Goal: Transaction & Acquisition: Download file/media

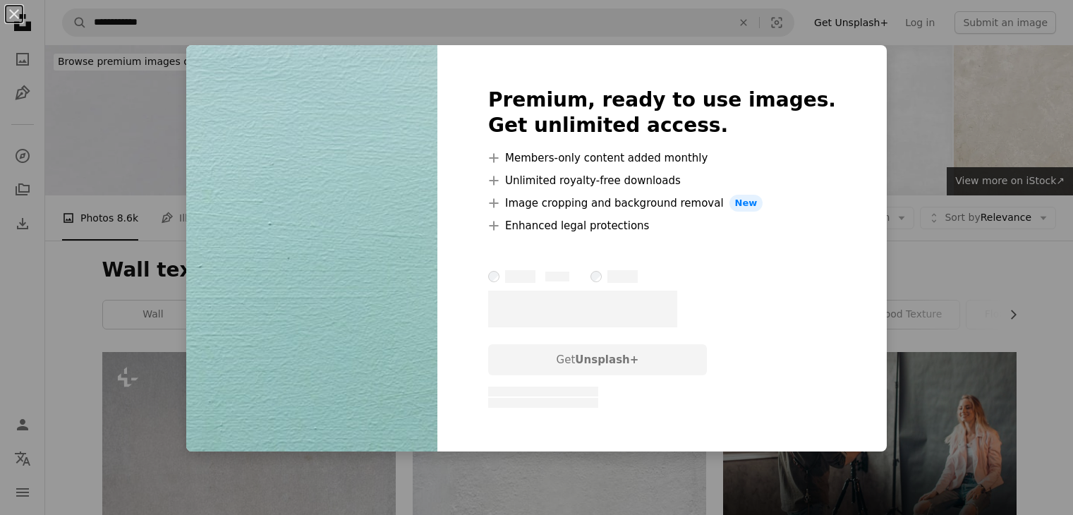
scroll to position [4302, 0]
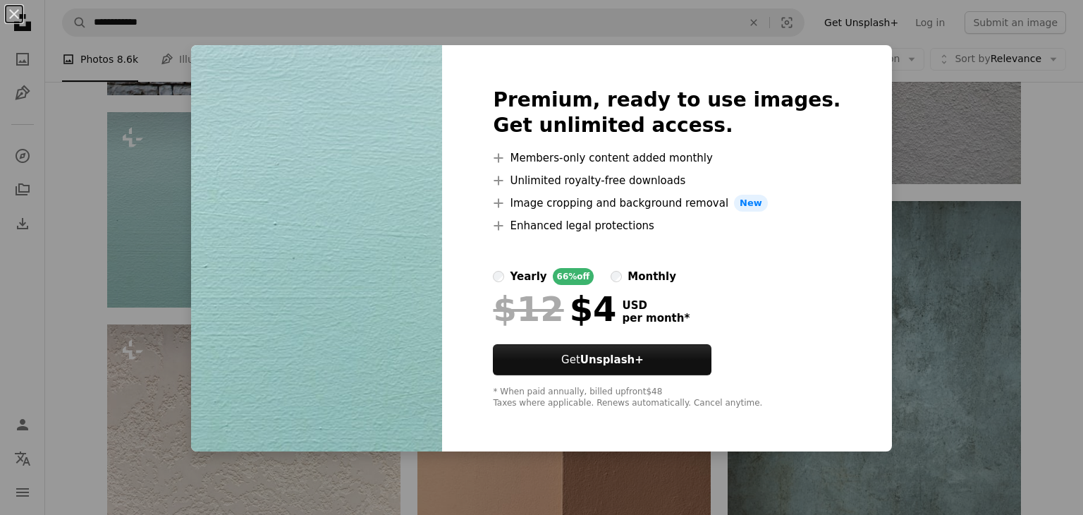
click at [886, 166] on div "An X shape Premium, ready to use images. Get unlimited access. A plus sign Memb…" at bounding box center [541, 257] width 1083 height 515
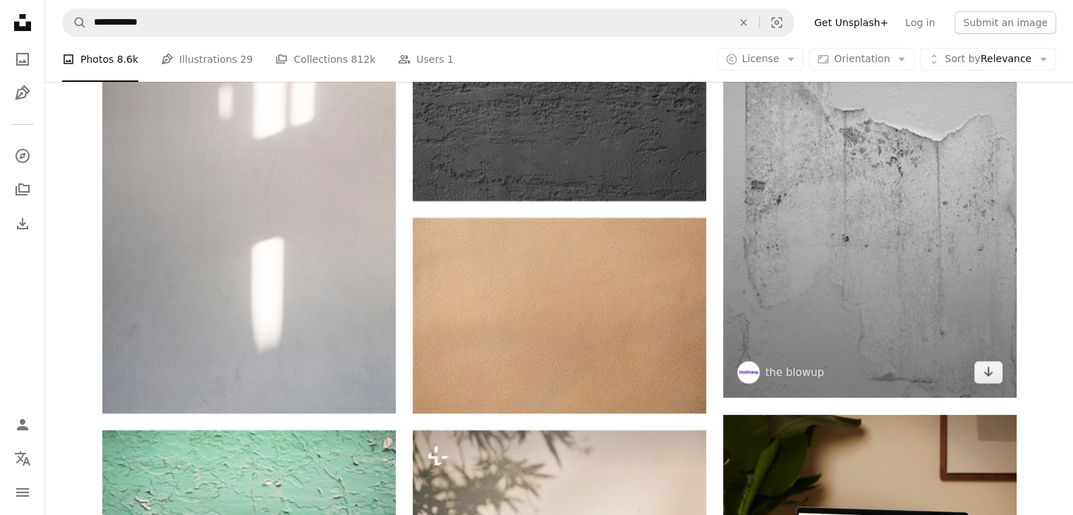
scroll to position [5360, 0]
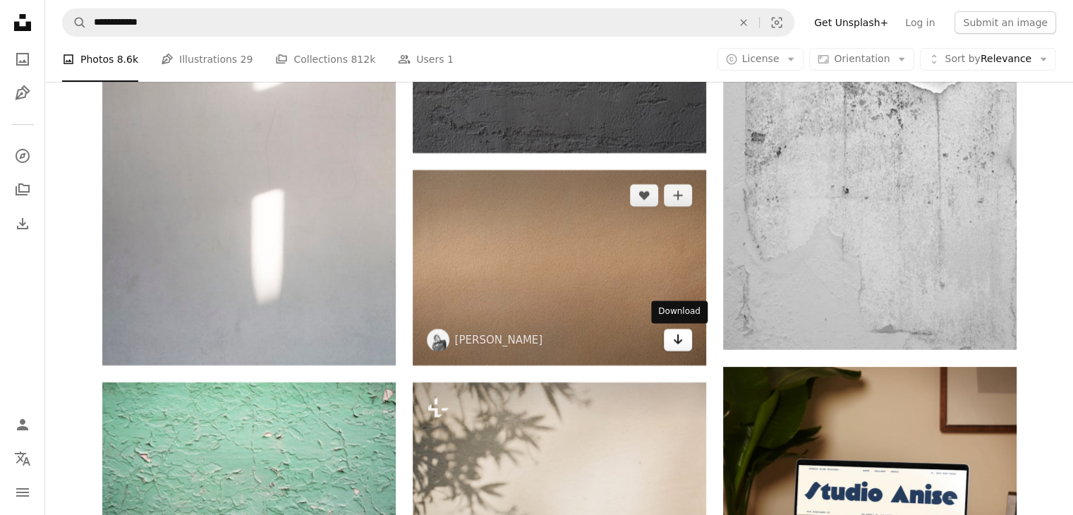
click at [680, 342] on icon "Arrow pointing down" at bounding box center [677, 339] width 11 height 17
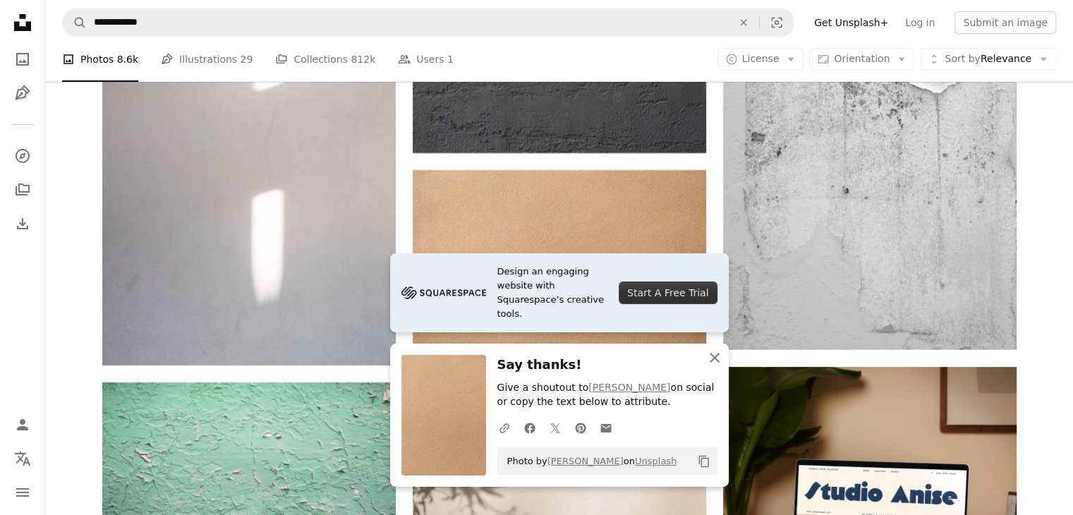
click at [712, 352] on icon "An X shape" at bounding box center [714, 357] width 17 height 17
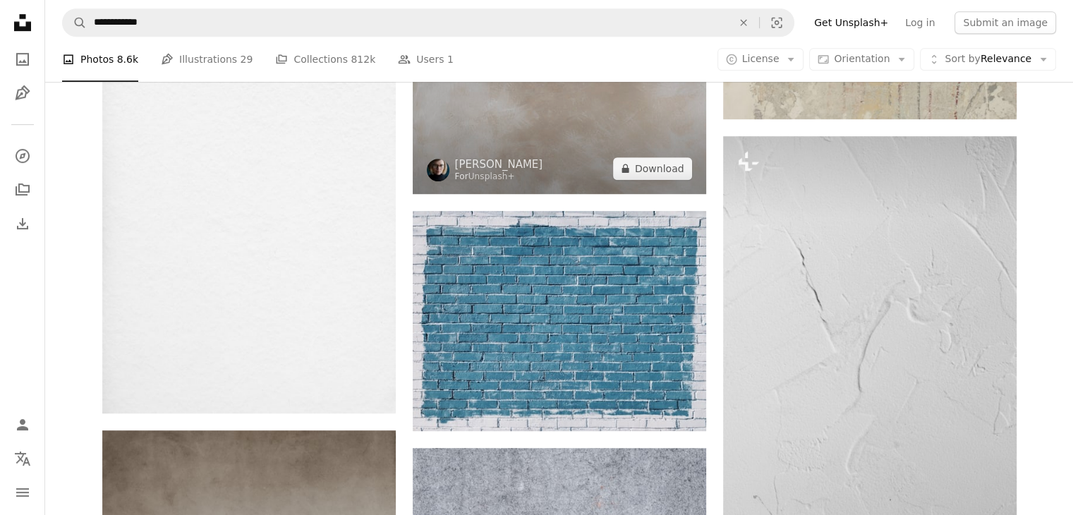
scroll to position [6207, 0]
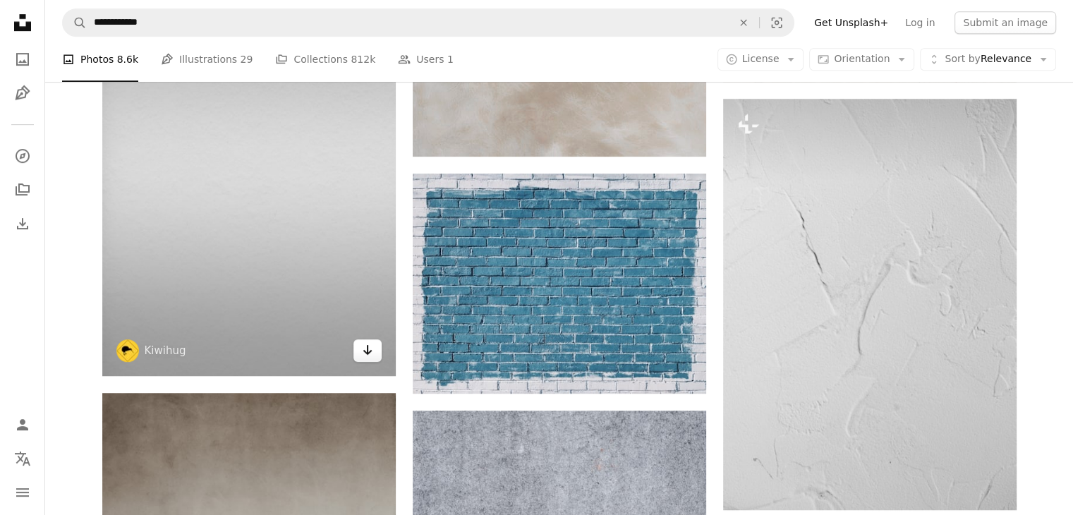
click at [354, 360] on link "Arrow pointing down" at bounding box center [367, 350] width 28 height 23
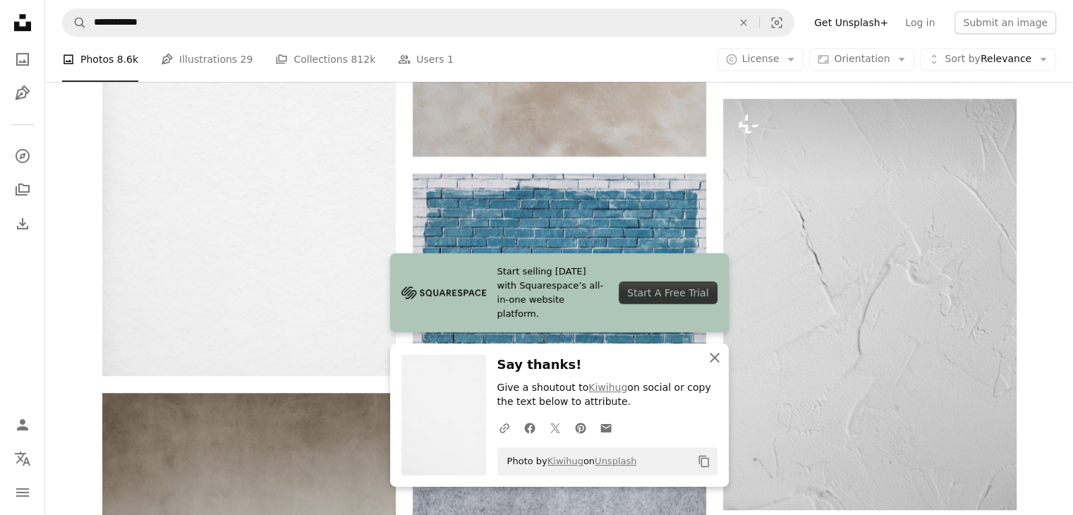
click at [709, 356] on icon "An X shape" at bounding box center [714, 357] width 17 height 17
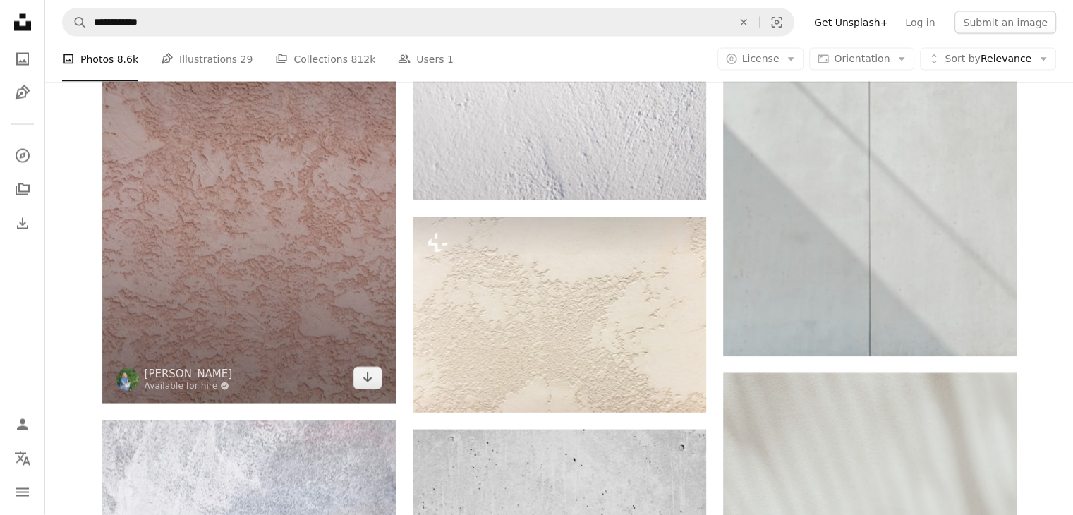
scroll to position [8181, 0]
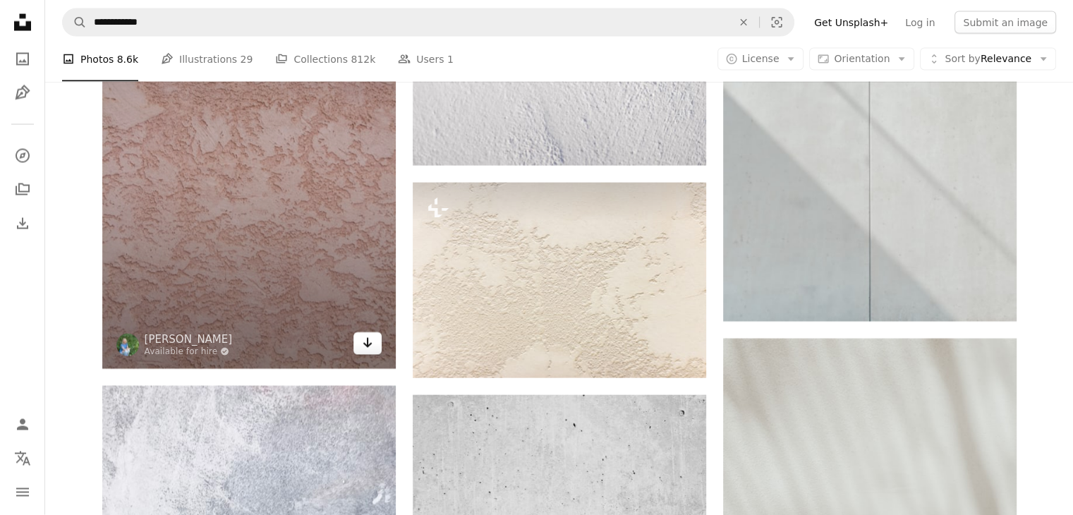
click at [355, 345] on link "Arrow pointing down" at bounding box center [367, 343] width 28 height 23
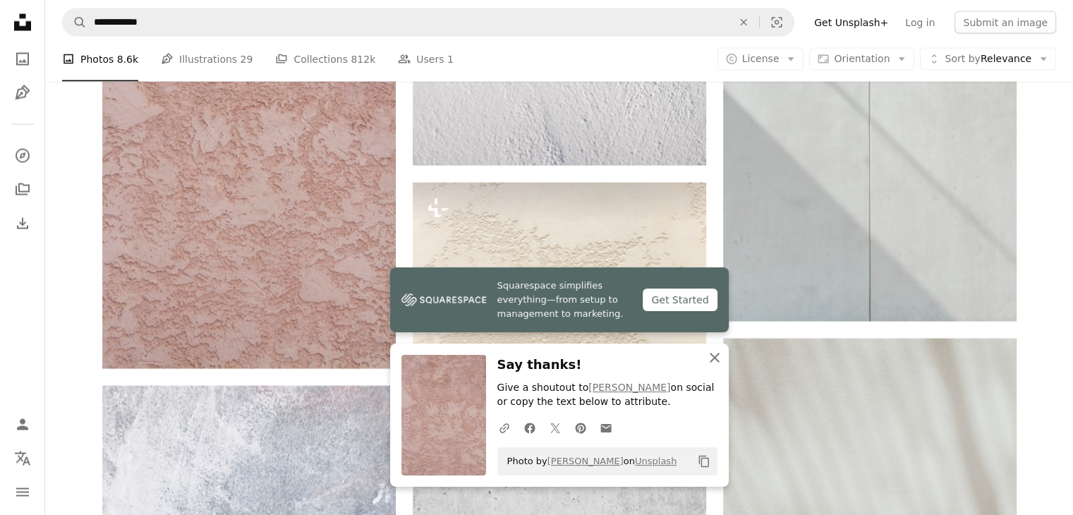
click at [708, 353] on icon "An X shape" at bounding box center [714, 357] width 17 height 17
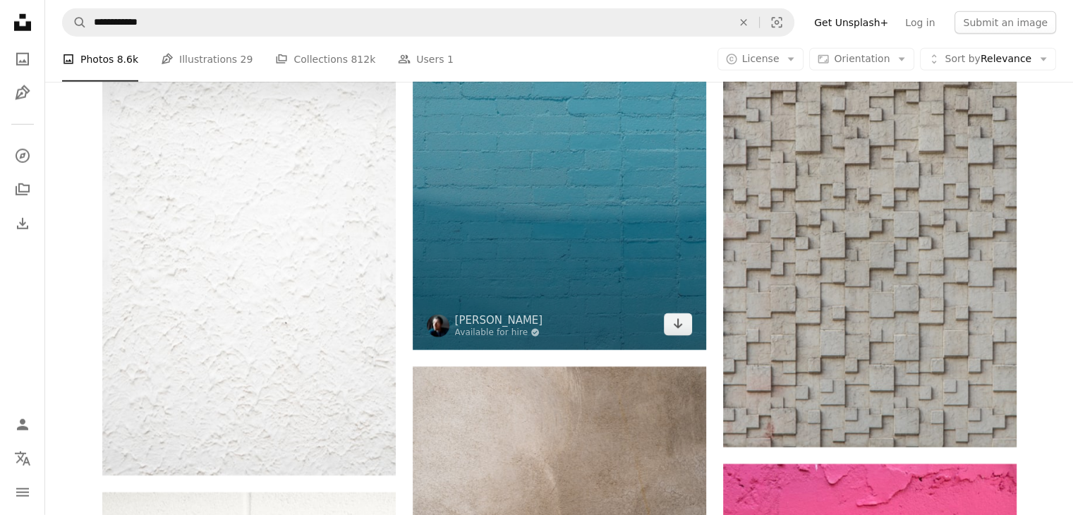
scroll to position [9169, 0]
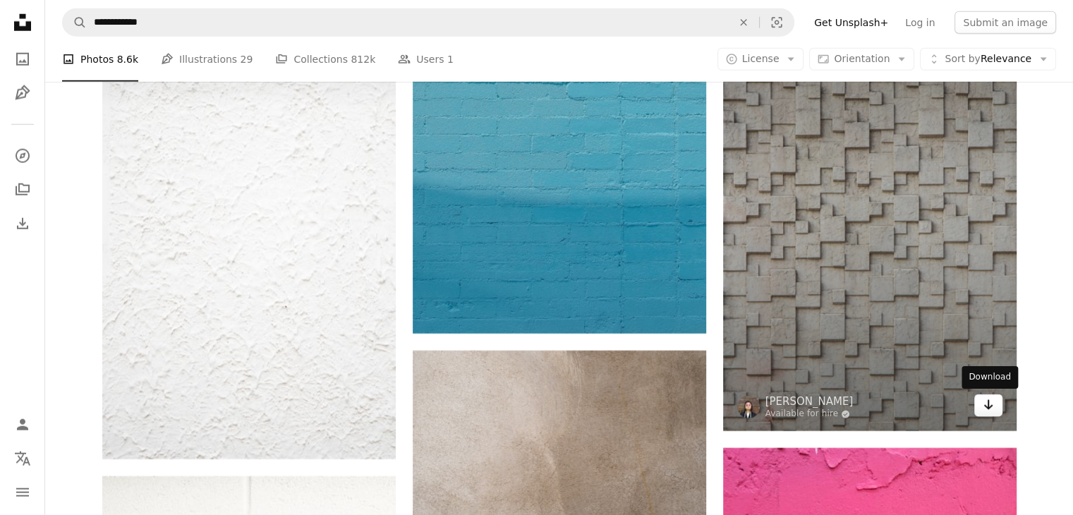
click at [985, 408] on icon "Arrow pointing down" at bounding box center [987, 404] width 11 height 17
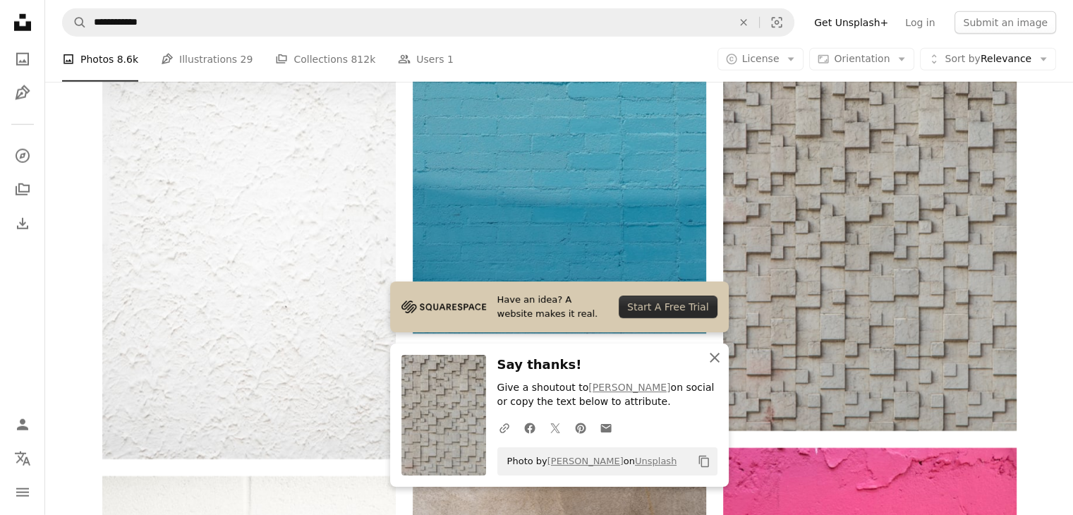
click at [711, 355] on icon "button" at bounding box center [715, 358] width 10 height 10
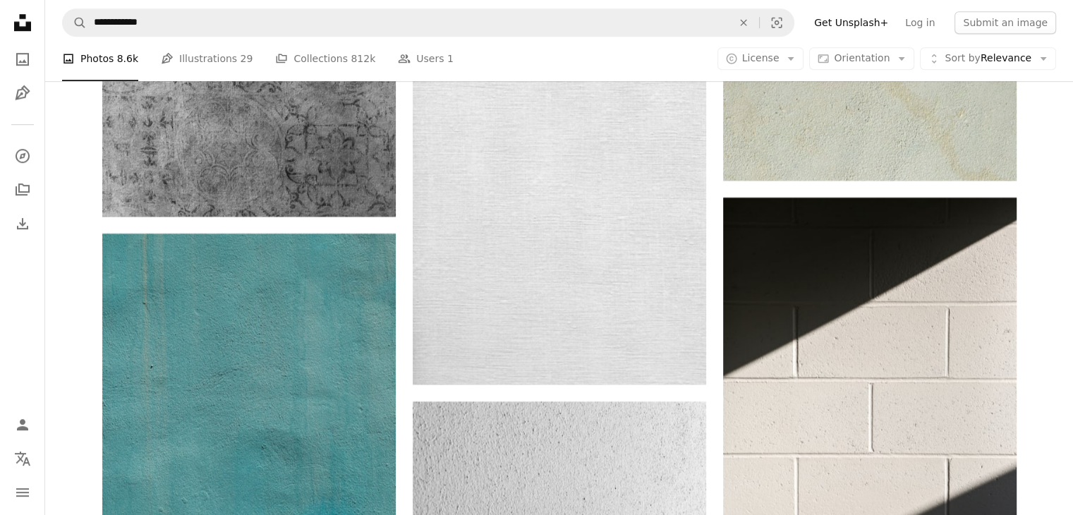
scroll to position [11778, 0]
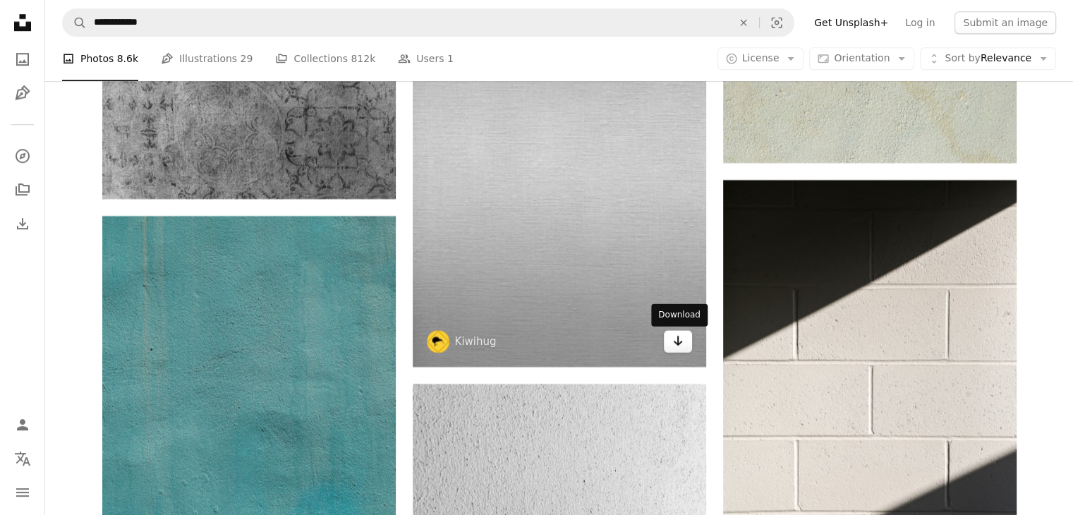
click at [680, 341] on icon "Arrow pointing down" at bounding box center [677, 340] width 11 height 17
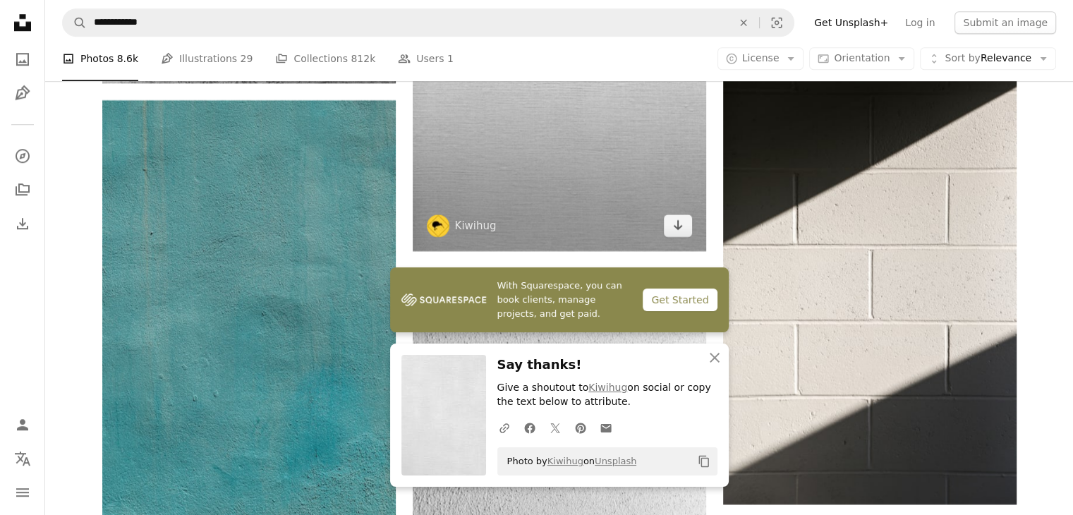
scroll to position [11990, 0]
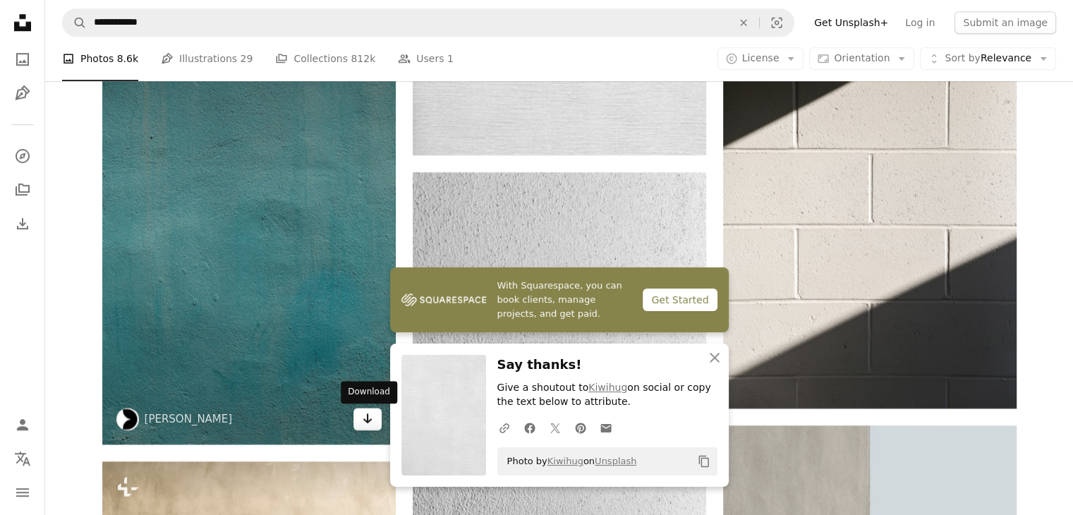
click at [370, 418] on icon "Arrow pointing down" at bounding box center [367, 418] width 11 height 17
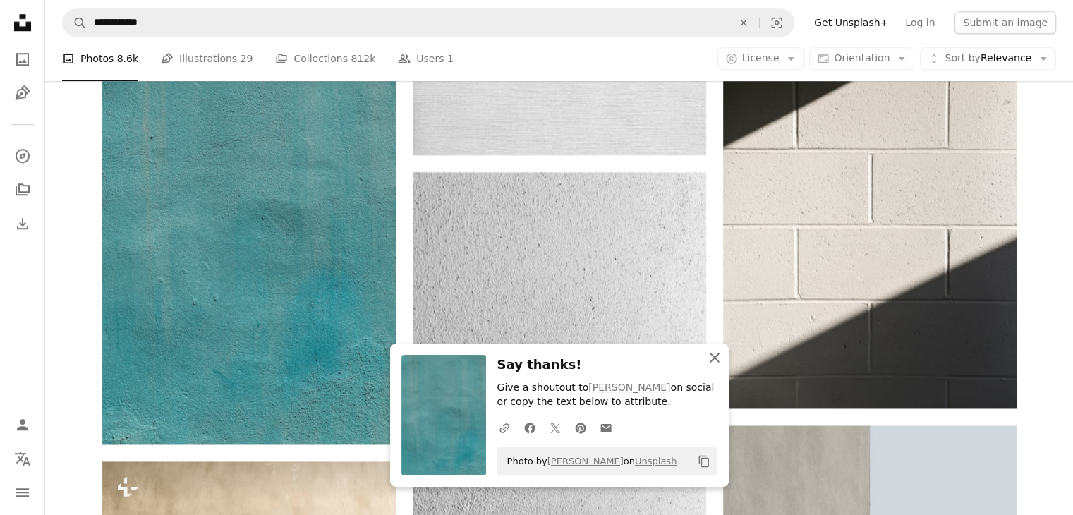
click at [710, 358] on icon "An X shape" at bounding box center [714, 357] width 17 height 17
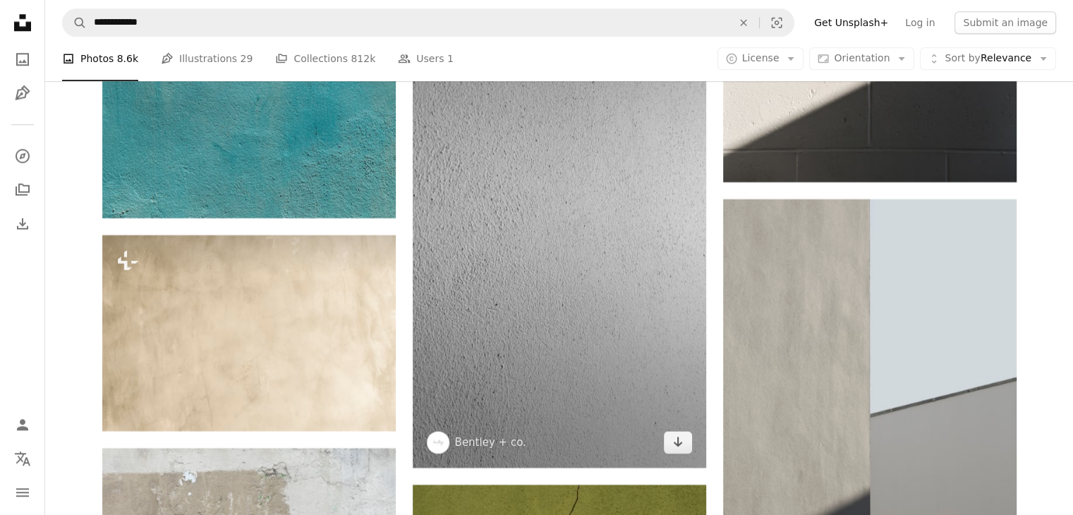
scroll to position [12272, 0]
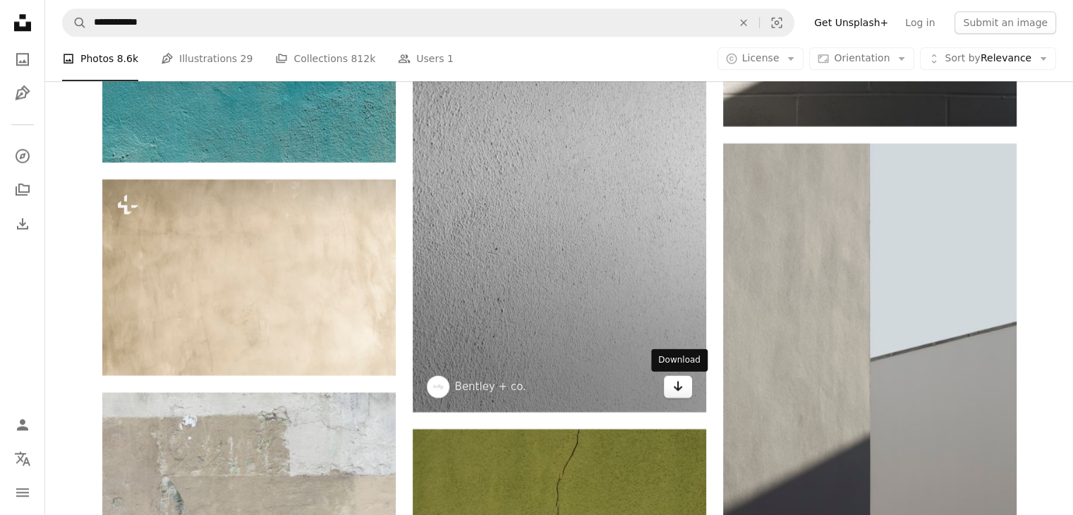
click at [680, 384] on icon "Arrow pointing down" at bounding box center [677, 385] width 11 height 17
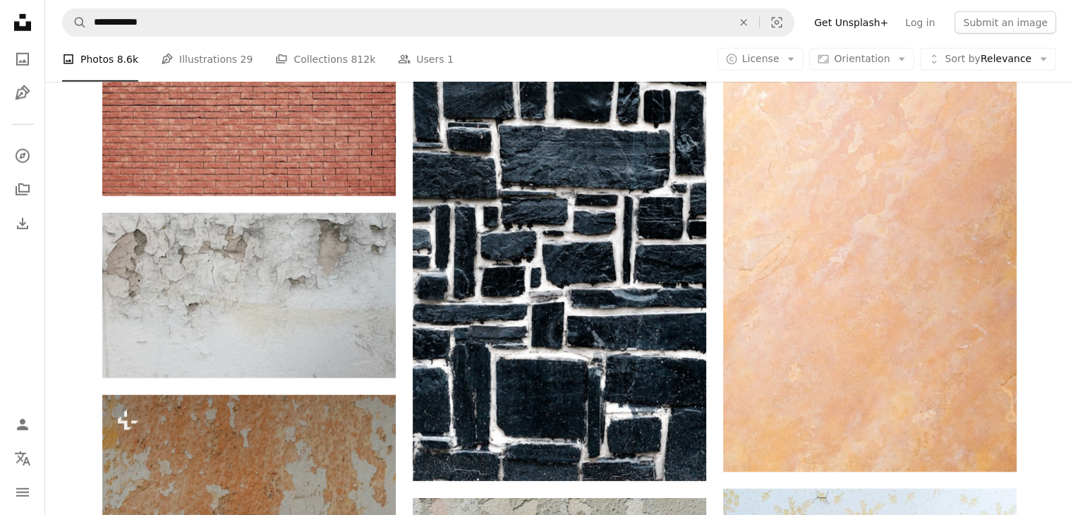
scroll to position [14811, 0]
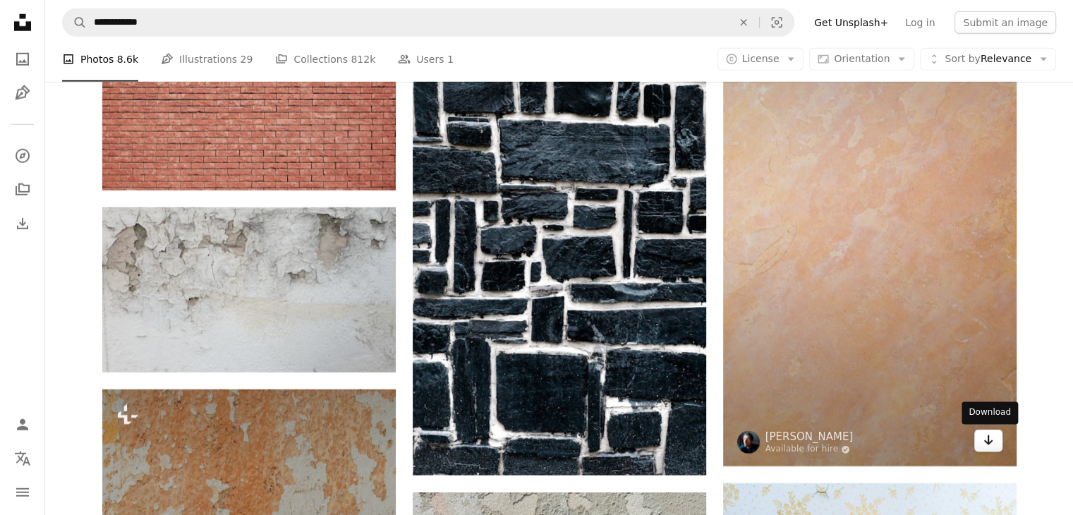
click at [982, 446] on icon "Arrow pointing down" at bounding box center [987, 440] width 11 height 17
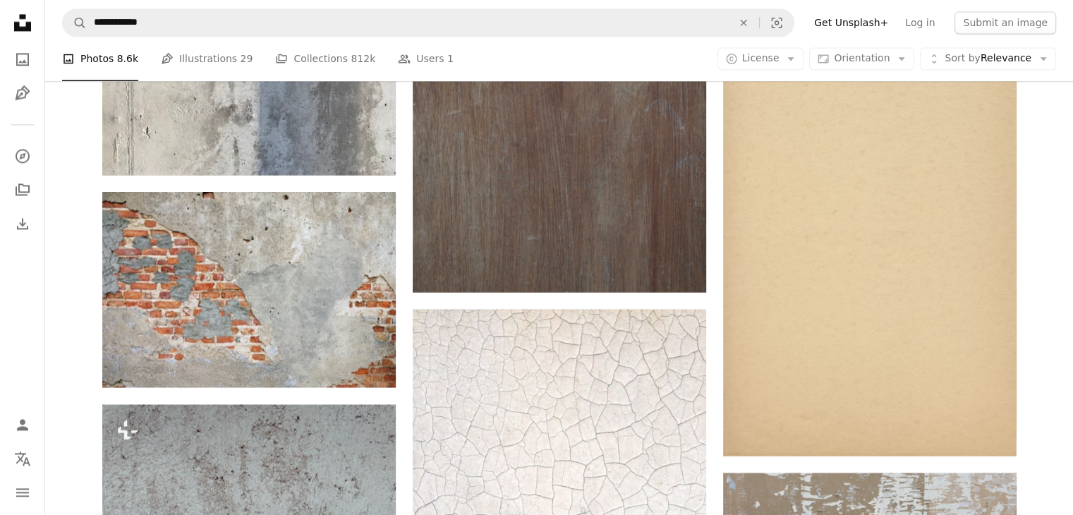
scroll to position [18267, 0]
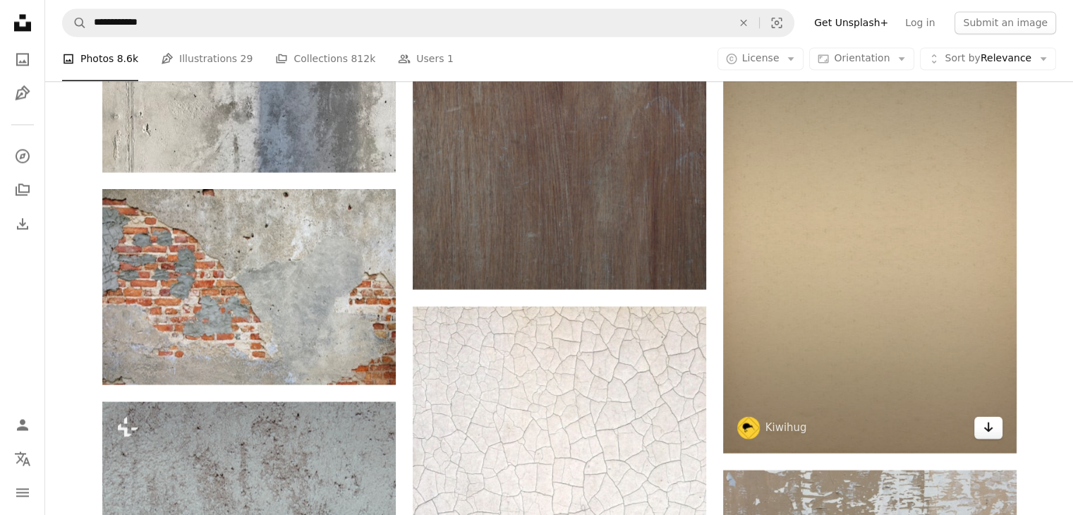
click at [983, 435] on icon "Arrow pointing down" at bounding box center [987, 426] width 11 height 17
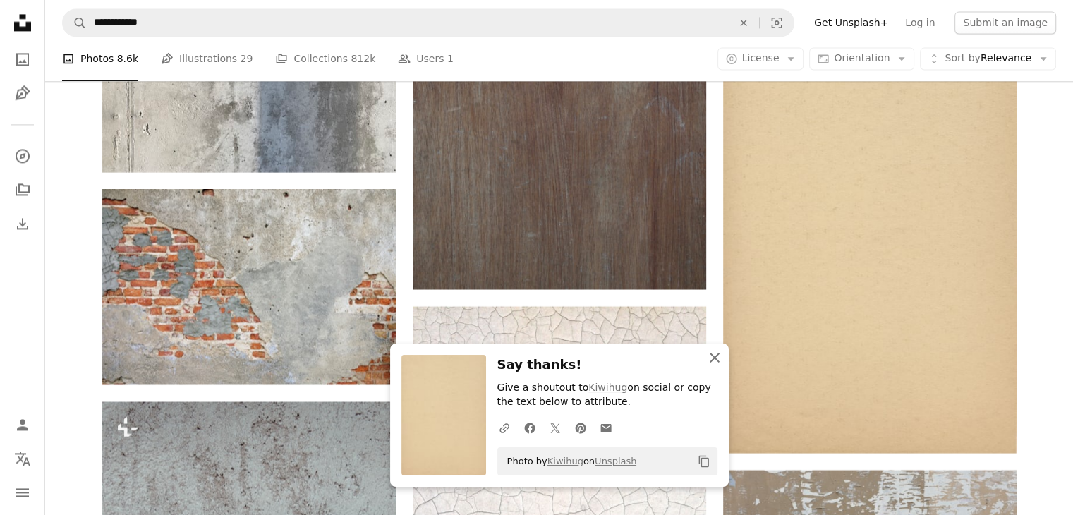
click at [711, 356] on icon "An X shape" at bounding box center [714, 357] width 17 height 17
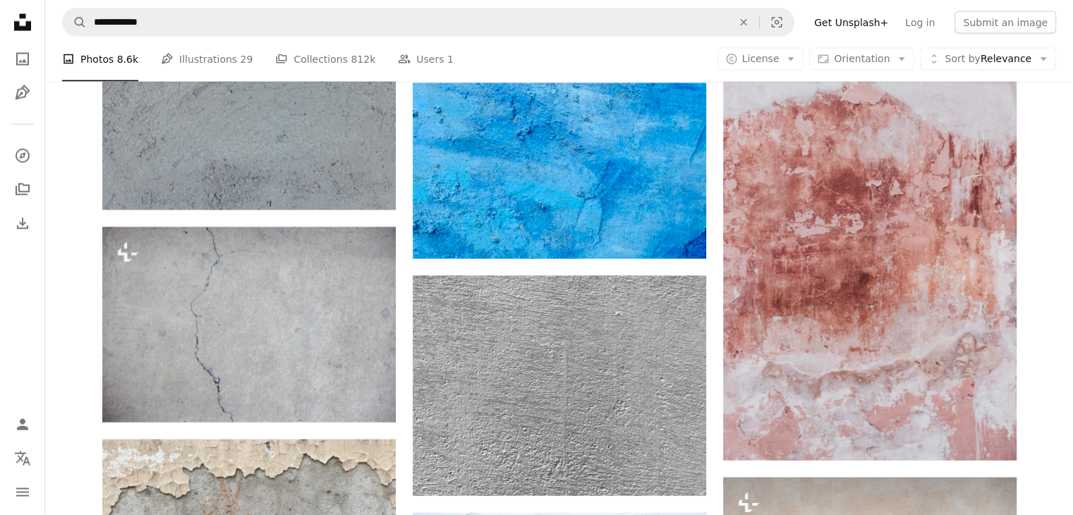
scroll to position [18973, 0]
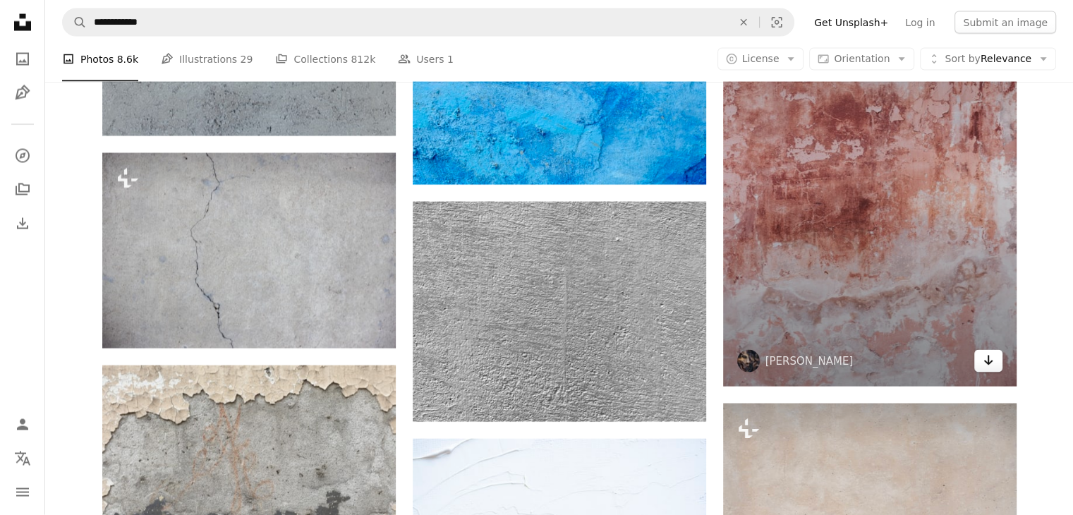
click at [992, 360] on icon "Arrow pointing down" at bounding box center [987, 360] width 11 height 17
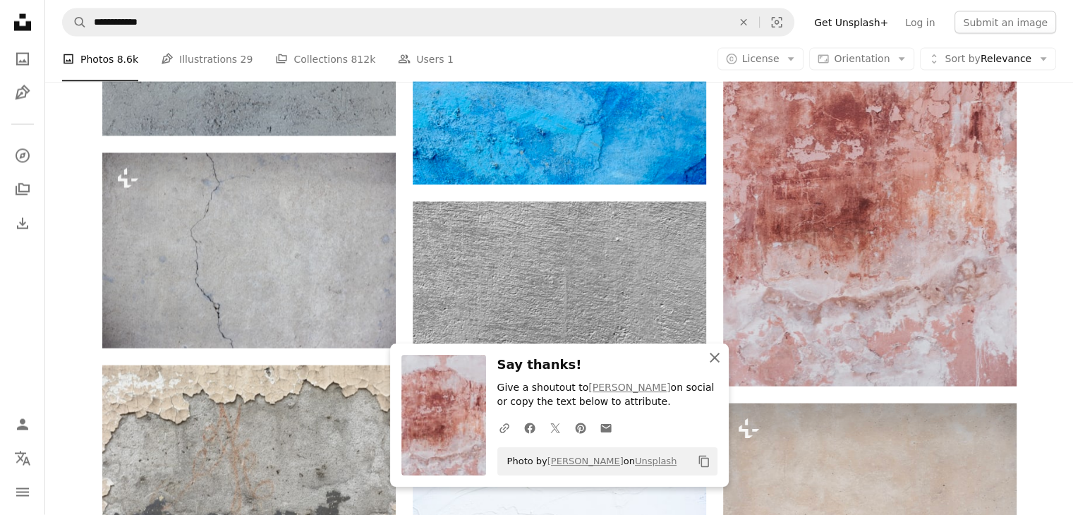
click at [716, 362] on icon "An X shape" at bounding box center [714, 357] width 17 height 17
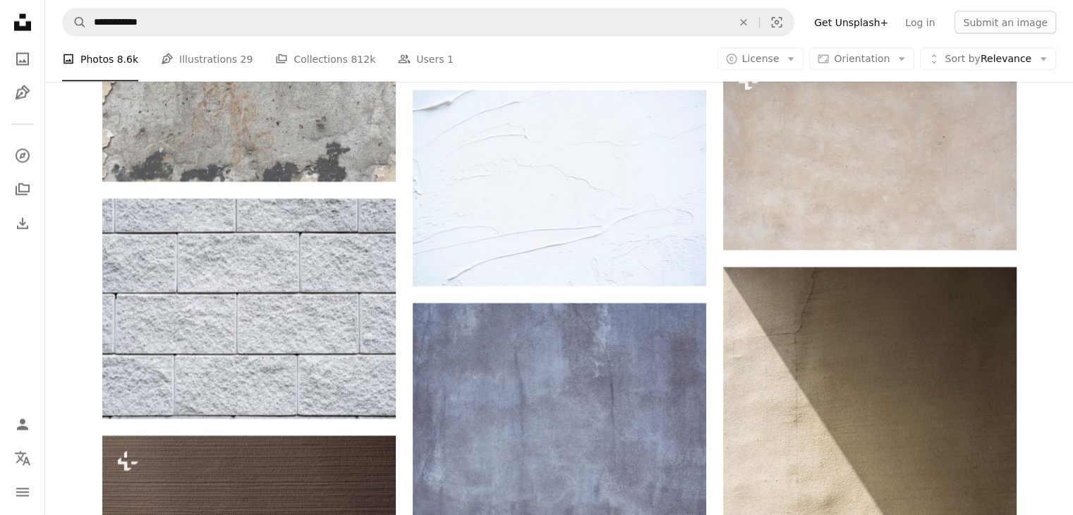
scroll to position [19325, 0]
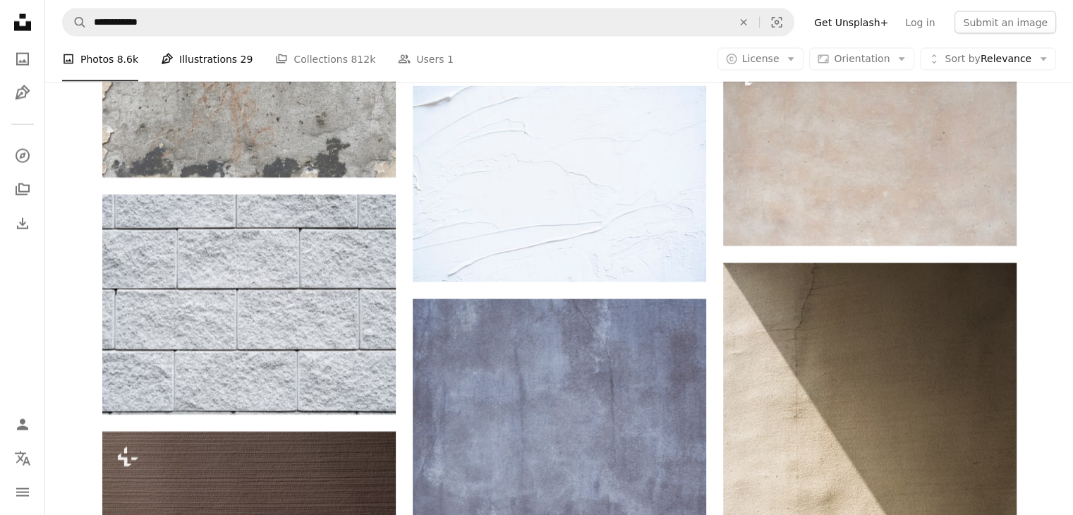
click at [207, 60] on link "Pen Tool Illustrations 29" at bounding box center [207, 59] width 92 height 45
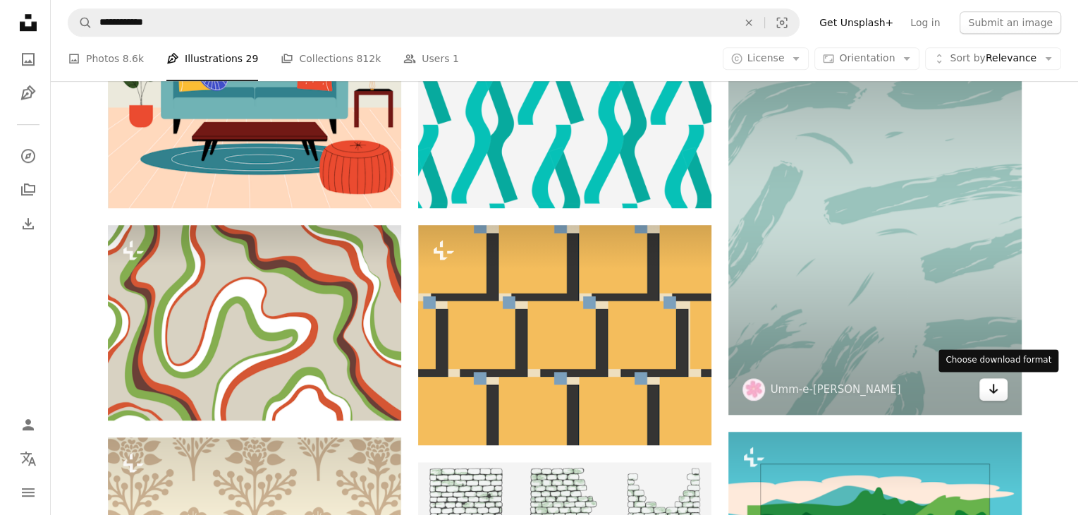
scroll to position [1058, 0]
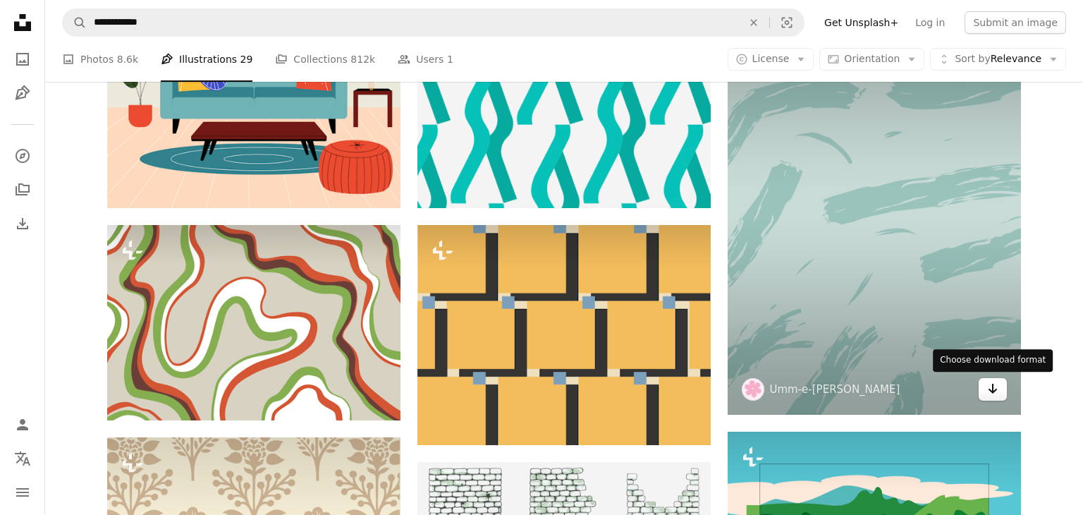
click at [987, 388] on icon "Arrow pointing down" at bounding box center [992, 388] width 11 height 17
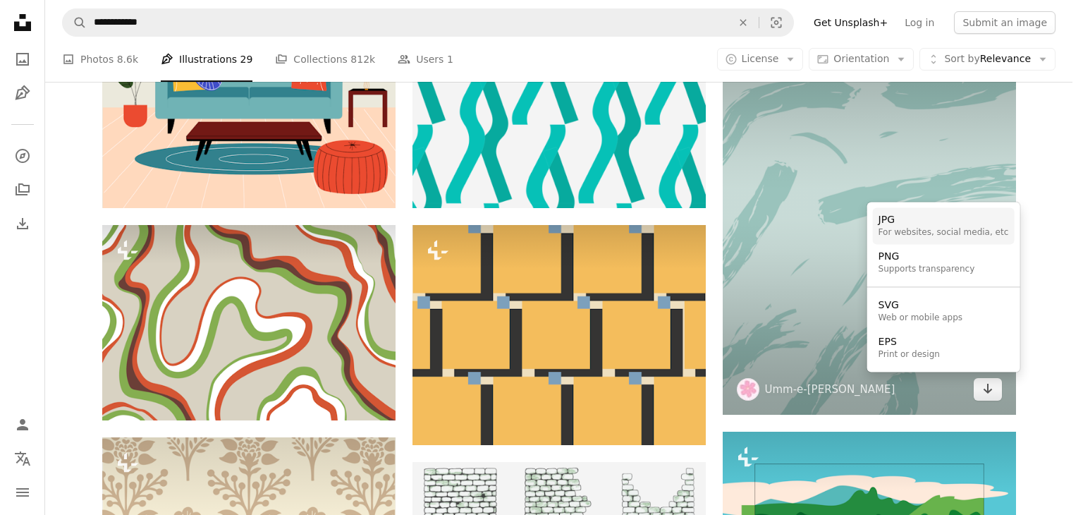
click at [927, 235] on div "For websites, social media, etc" at bounding box center [944, 232] width 130 height 11
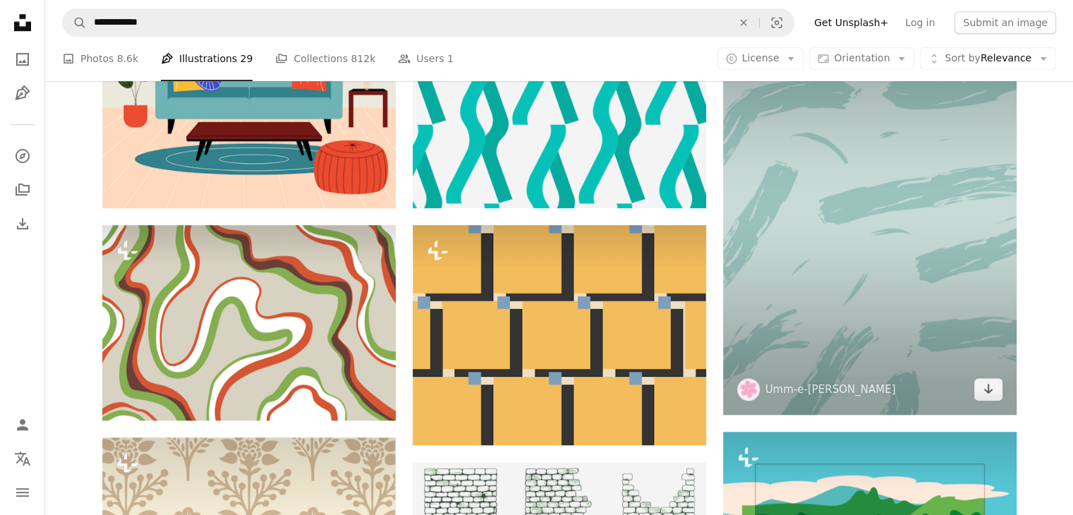
scroll to position [2398, 0]
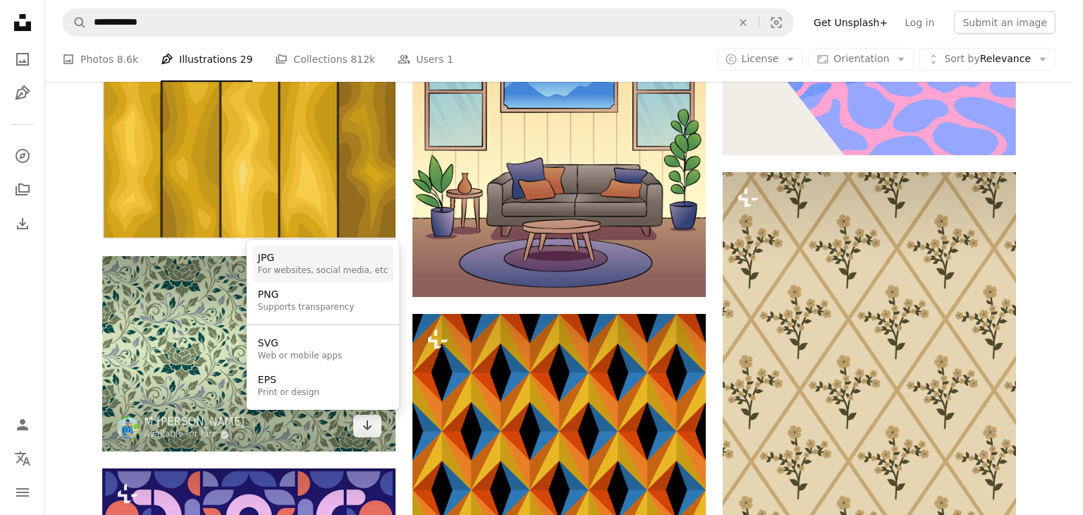
click at [313, 269] on div "For websites, social media, etc" at bounding box center [323, 270] width 130 height 11
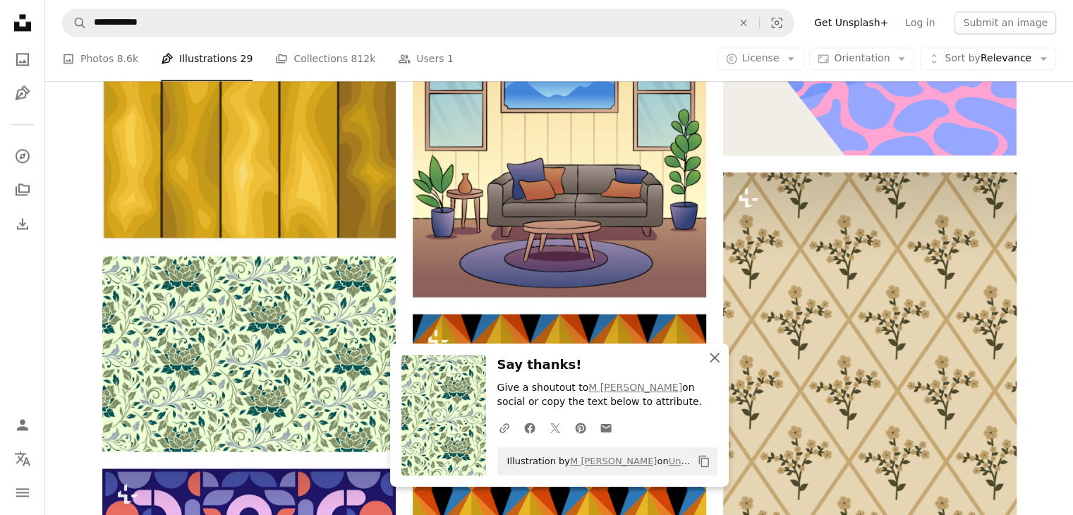
click at [714, 349] on icon "An X shape" at bounding box center [714, 357] width 17 height 17
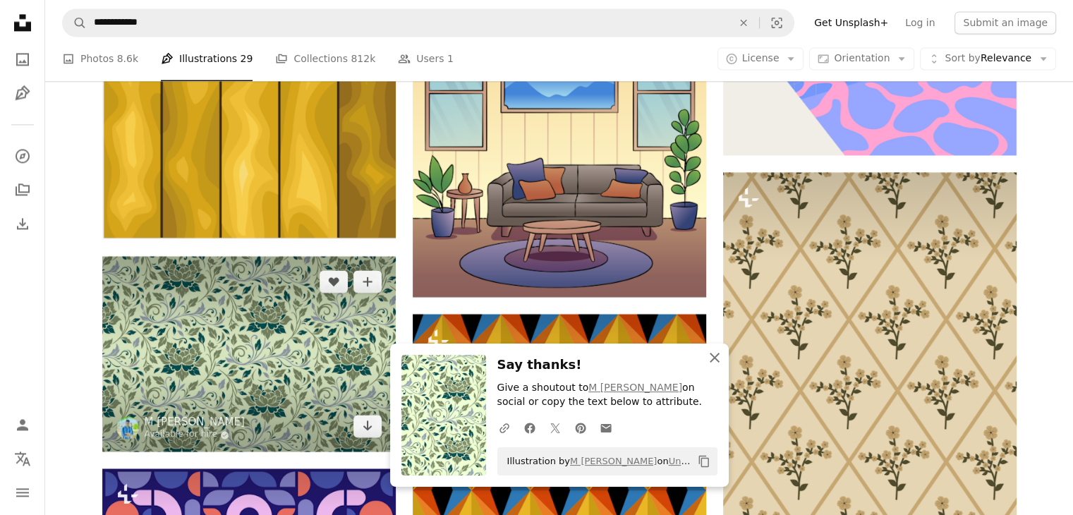
scroll to position [7265, 0]
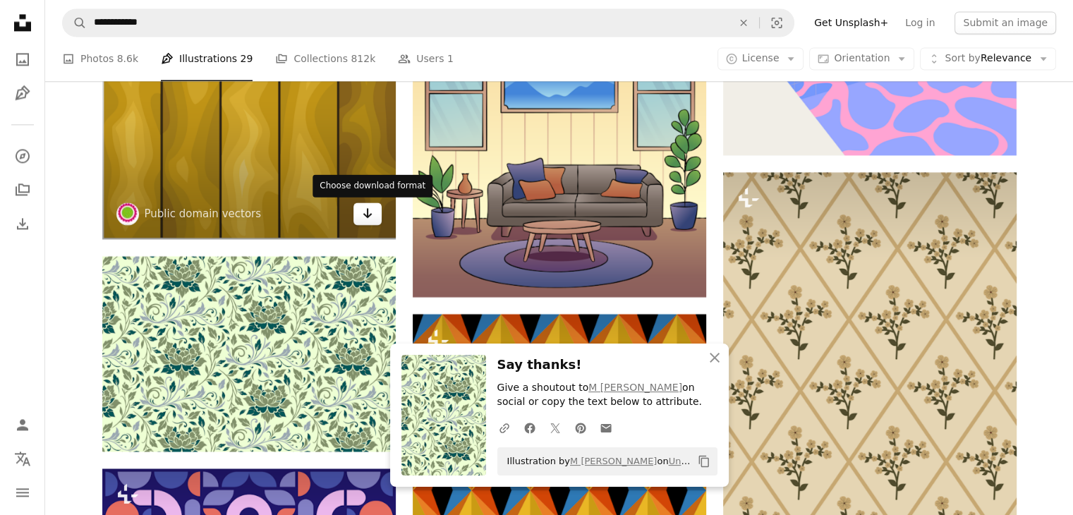
click at [370, 221] on icon "Arrow pointing down" at bounding box center [367, 213] width 11 height 17
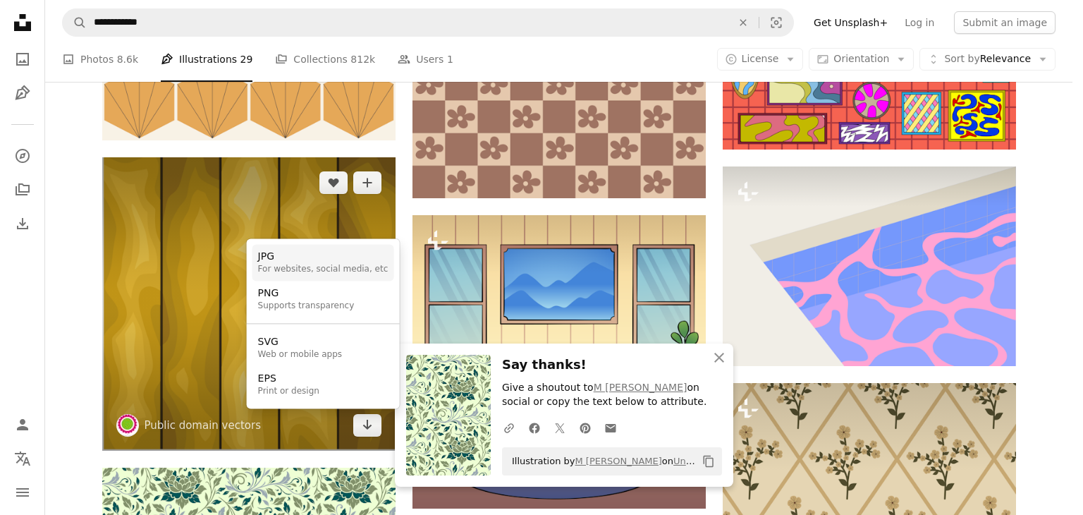
click at [258, 259] on div "JPG" at bounding box center [323, 257] width 130 height 14
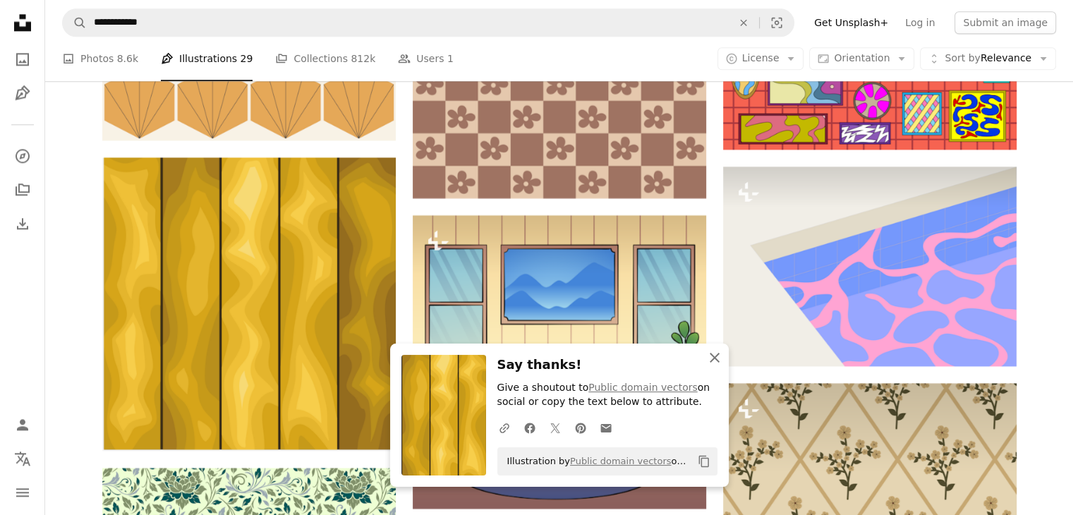
click at [708, 360] on icon "An X shape" at bounding box center [714, 357] width 17 height 17
click at [711, 357] on icon "An X shape" at bounding box center [714, 357] width 17 height 17
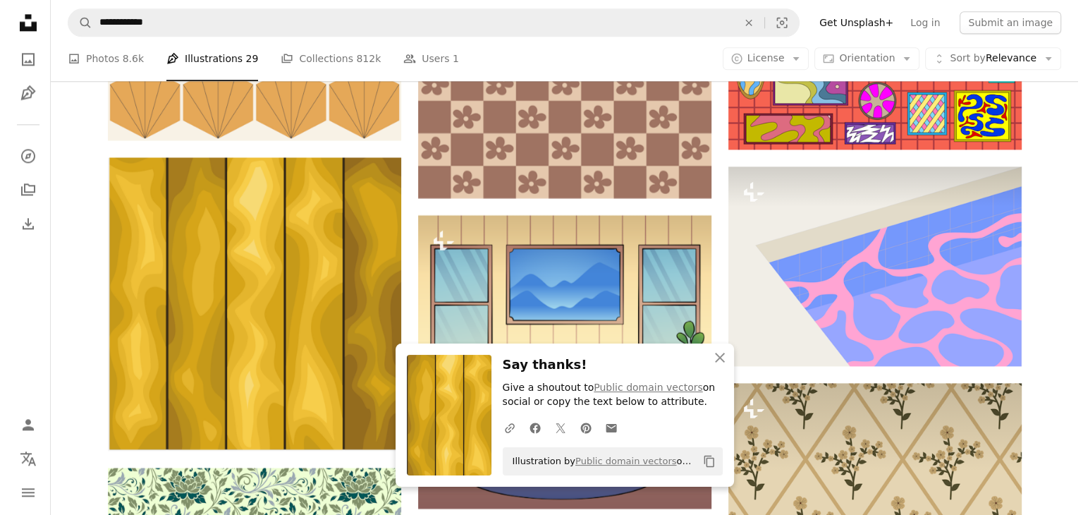
scroll to position [8111, 0]
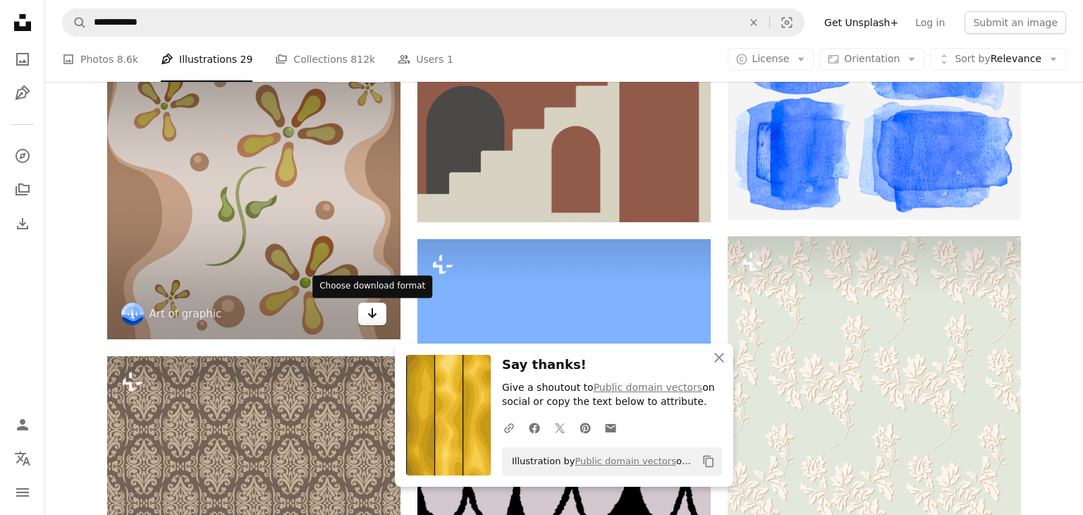
click at [368, 315] on icon "Choose download format" at bounding box center [372, 313] width 9 height 10
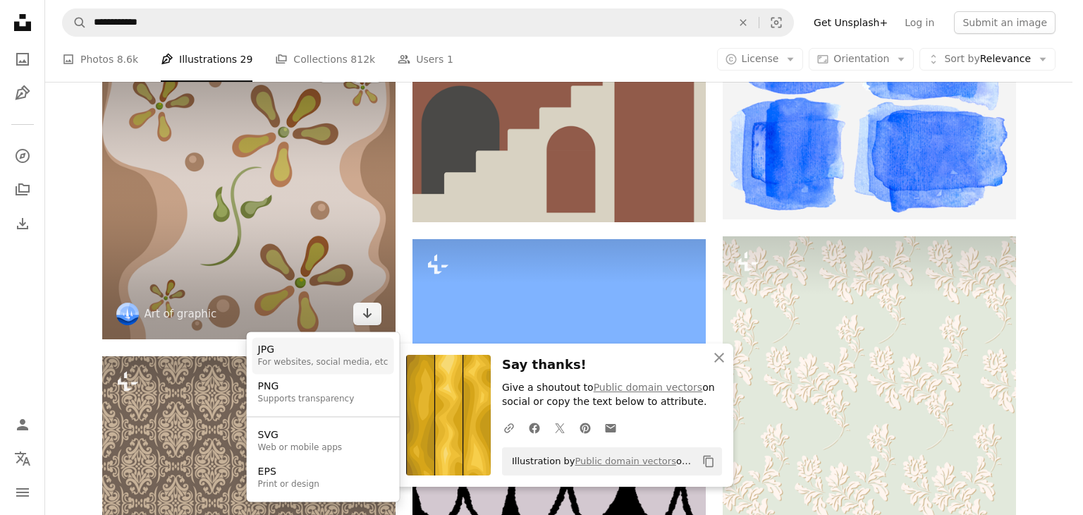
click at [305, 340] on link "JPG For websites, social media, etc" at bounding box center [323, 355] width 142 height 37
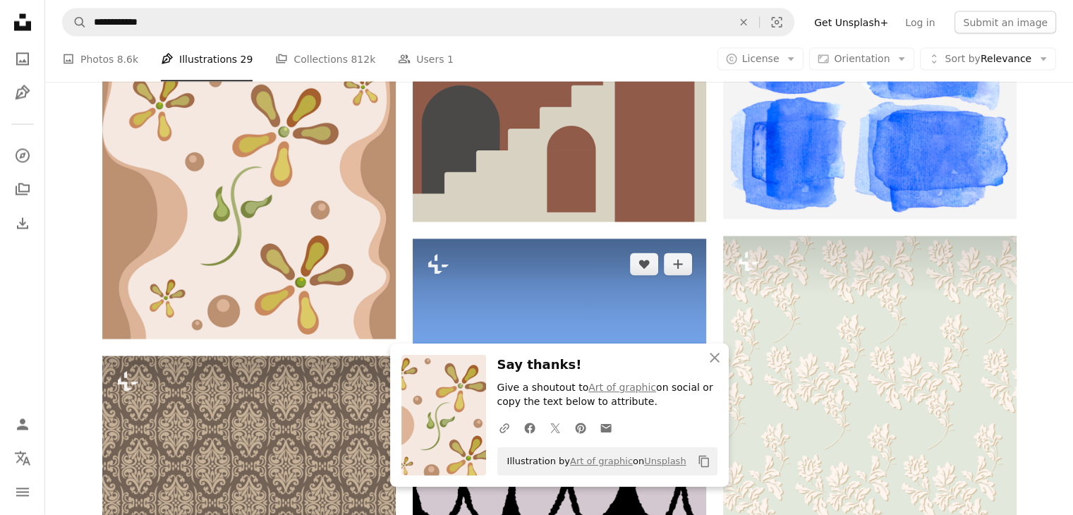
scroll to position [8181, 0]
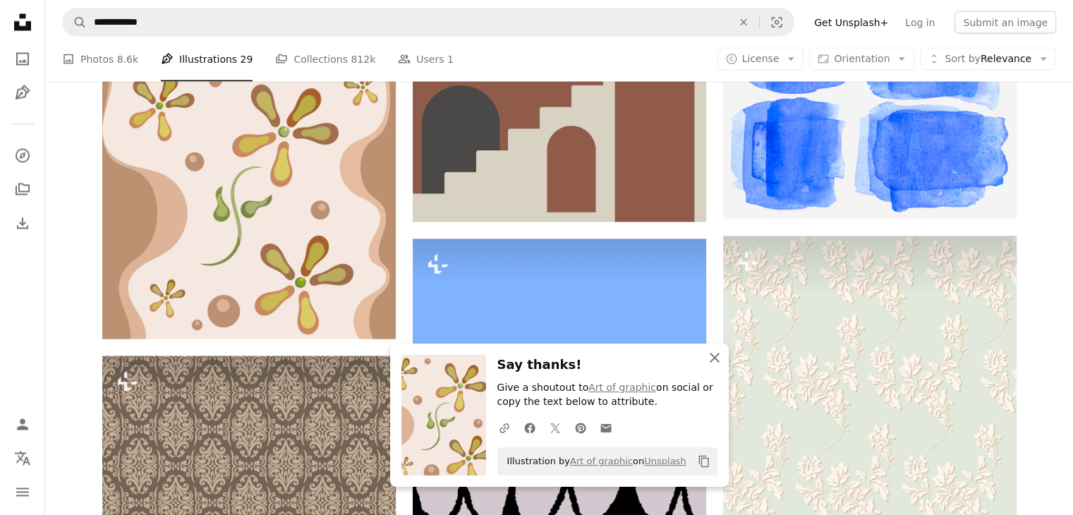
click at [712, 358] on icon "button" at bounding box center [715, 358] width 10 height 10
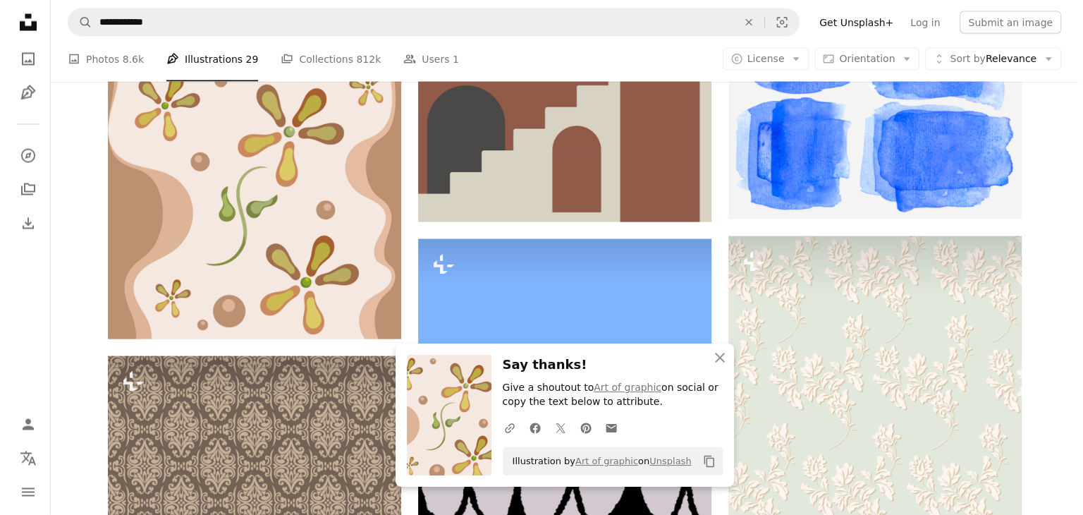
scroll to position [9451, 0]
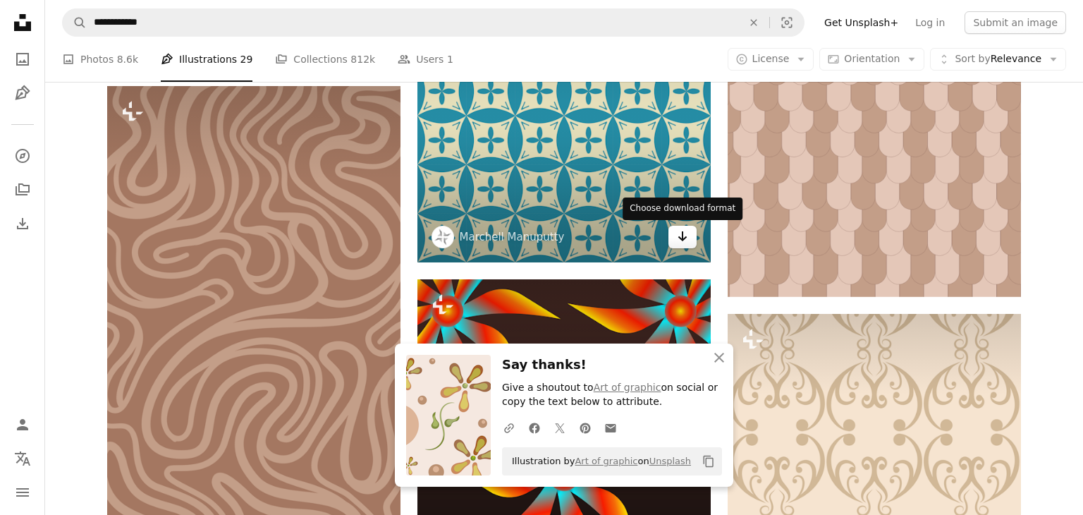
click at [669, 244] on button "Arrow pointing down" at bounding box center [683, 237] width 28 height 23
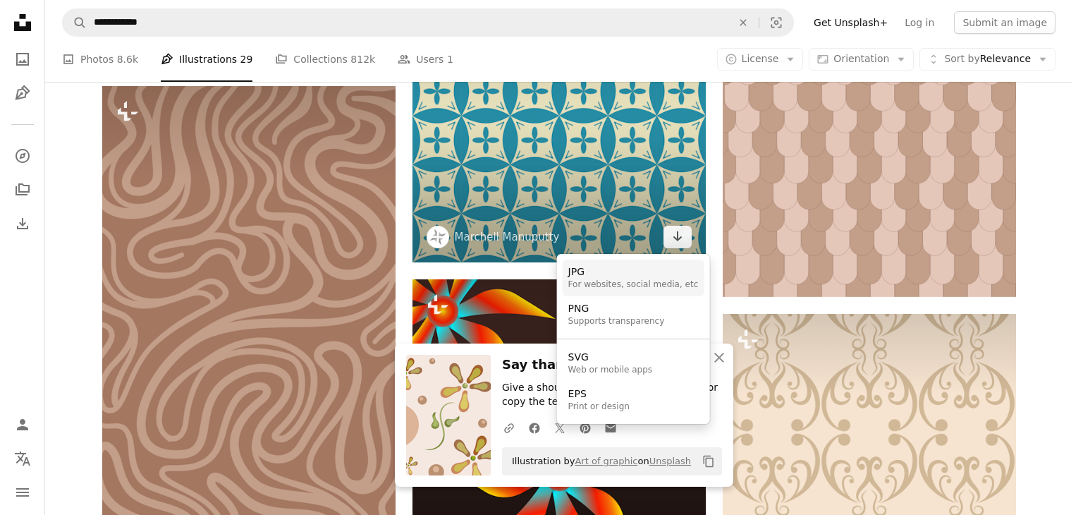
click at [638, 268] on div "JPG" at bounding box center [633, 272] width 130 height 14
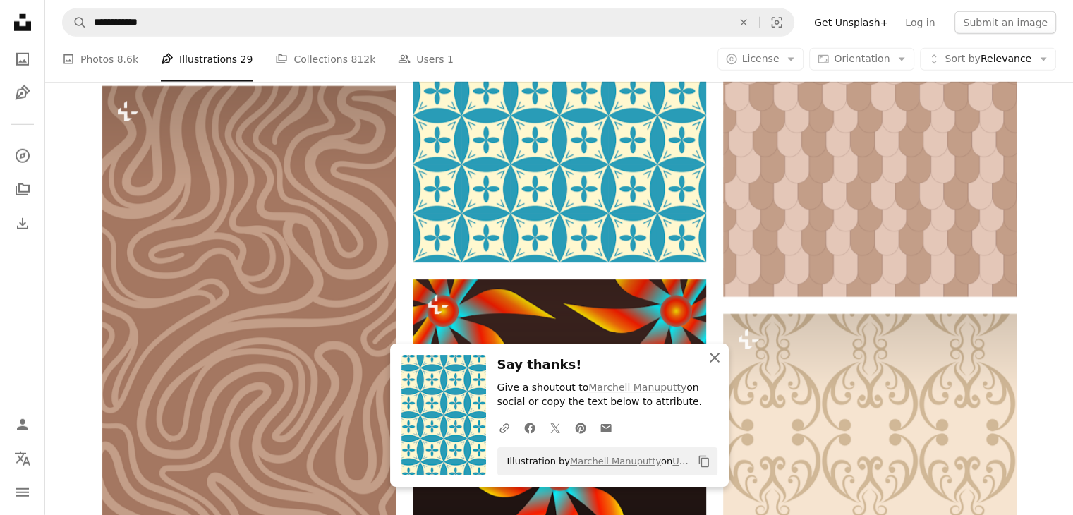
click at [713, 359] on icon "An X shape" at bounding box center [714, 357] width 17 height 17
click at [714, 353] on icon "An X shape" at bounding box center [714, 357] width 17 height 17
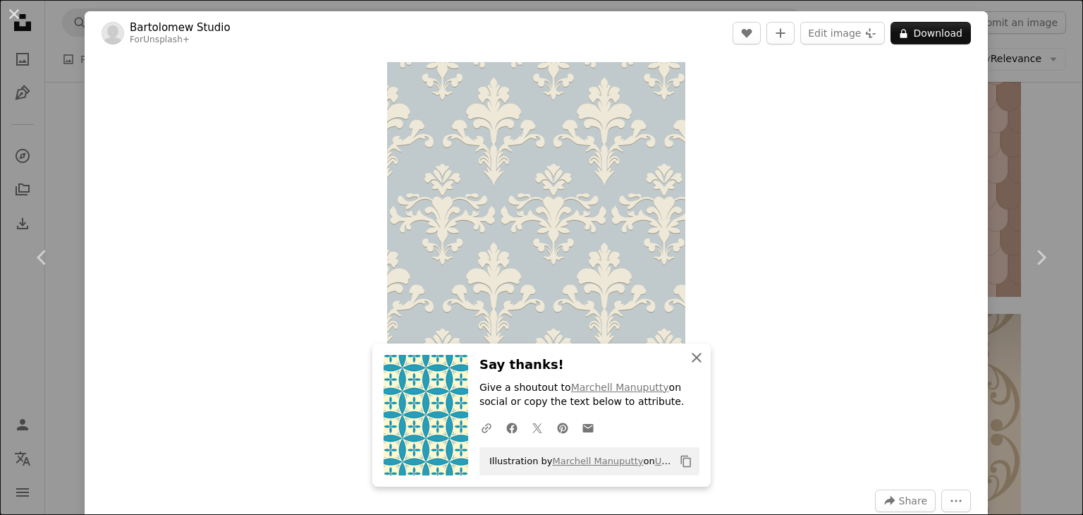
click at [692, 358] on icon "button" at bounding box center [697, 358] width 10 height 10
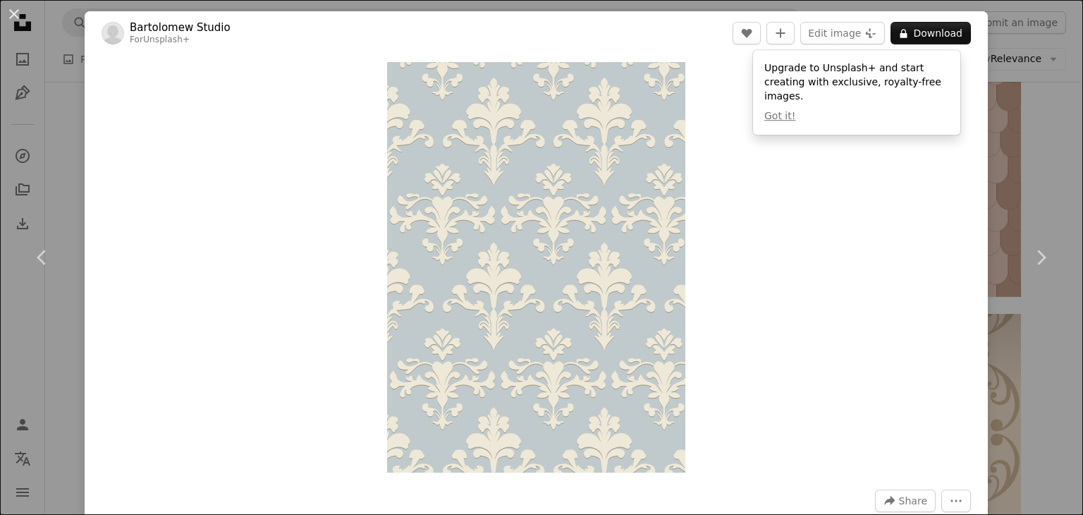
click at [796, 164] on div "Zoom in" at bounding box center [536, 267] width 903 height 425
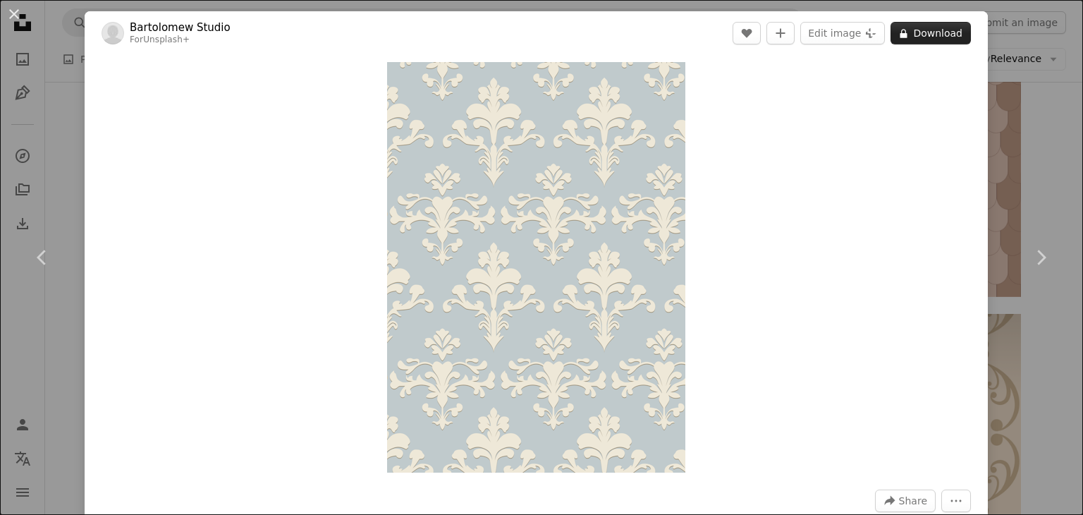
click at [913, 37] on button "A lock Download" at bounding box center [931, 33] width 80 height 23
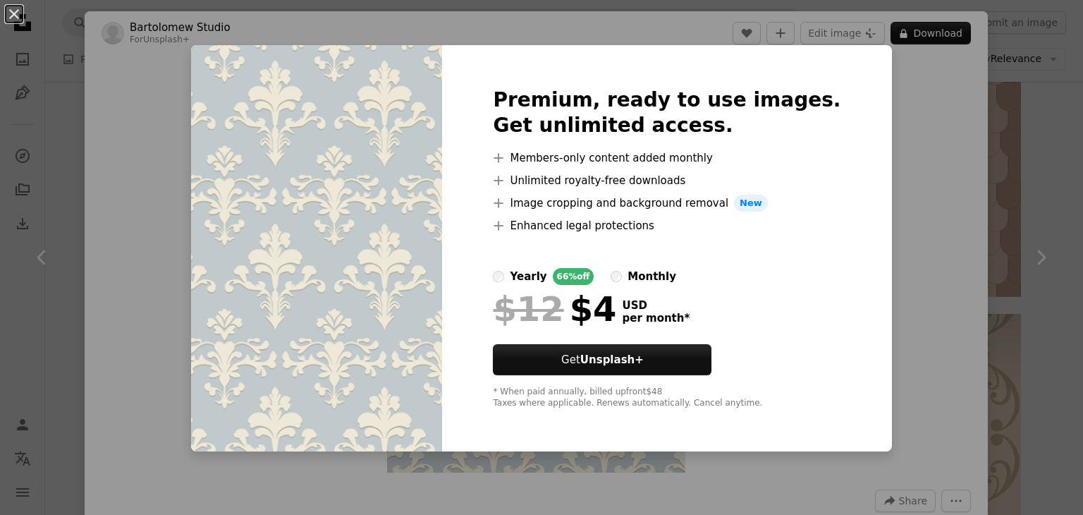
click at [906, 207] on div "An X shape Premium, ready to use images. Get unlimited access. A plus sign Memb…" at bounding box center [541, 257] width 1083 height 515
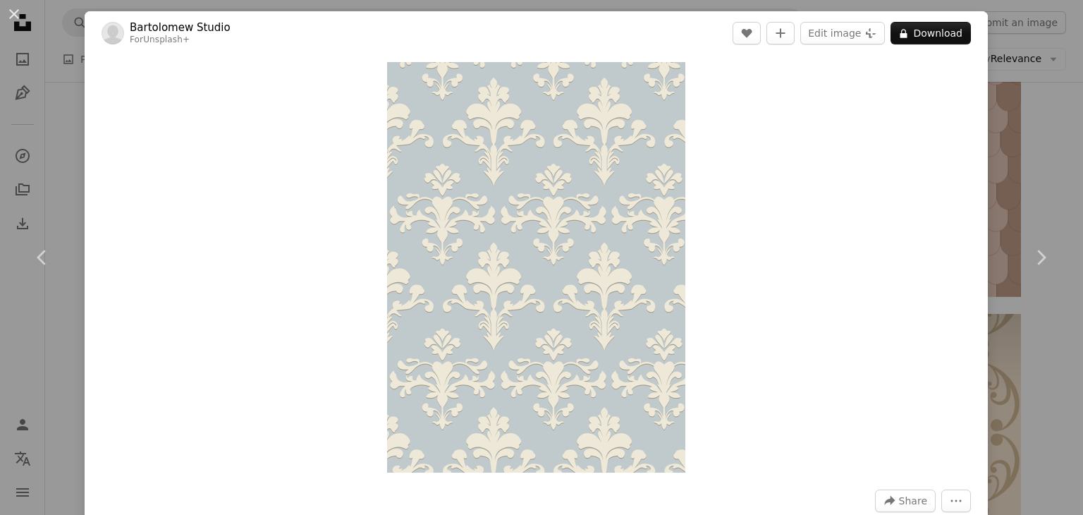
click at [992, 115] on div "An X shape Chevron left Chevron right Bartolomew Studio For Unsplash+ A heart A…" at bounding box center [541, 257] width 1083 height 515
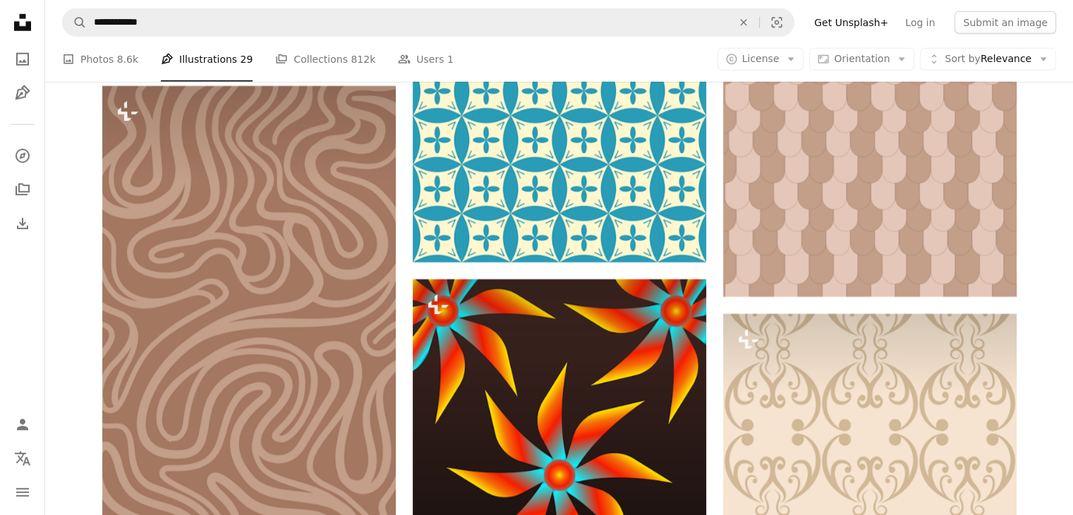
scroll to position [12695, 0]
click at [308, 64] on link "A stack of folders Collections 812k" at bounding box center [325, 59] width 100 height 45
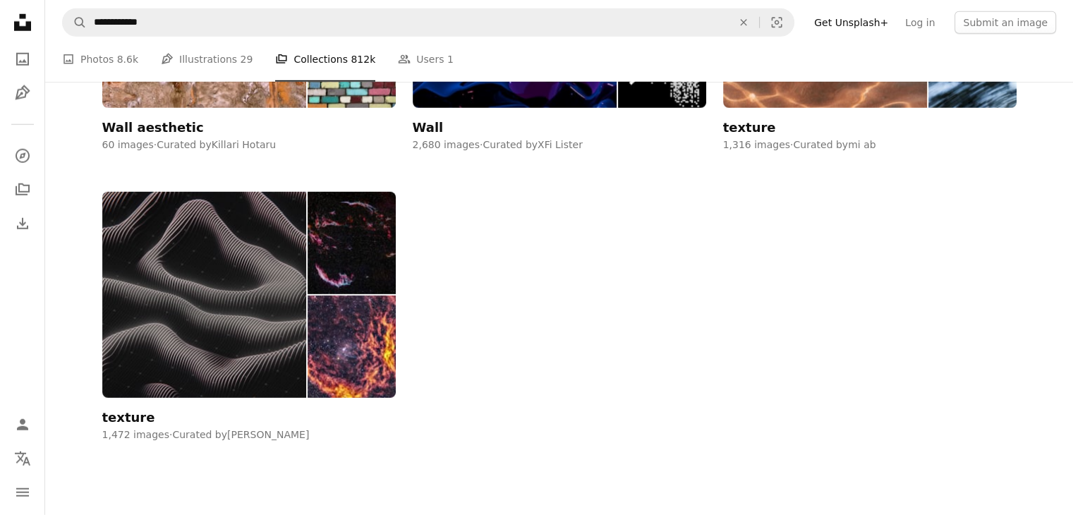
scroll to position [1622, 0]
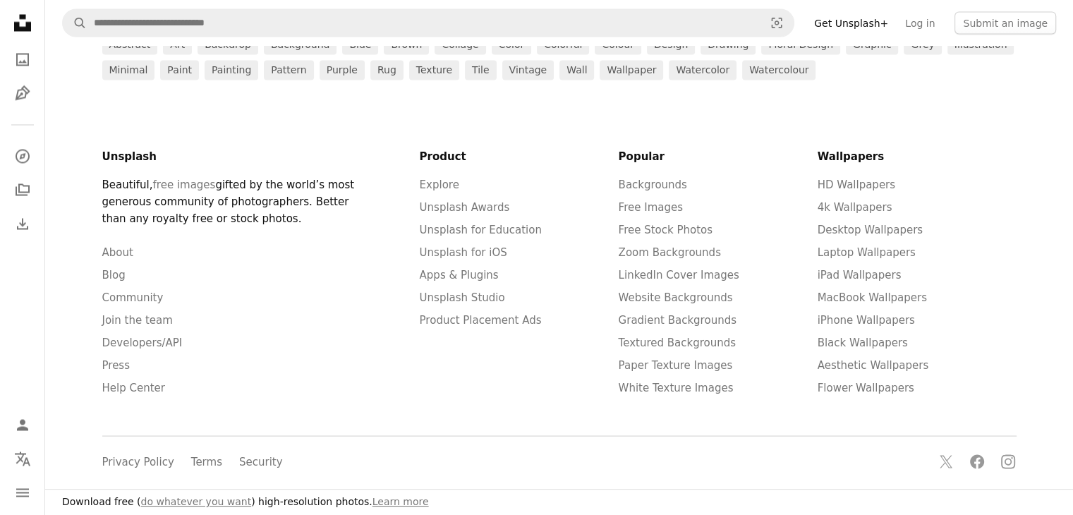
scroll to position [141, 0]
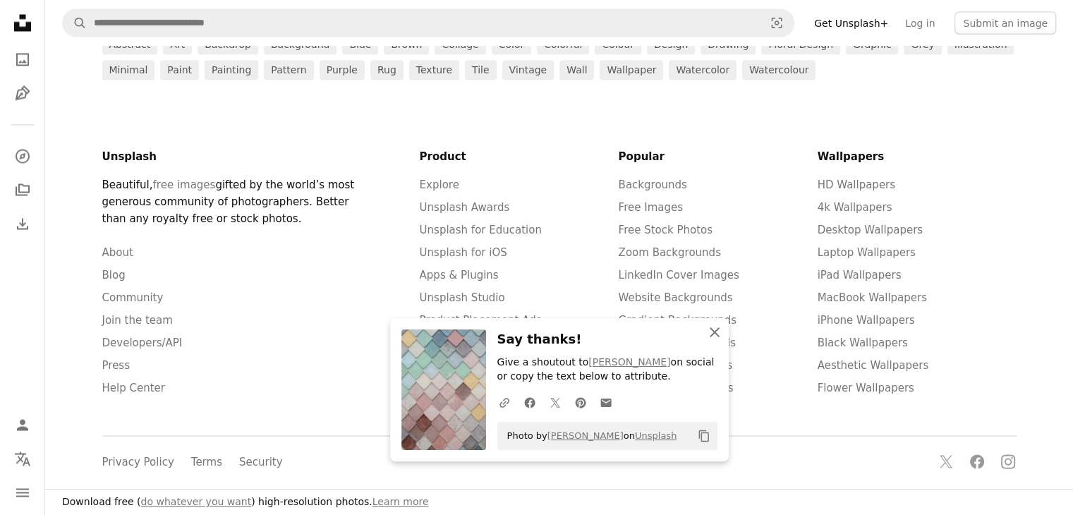
click at [709, 331] on icon "An X shape" at bounding box center [714, 332] width 17 height 17
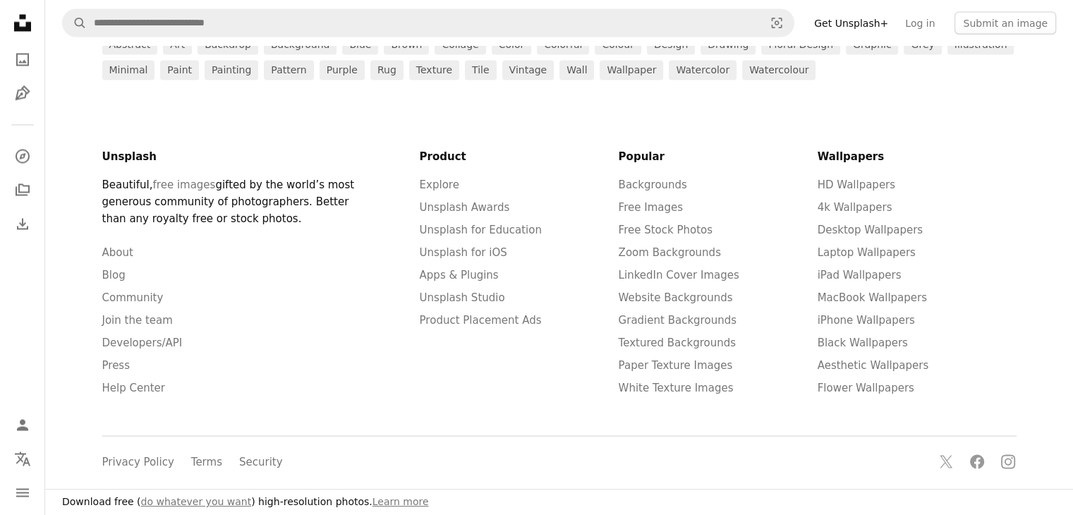
scroll to position [282, 0]
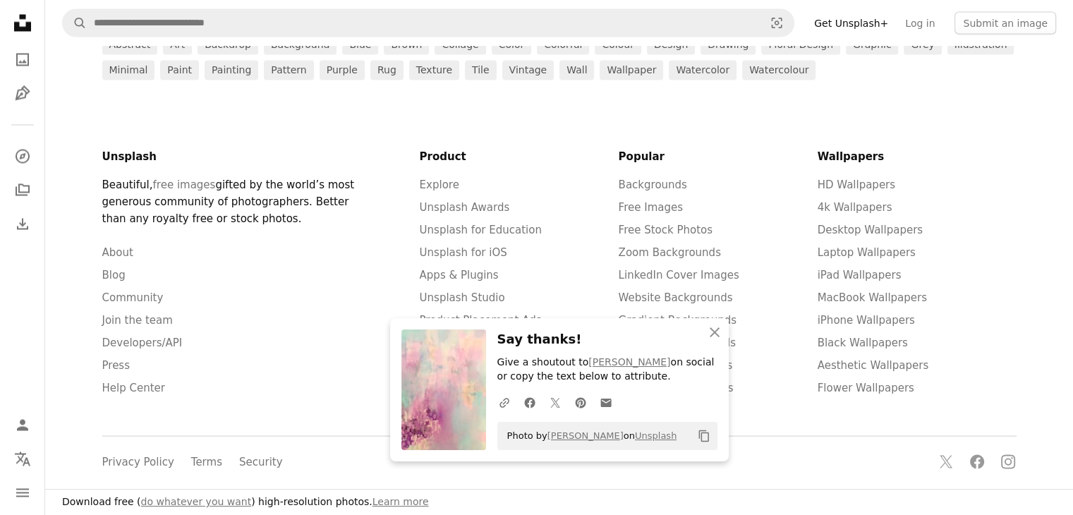
scroll to position [423, 0]
click at [710, 332] on icon "An X shape" at bounding box center [714, 332] width 17 height 17
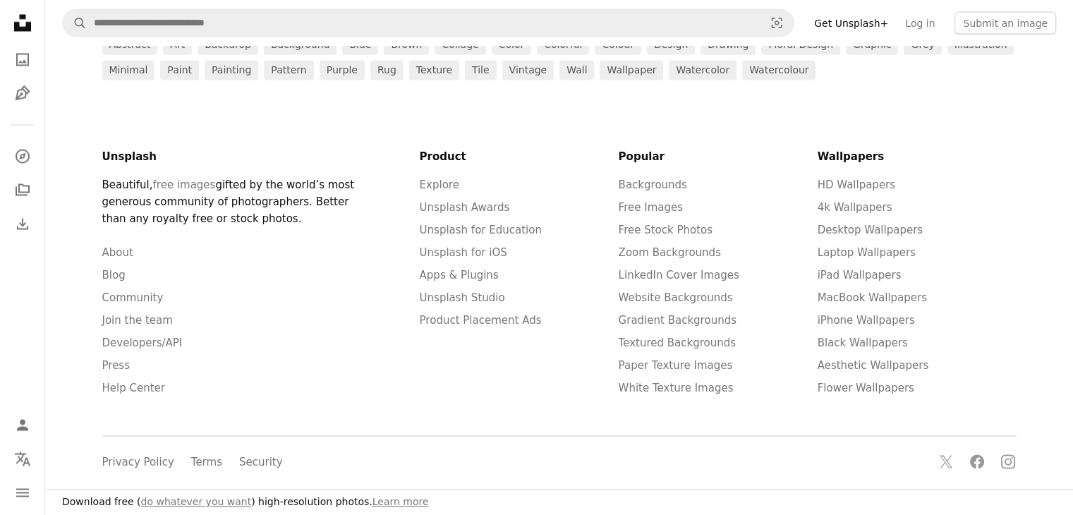
scroll to position [635, 0]
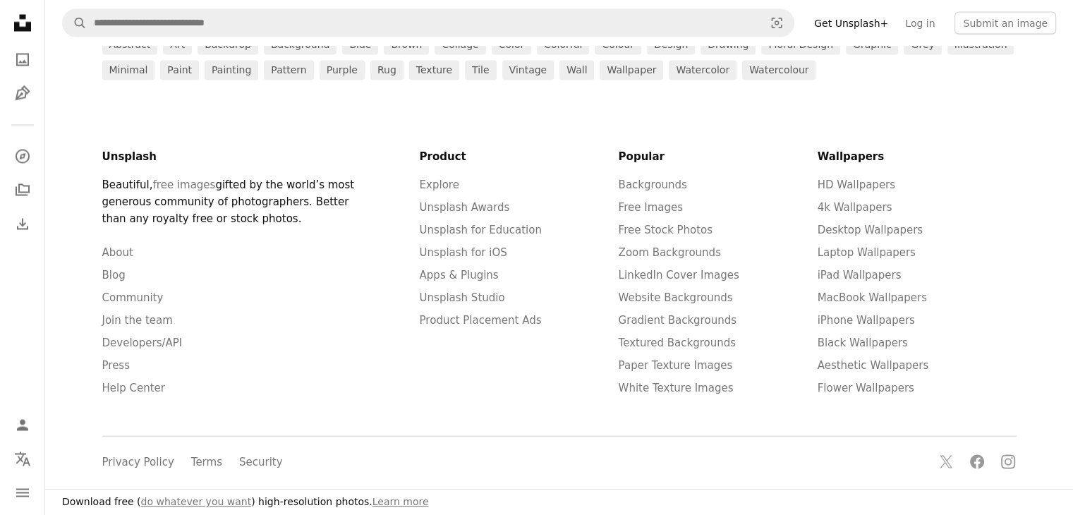
scroll to position [1622, 0]
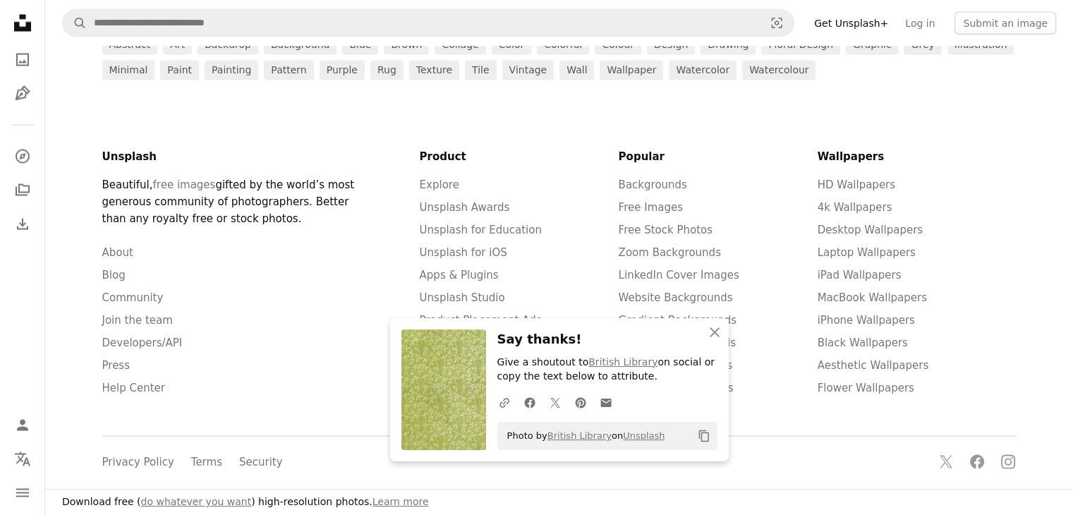
scroll to position [1834, 0]
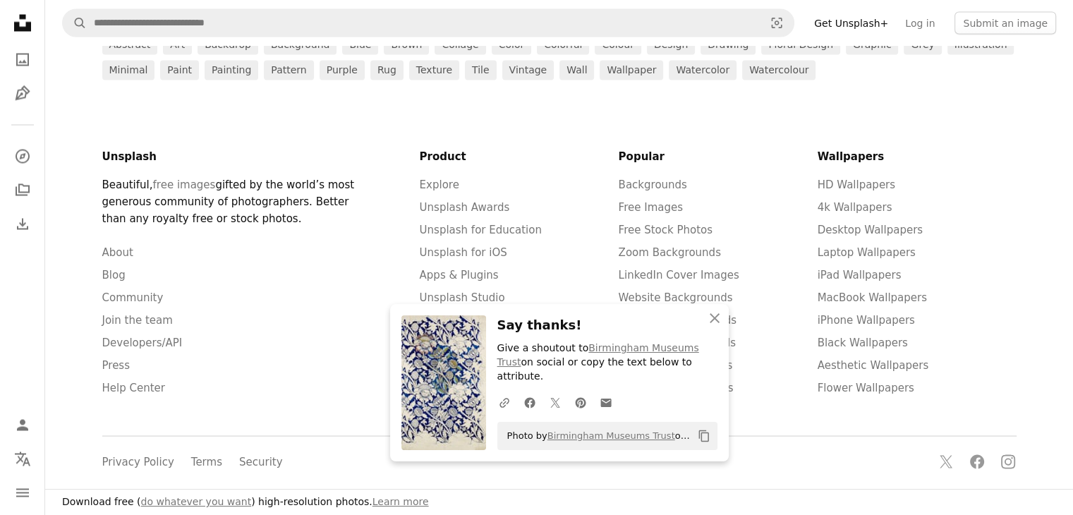
scroll to position [2116, 0]
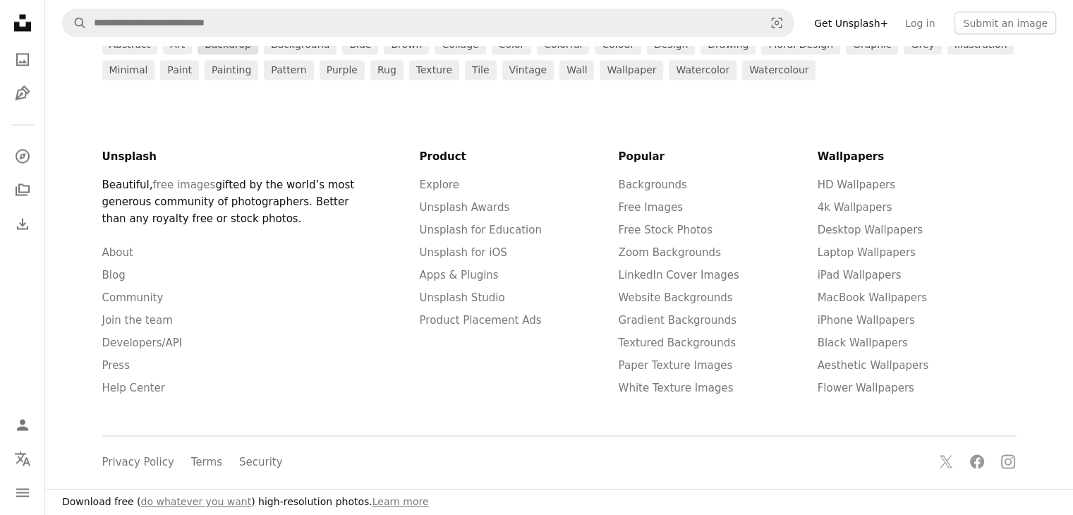
scroll to position [0, 0]
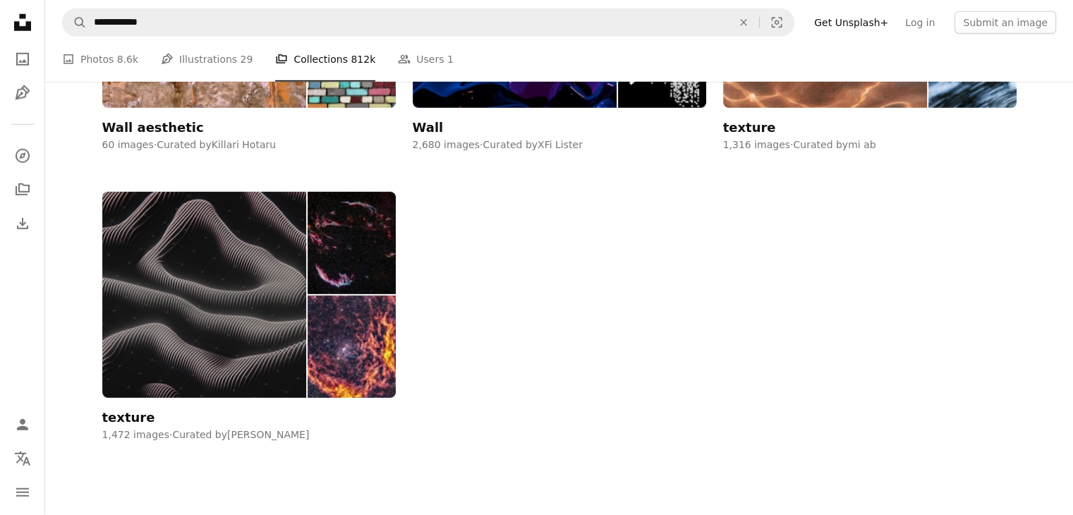
scroll to position [1622, 0]
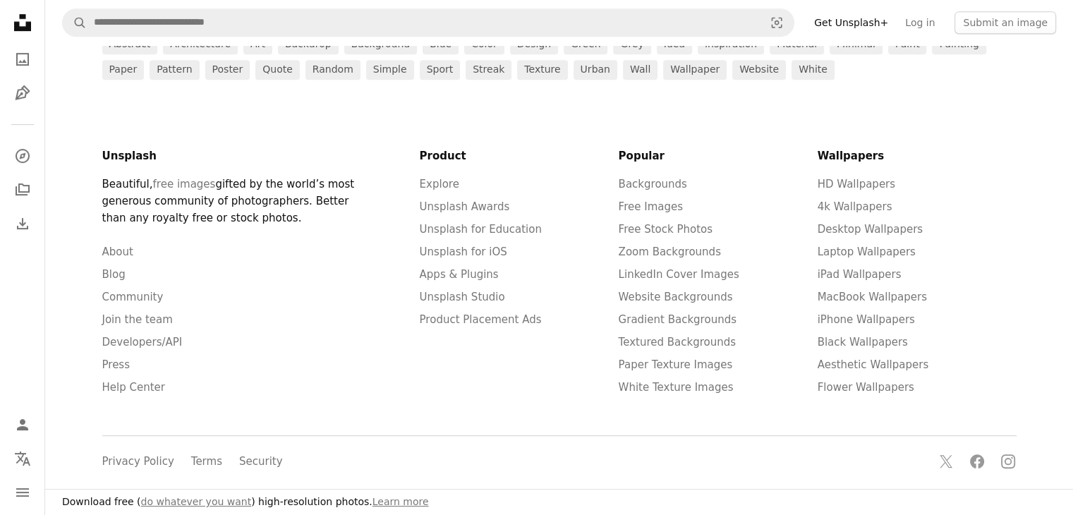
scroll to position [705, 0]
click at [186, 54] on link "architecture" at bounding box center [200, 45] width 75 height 20
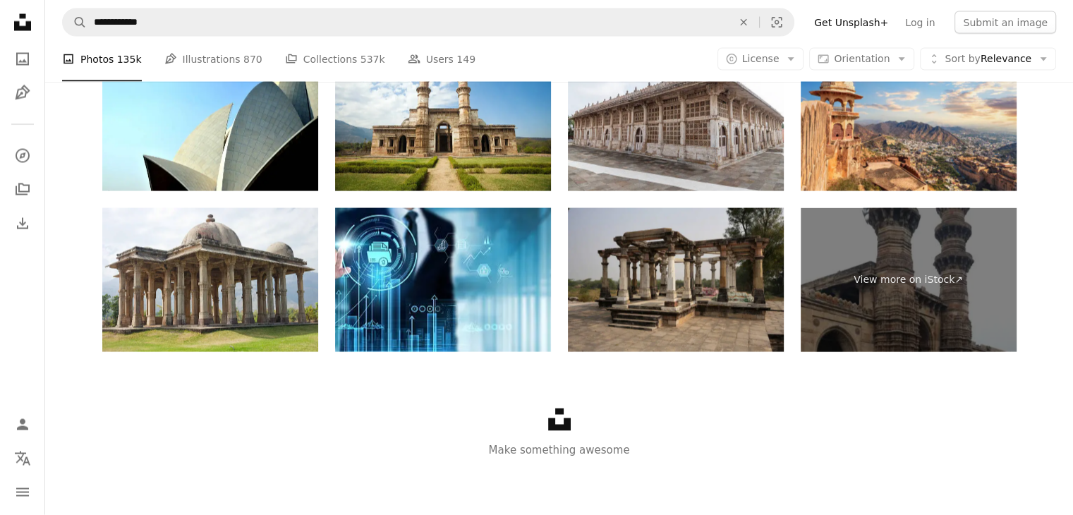
scroll to position [705, 0]
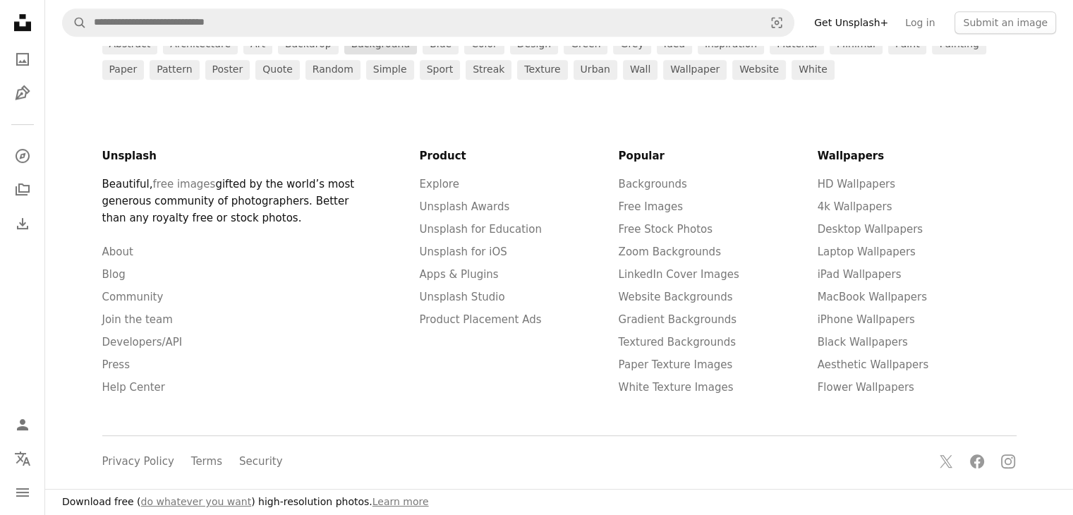
click at [361, 54] on link "background" at bounding box center [380, 45] width 73 height 20
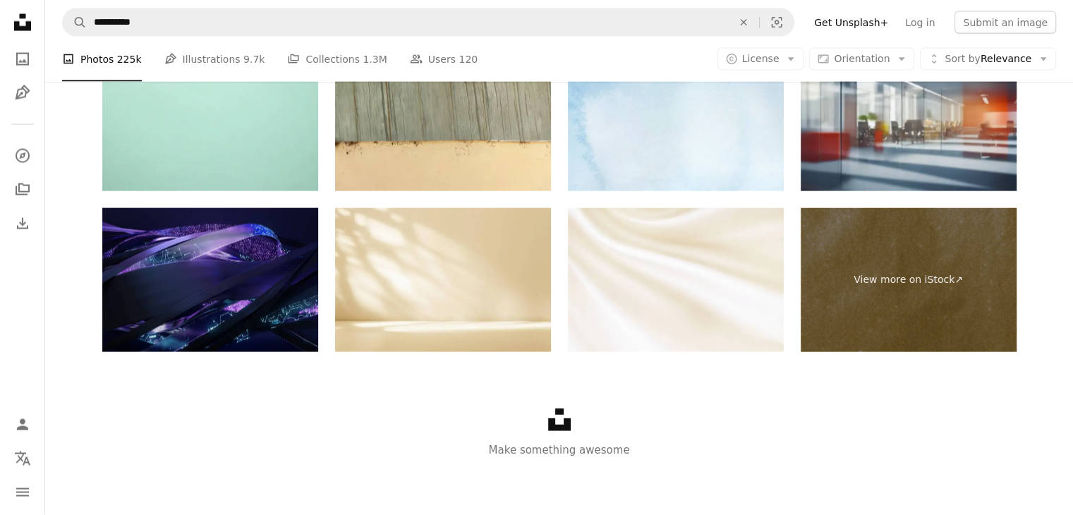
scroll to position [353, 0]
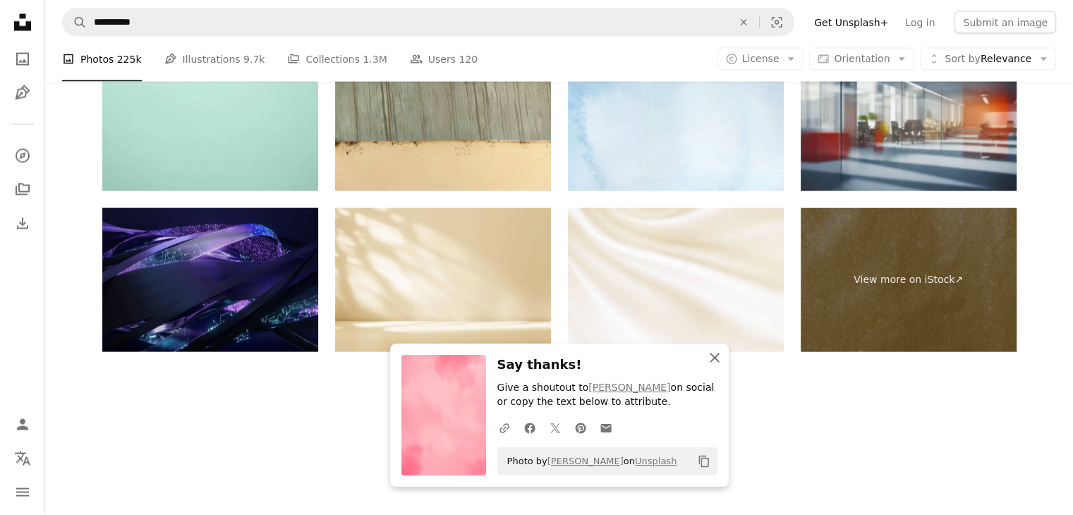
click at [710, 353] on icon "button" at bounding box center [715, 358] width 10 height 10
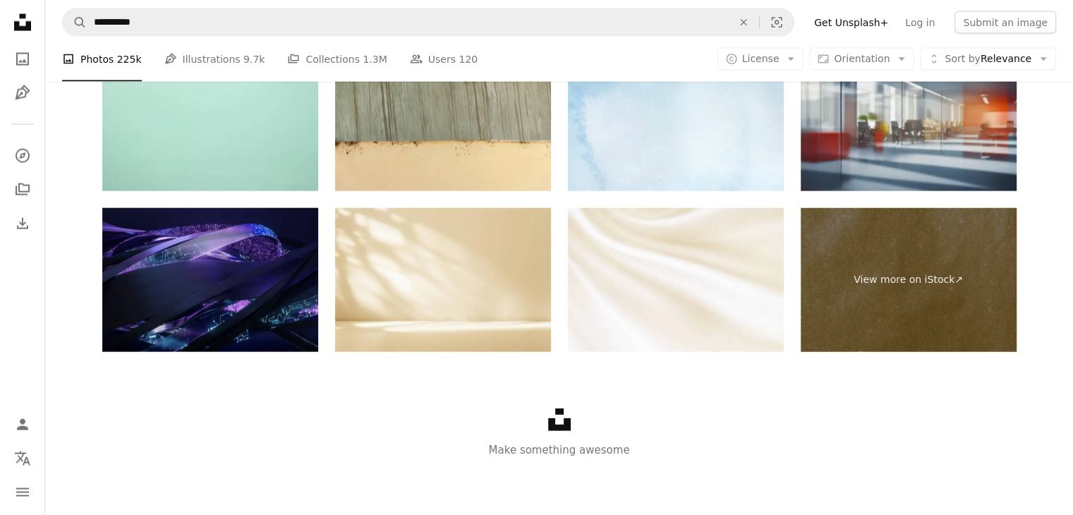
scroll to position [1199, 0]
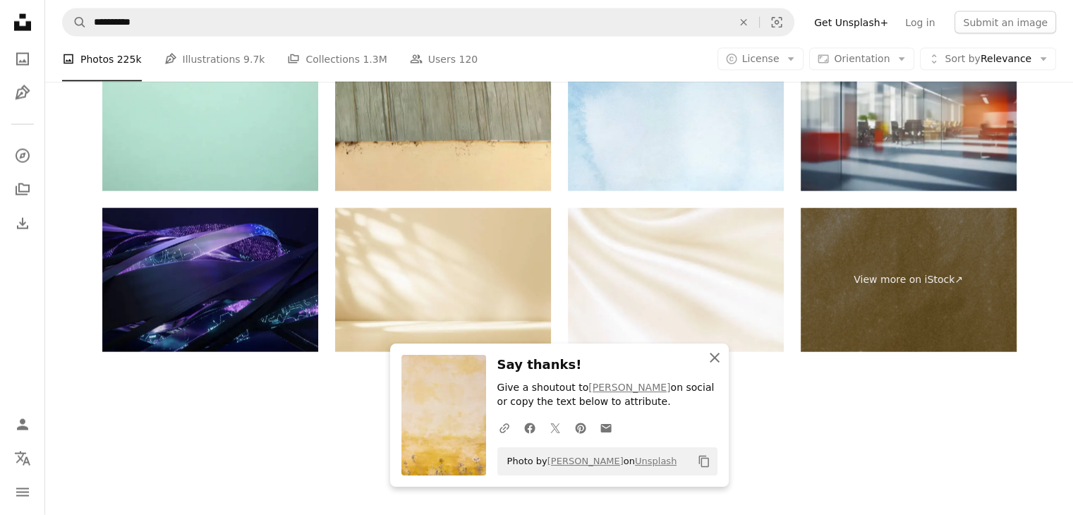
click at [706, 358] on icon "An X shape" at bounding box center [714, 357] width 17 height 17
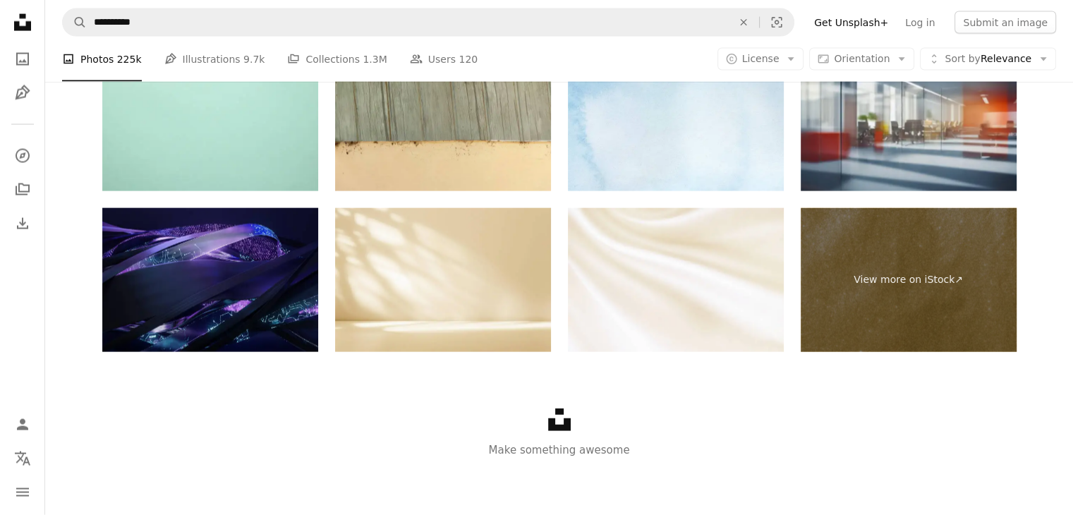
scroll to position [2327, 0]
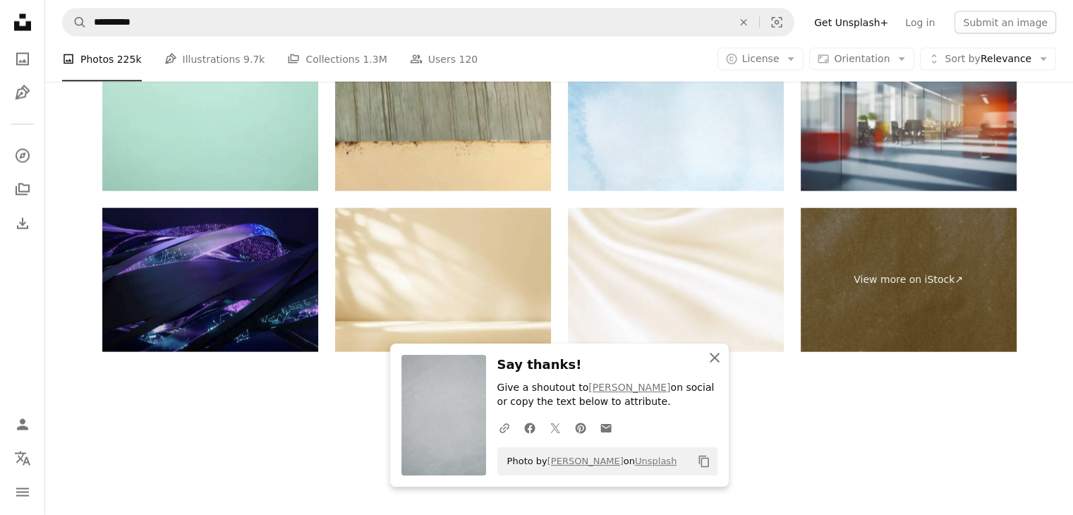
click at [713, 362] on icon "An X shape" at bounding box center [714, 357] width 17 height 17
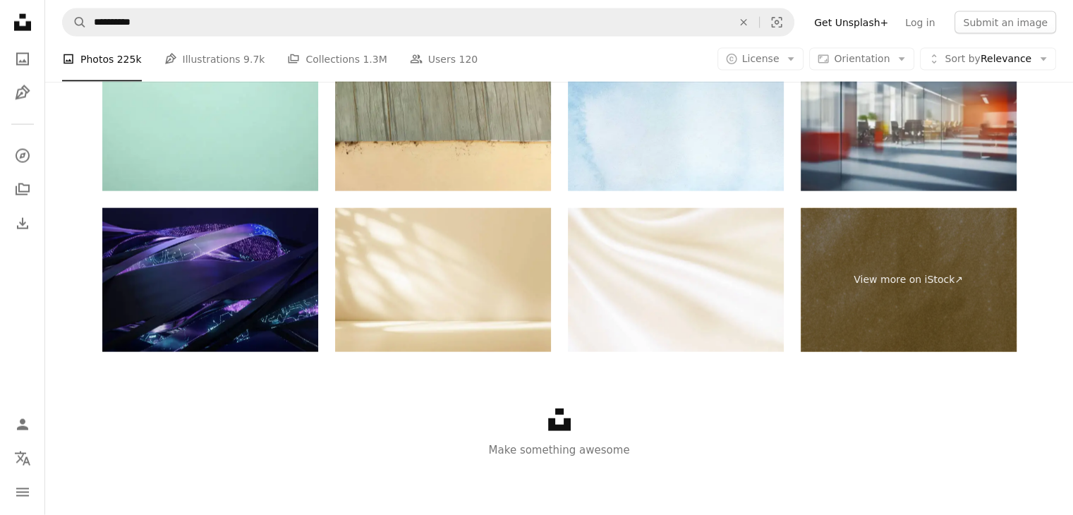
scroll to position [2469, 0]
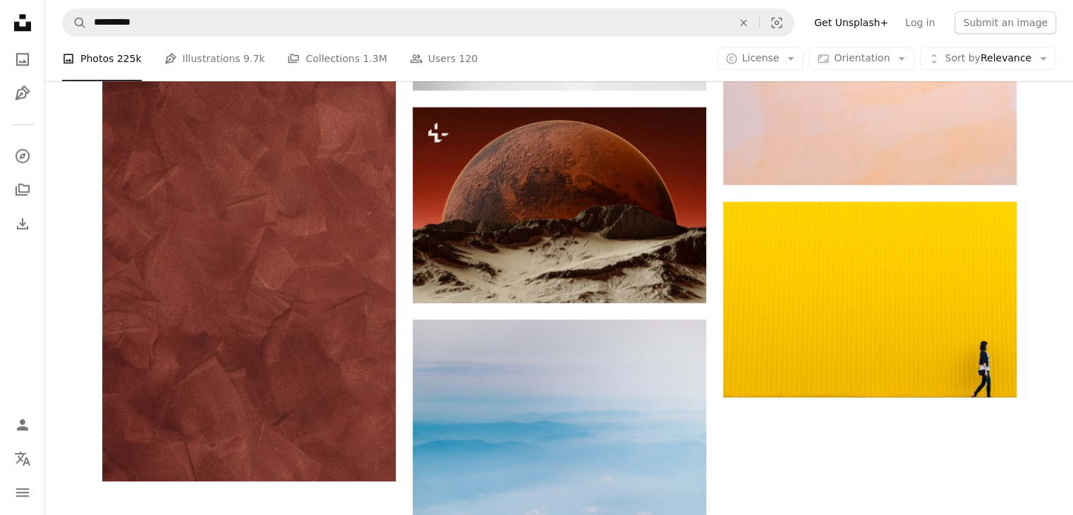
scroll to position [0, 0]
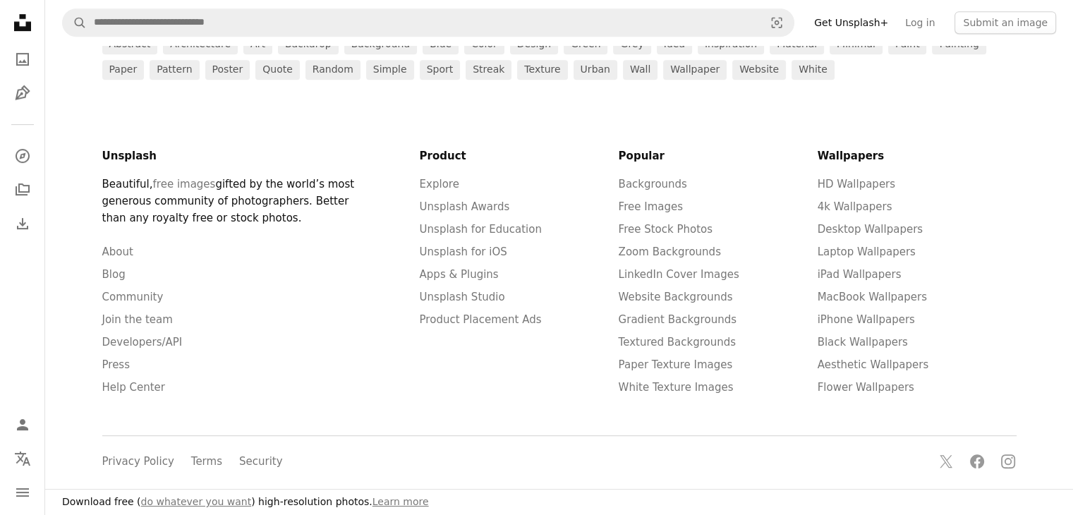
scroll to position [705, 0]
click at [510, 54] on link "design" at bounding box center [534, 45] width 48 height 20
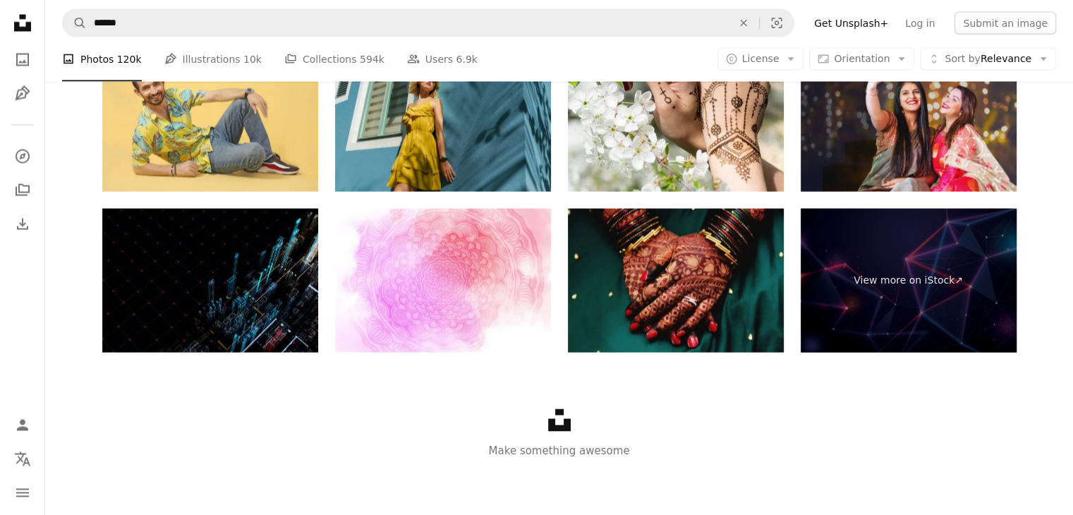
scroll to position [141, 0]
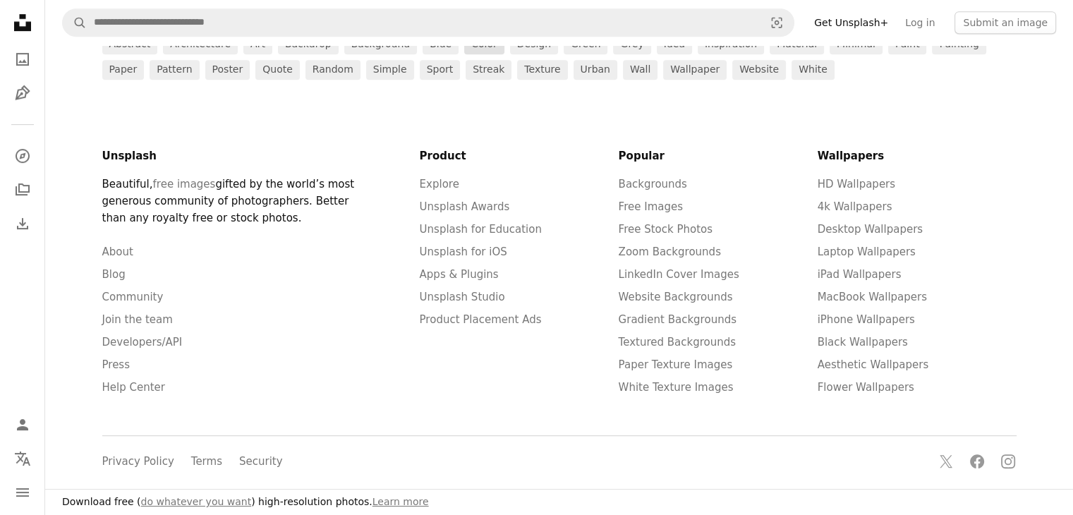
click at [464, 54] on link "color" at bounding box center [484, 45] width 40 height 20
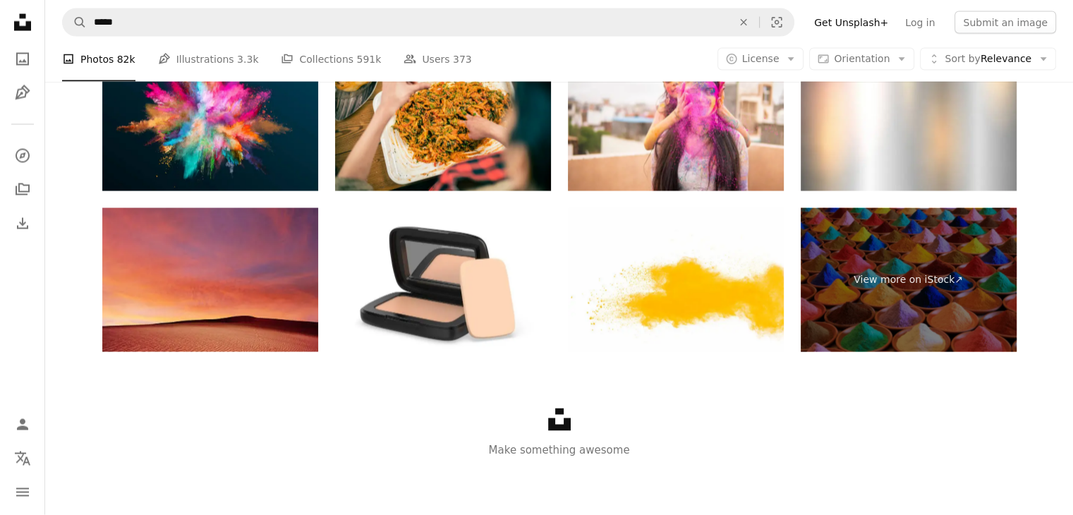
scroll to position [846, 0]
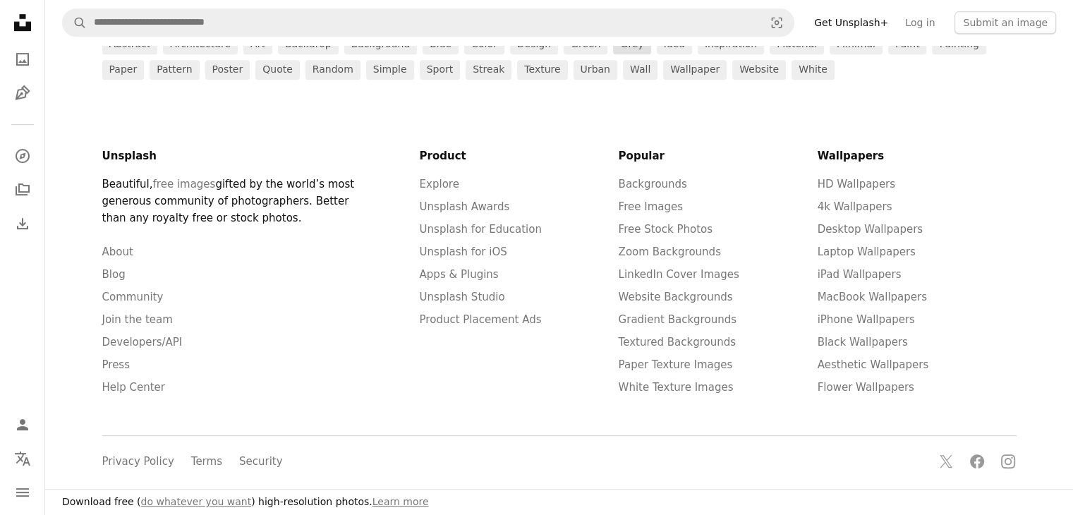
click at [613, 54] on link "grey" at bounding box center [631, 45] width 37 height 20
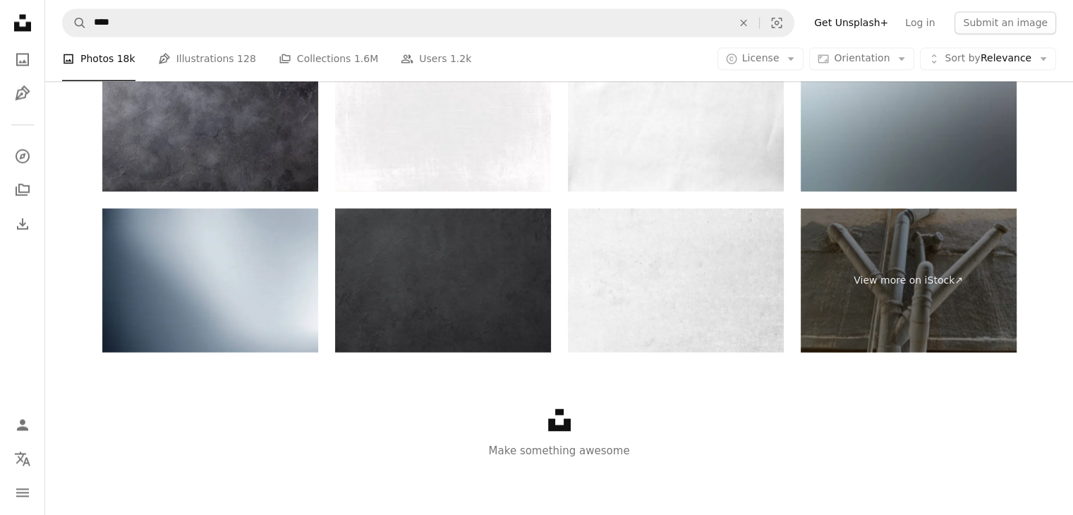
scroll to position [1481, 0]
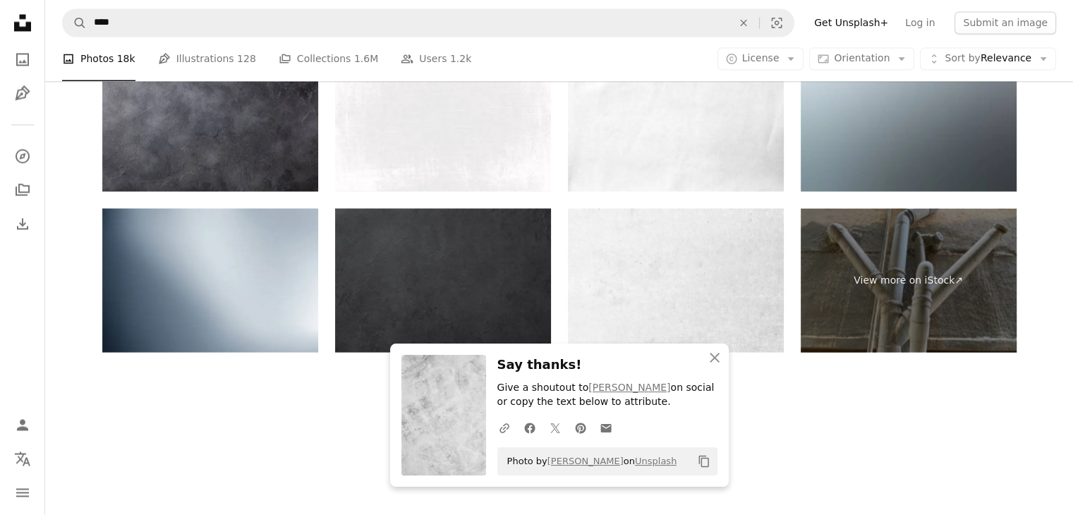
scroll to position [1693, 0]
click at [712, 359] on icon "button" at bounding box center [715, 358] width 10 height 10
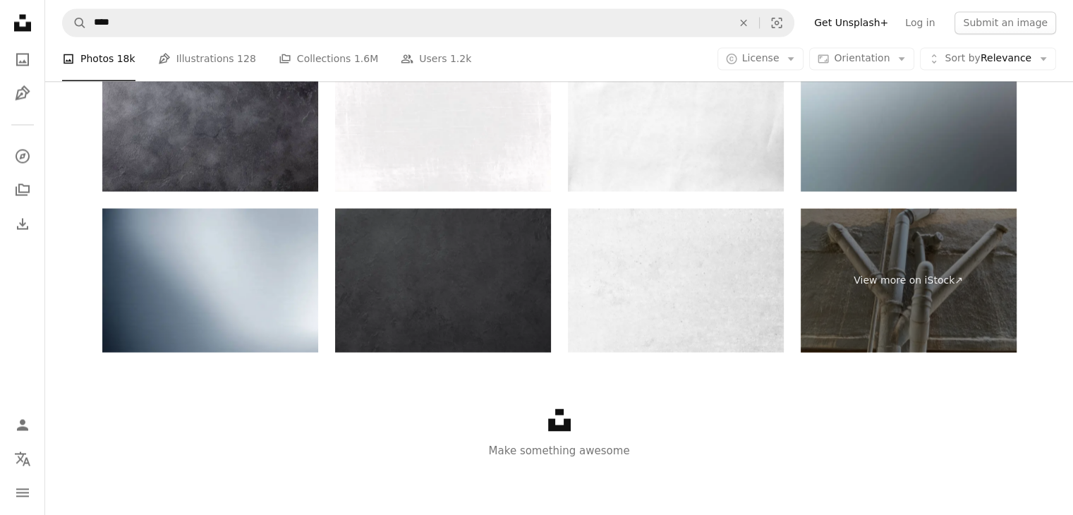
scroll to position [2327, 0]
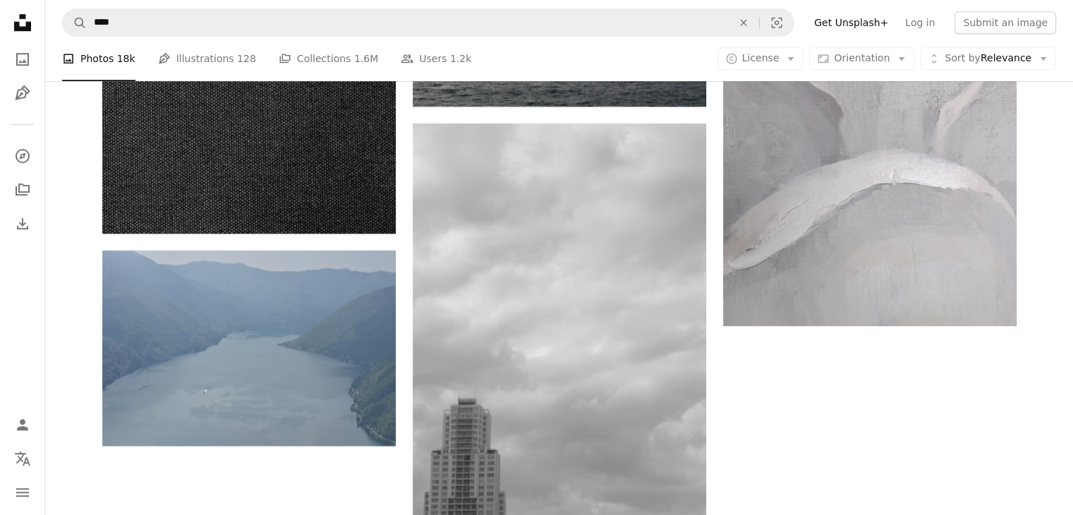
scroll to position [2892, 0]
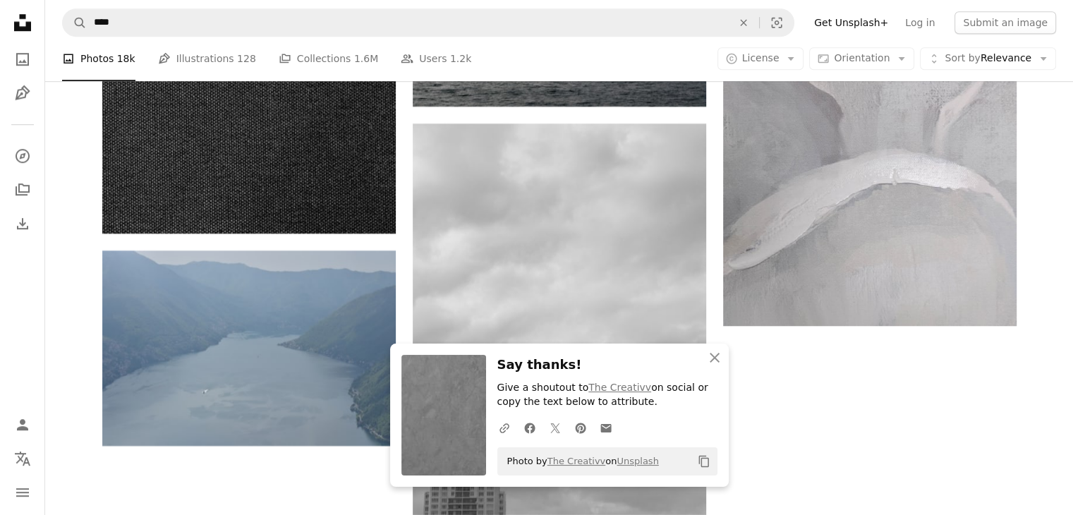
scroll to position [3174, 0]
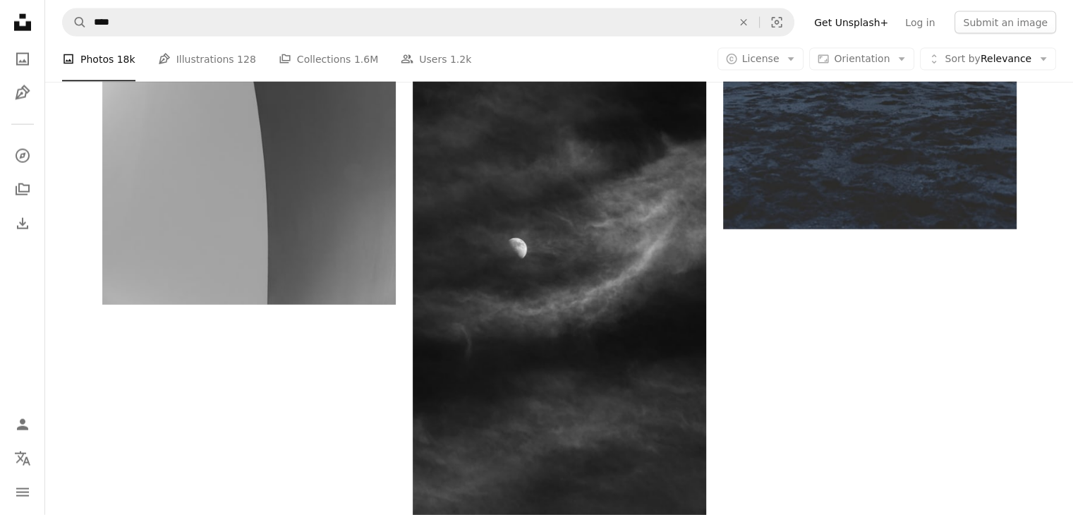
scroll to position [5290, 0]
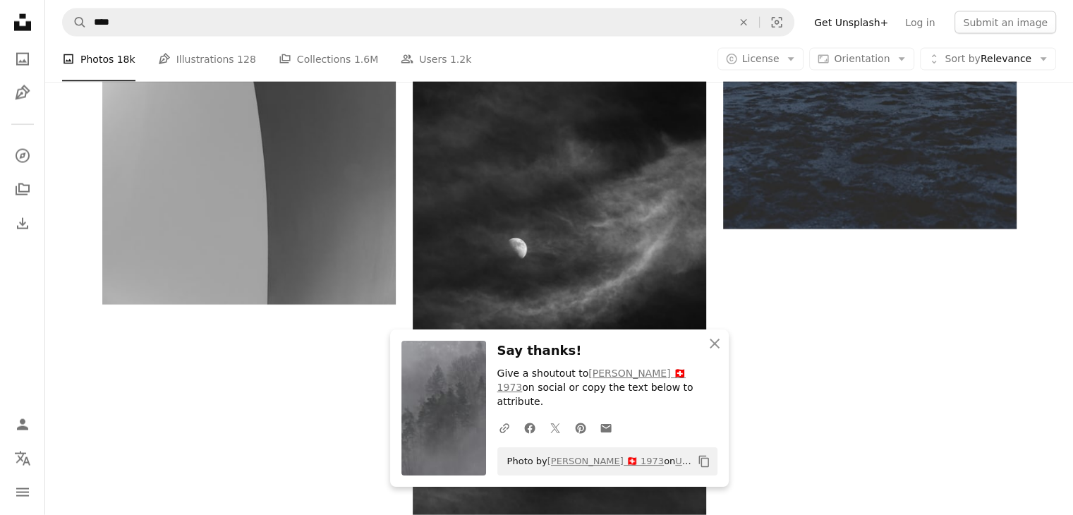
scroll to position [6066, 0]
drag, startPoint x: 999, startPoint y: 346, endPoint x: 985, endPoint y: 348, distance: 13.6
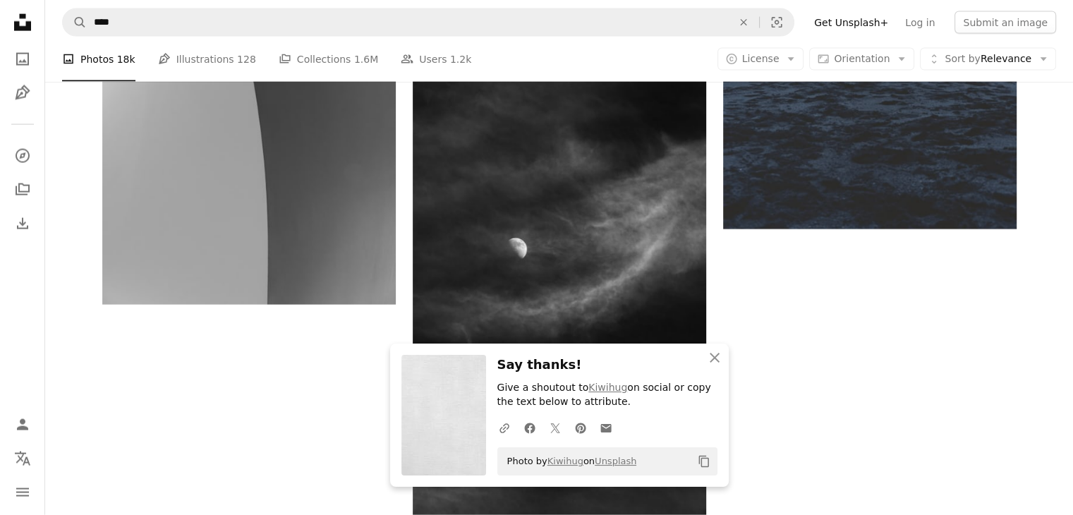
scroll to position [6418, 0]
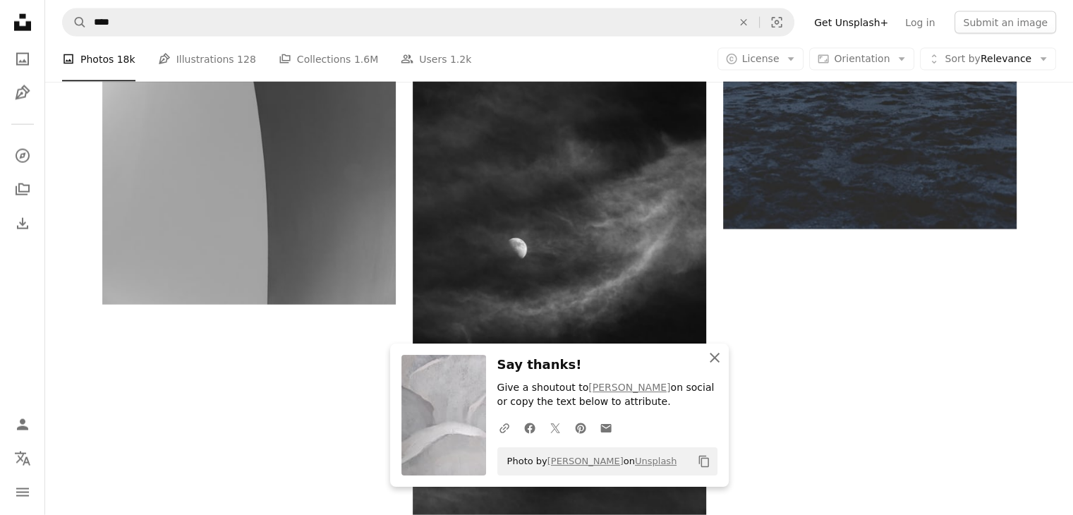
click at [712, 355] on icon "An X shape" at bounding box center [714, 357] width 17 height 17
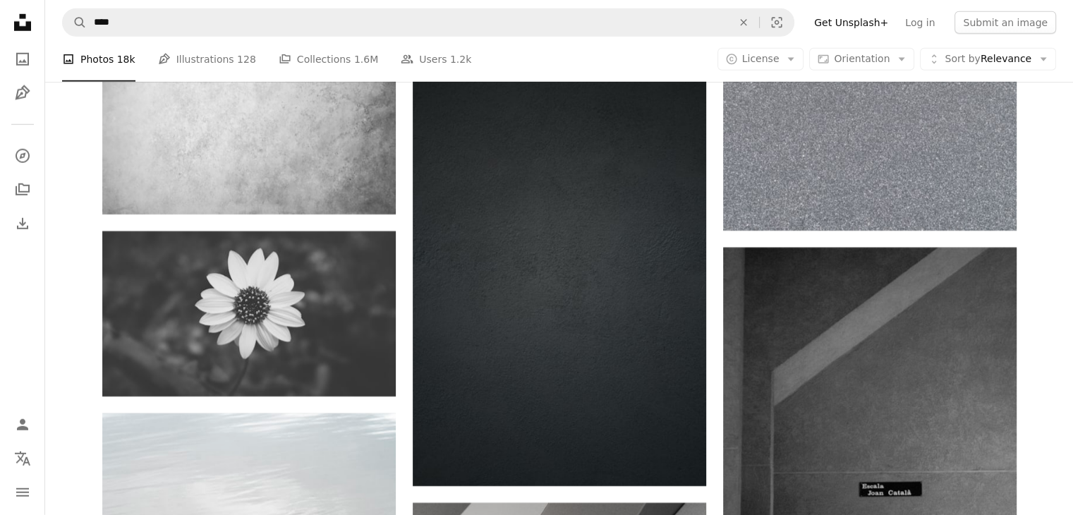
scroll to position [9239, 0]
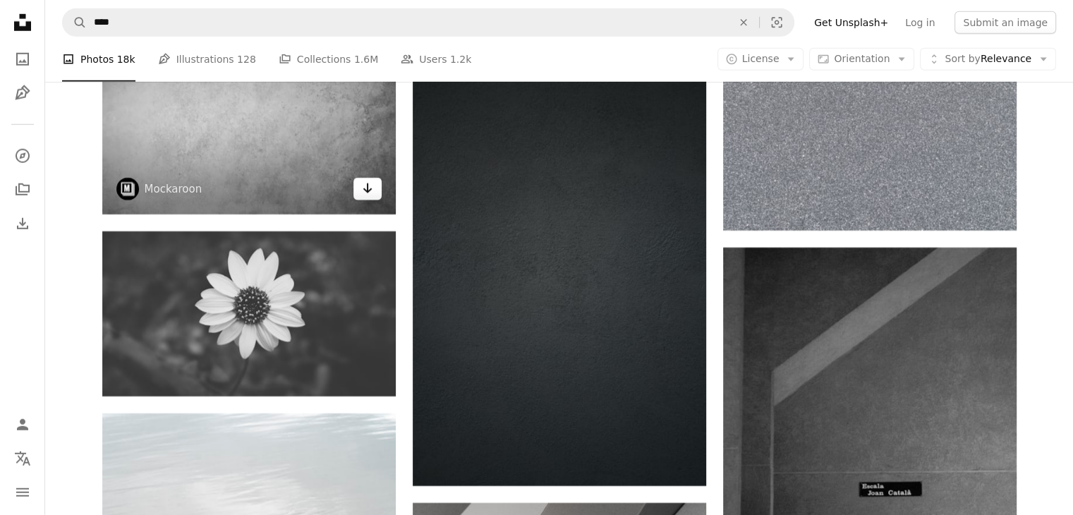
click at [367, 193] on icon "Download" at bounding box center [367, 188] width 9 height 10
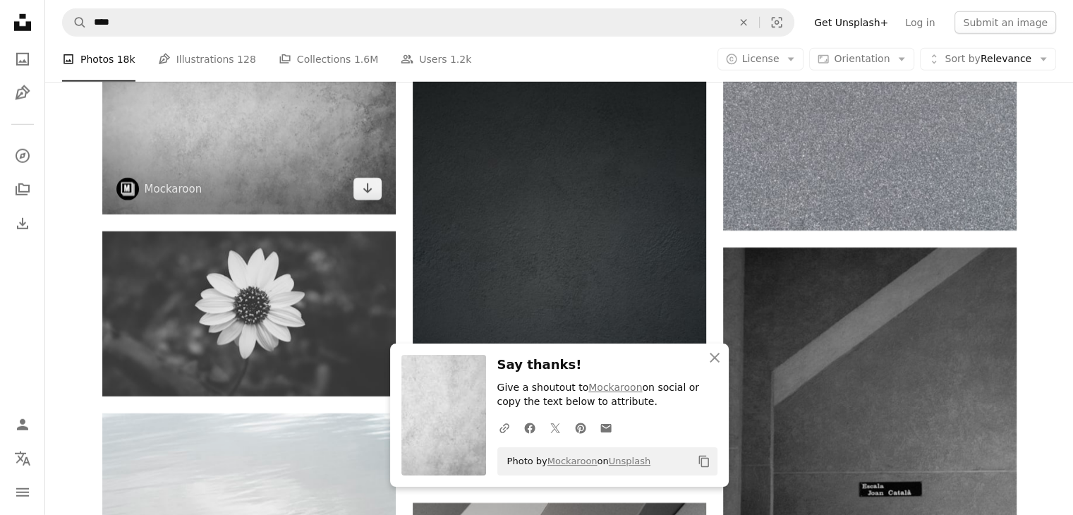
scroll to position [9522, 0]
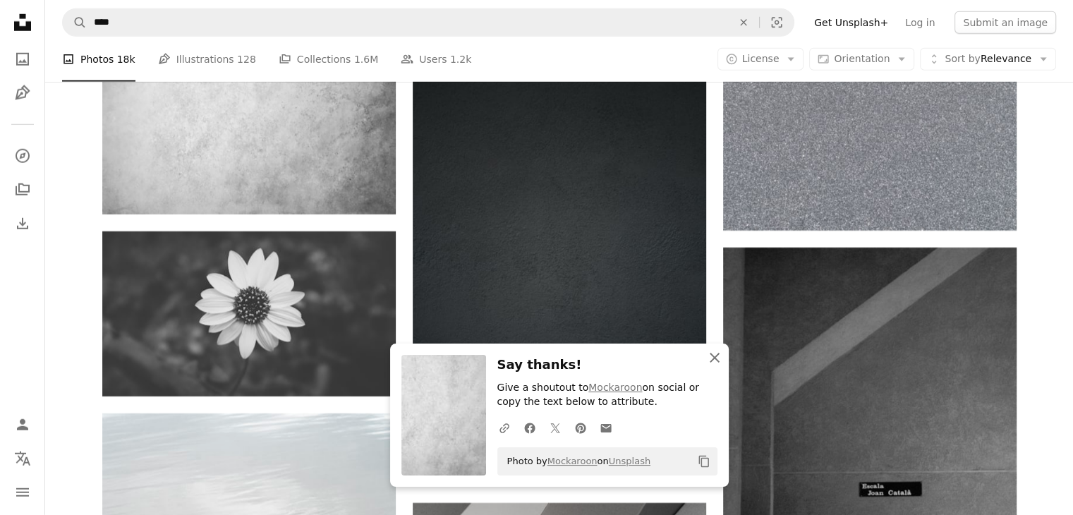
click at [716, 356] on icon "An X shape" at bounding box center [714, 357] width 17 height 17
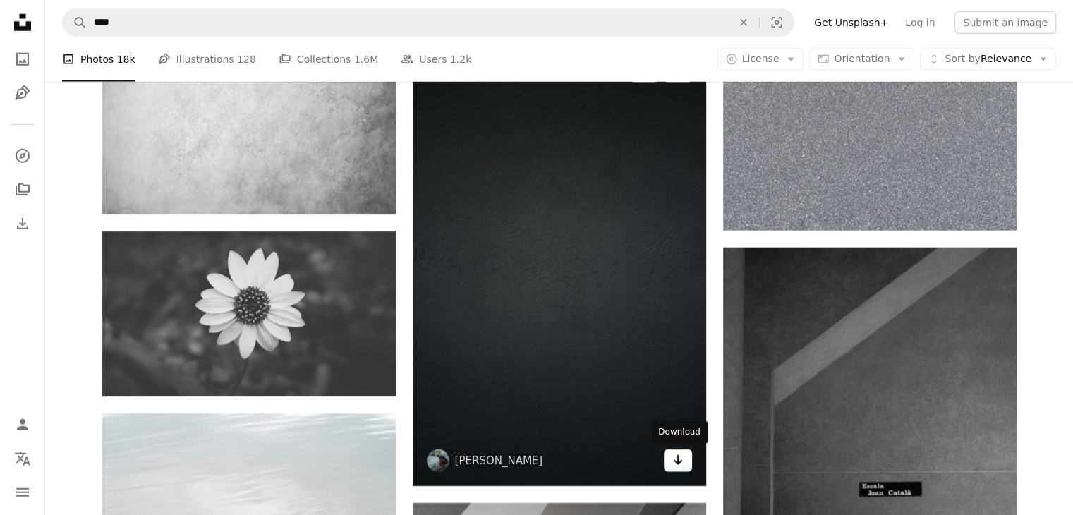
click at [666, 449] on link "Arrow pointing down" at bounding box center [678, 460] width 28 height 23
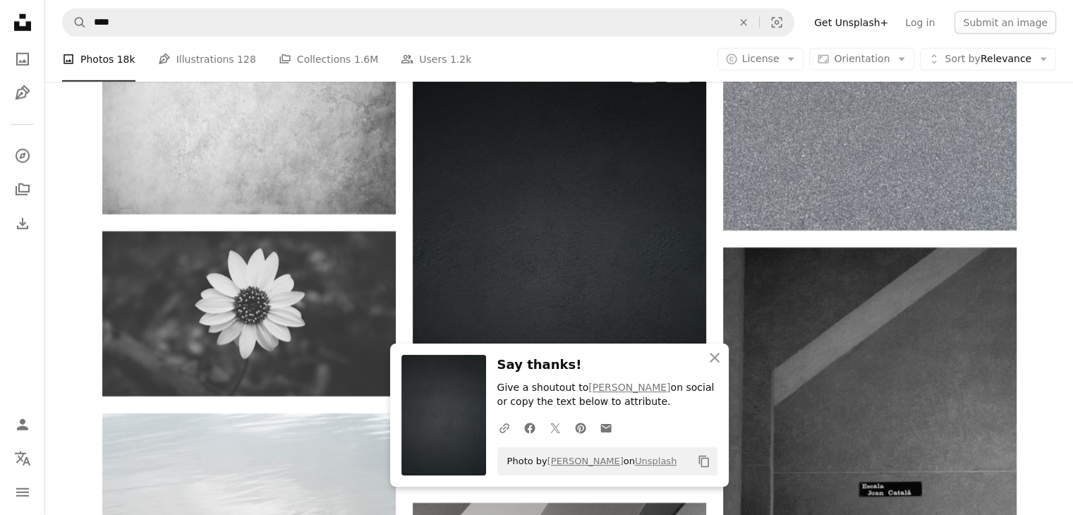
scroll to position [9804, 0]
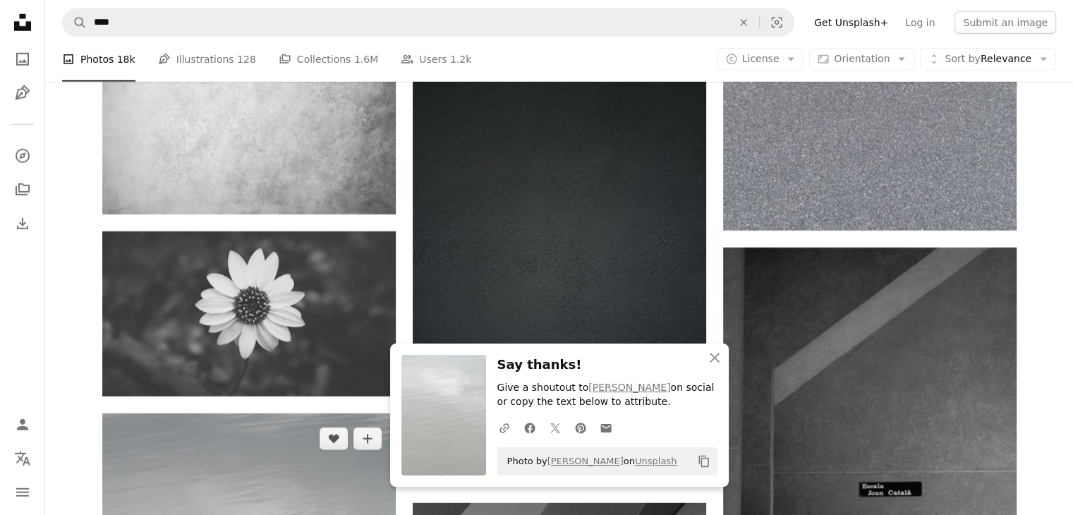
scroll to position [10086, 0]
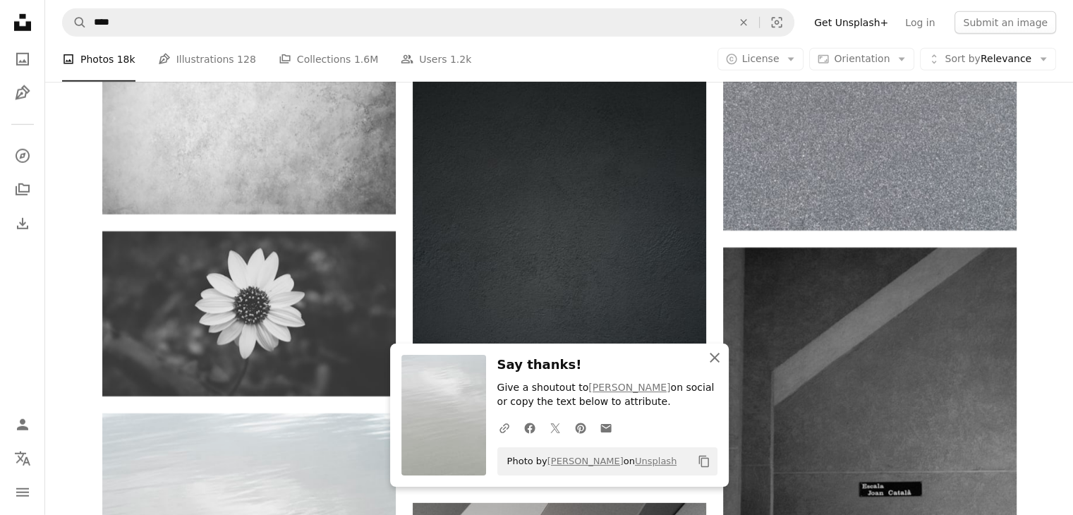
click at [719, 353] on icon "An X shape" at bounding box center [714, 357] width 17 height 17
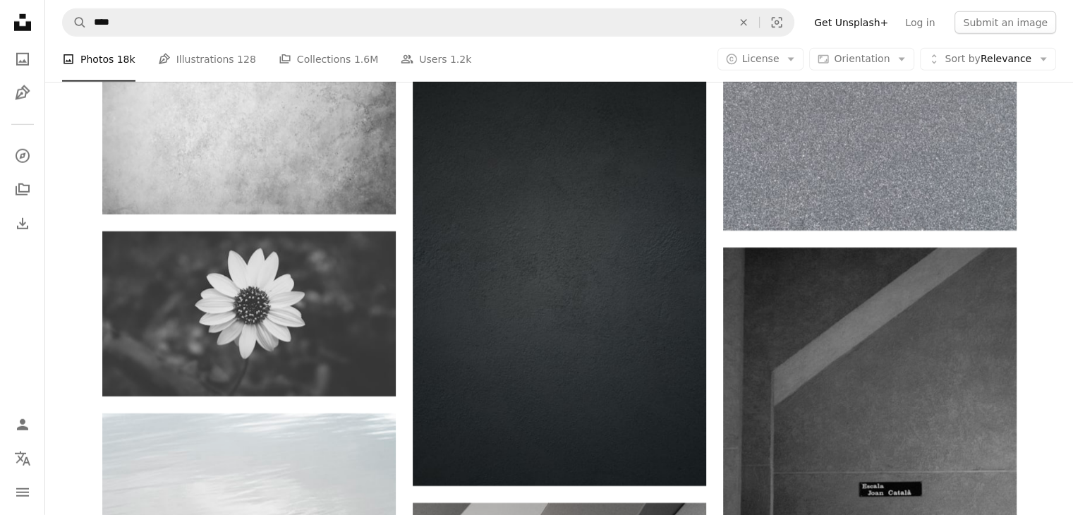
scroll to position [12413, 0]
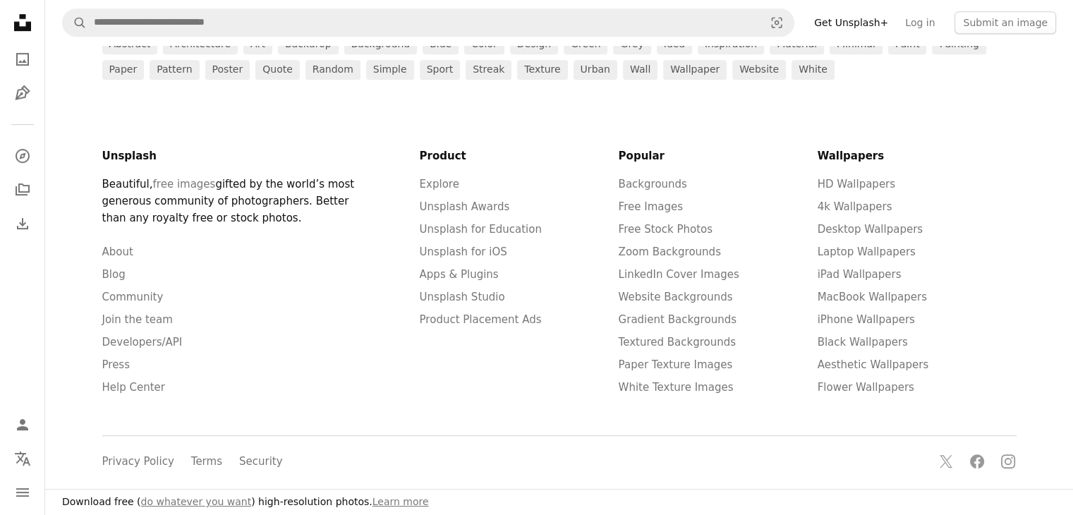
scroll to position [705, 0]
click at [657, 54] on link "idea" at bounding box center [674, 45] width 35 height 20
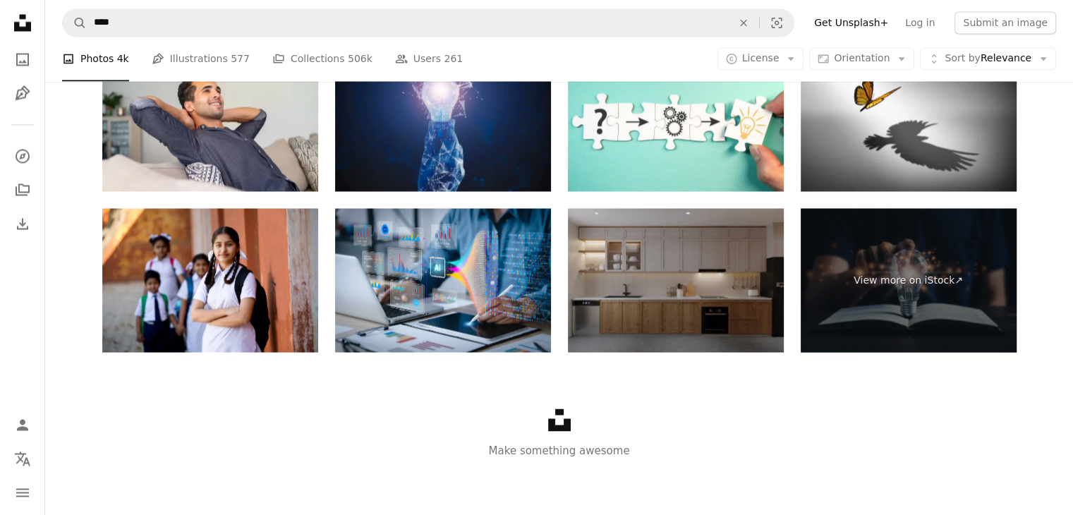
scroll to position [282, 0]
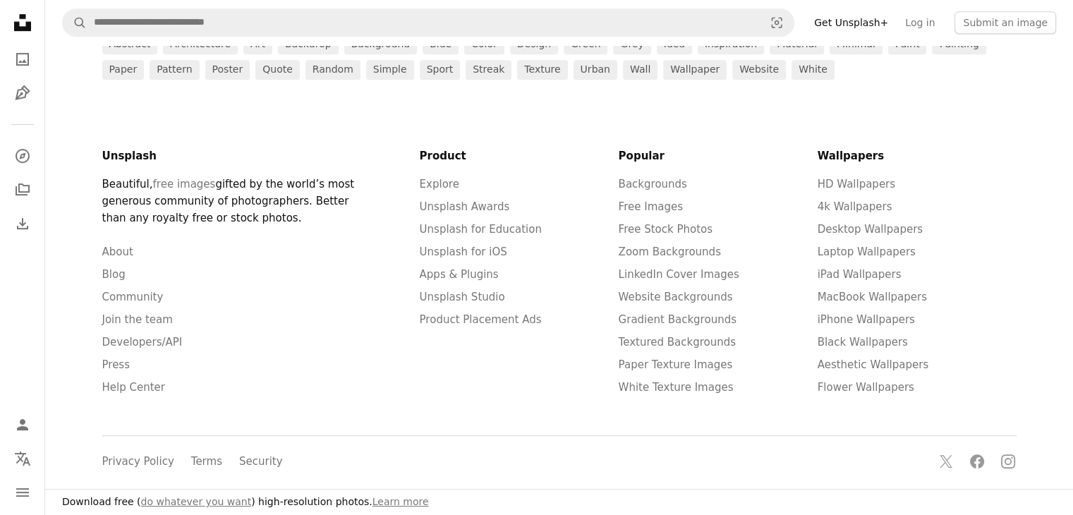
scroll to position [705, 0]
click at [698, 54] on link "inspiration" at bounding box center [731, 45] width 66 height 20
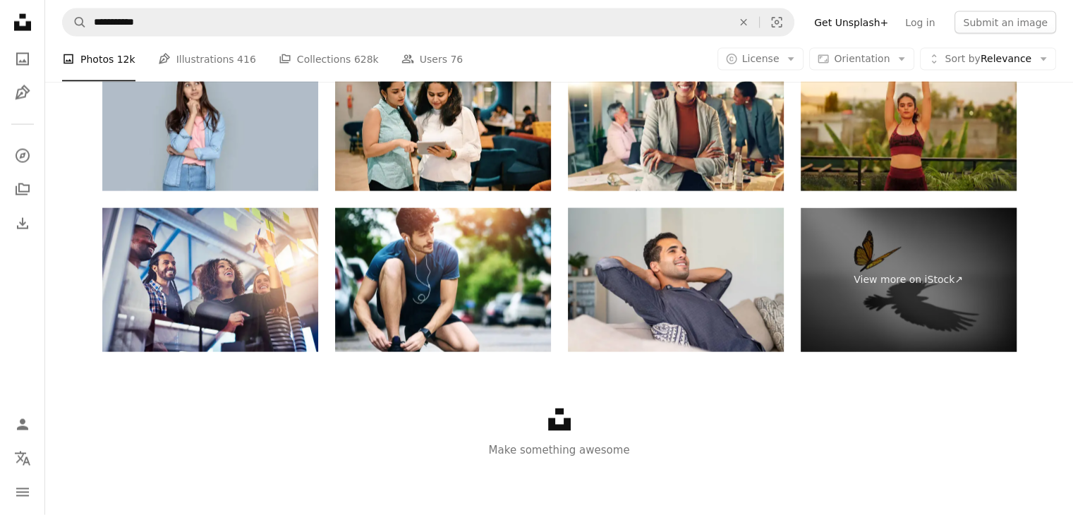
scroll to position [423, 0]
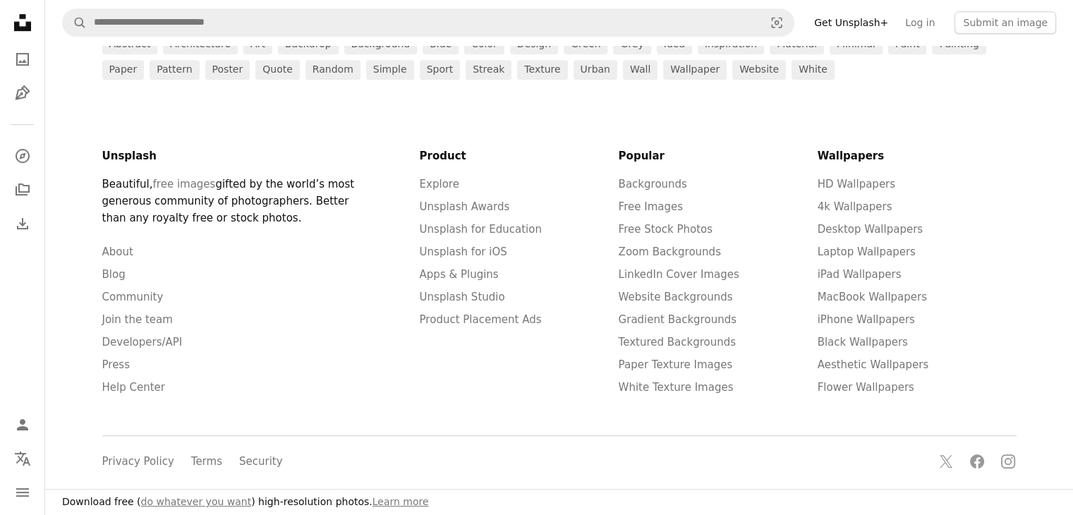
scroll to position [705, 0]
click at [769, 54] on link "material" at bounding box center [796, 45] width 54 height 20
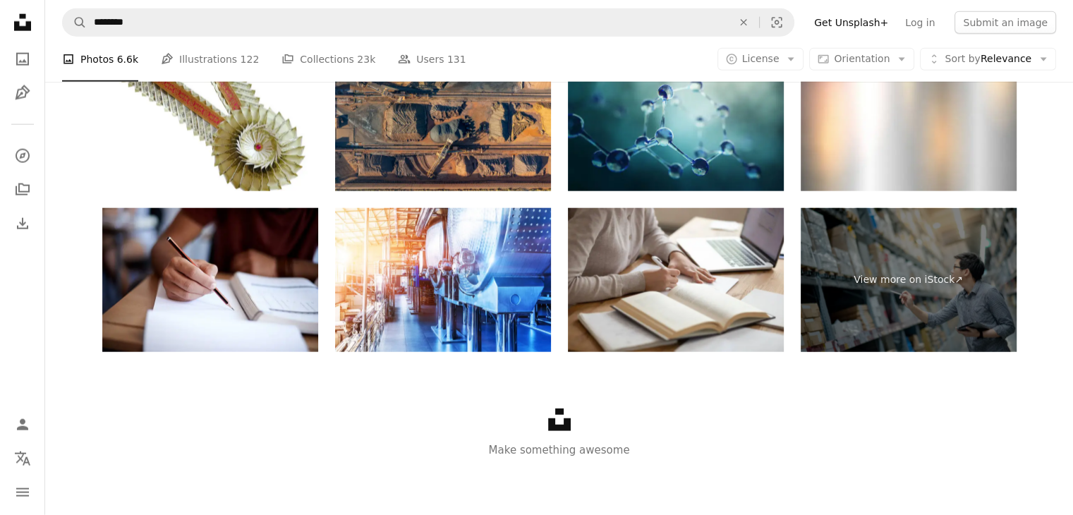
scroll to position [2257, 0]
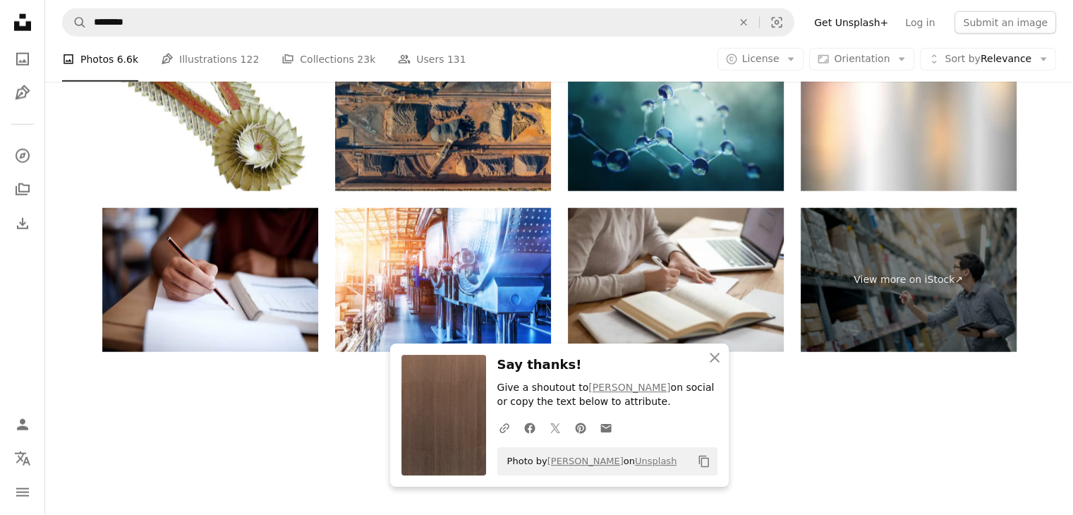
scroll to position [1904, 0]
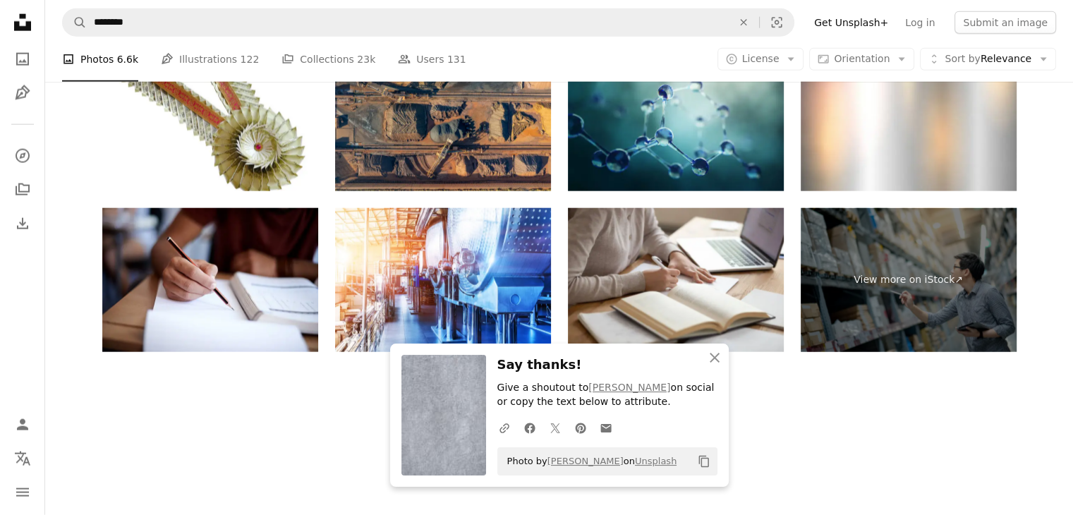
scroll to position [2045, 0]
click at [714, 353] on icon "An X shape" at bounding box center [714, 357] width 17 height 17
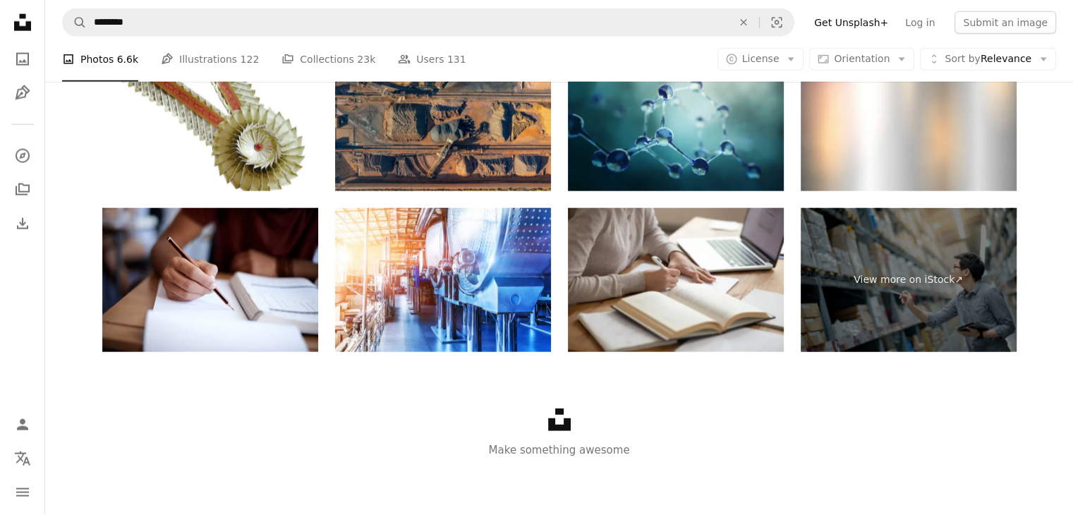
scroll to position [2821, 0]
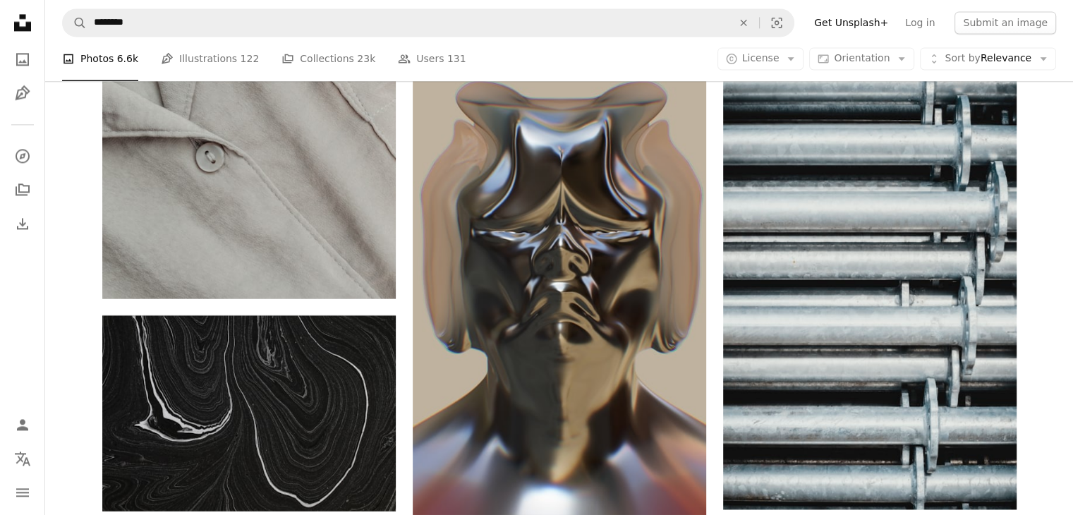
scroll to position [4232, 0]
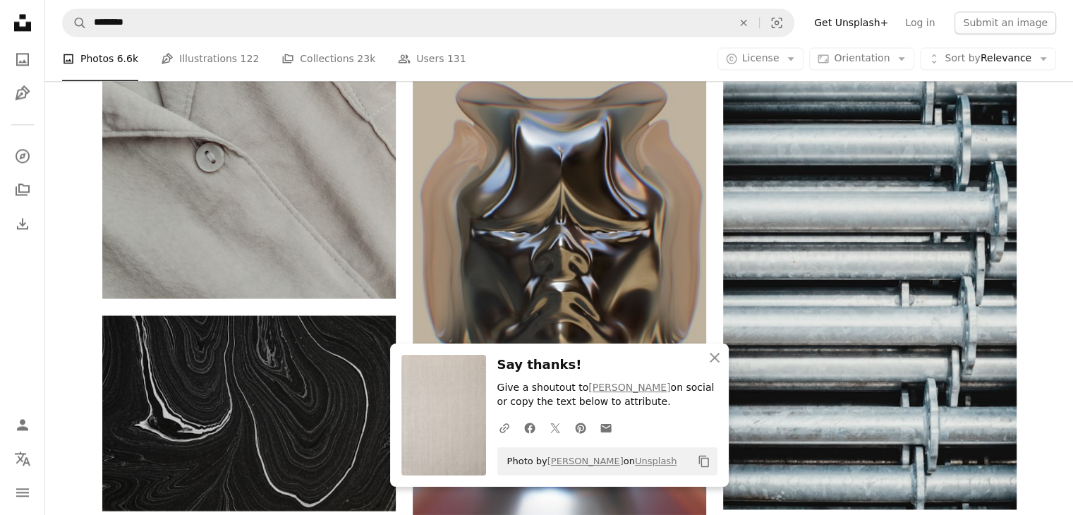
scroll to position [4373, 0]
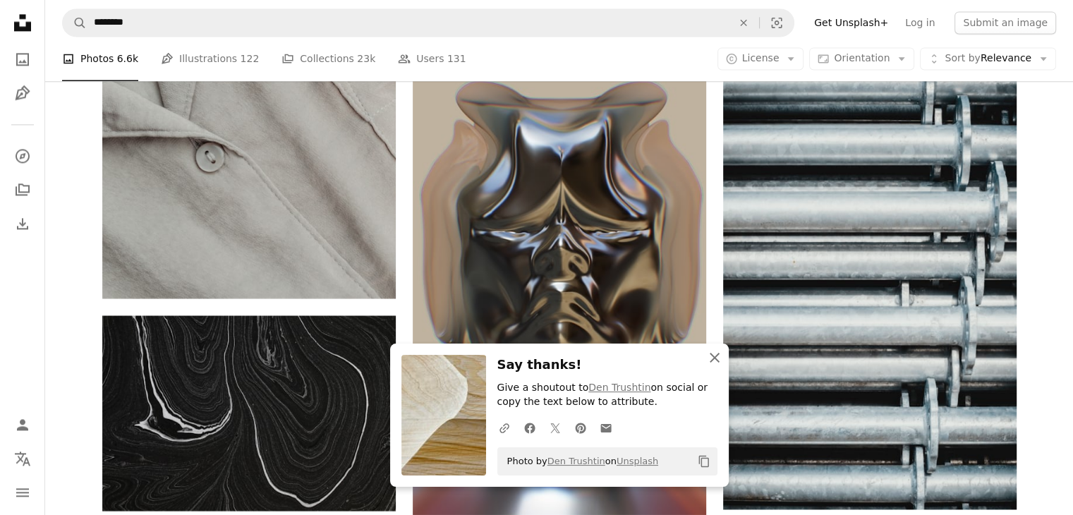
click at [715, 355] on icon "button" at bounding box center [715, 358] width 10 height 10
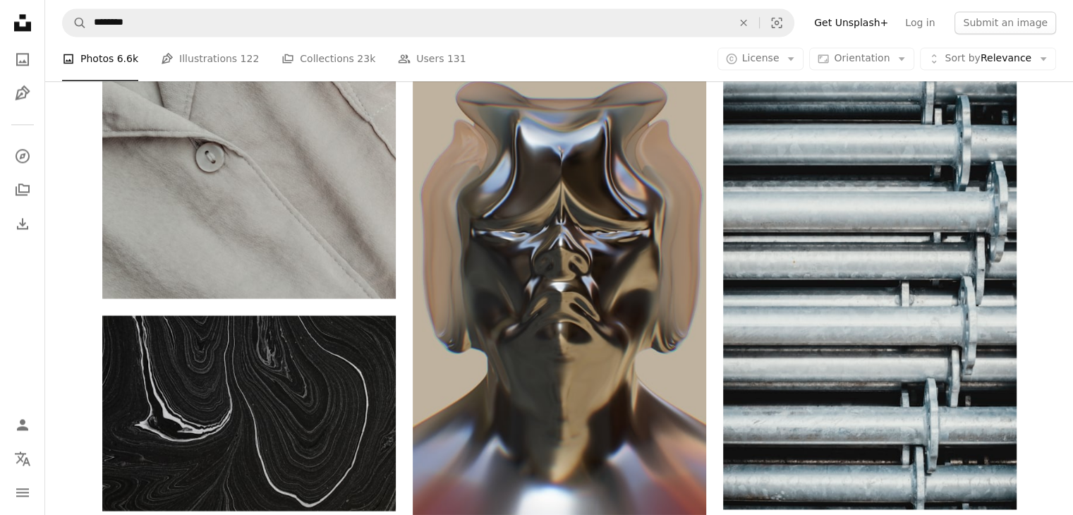
scroll to position [4796, 0]
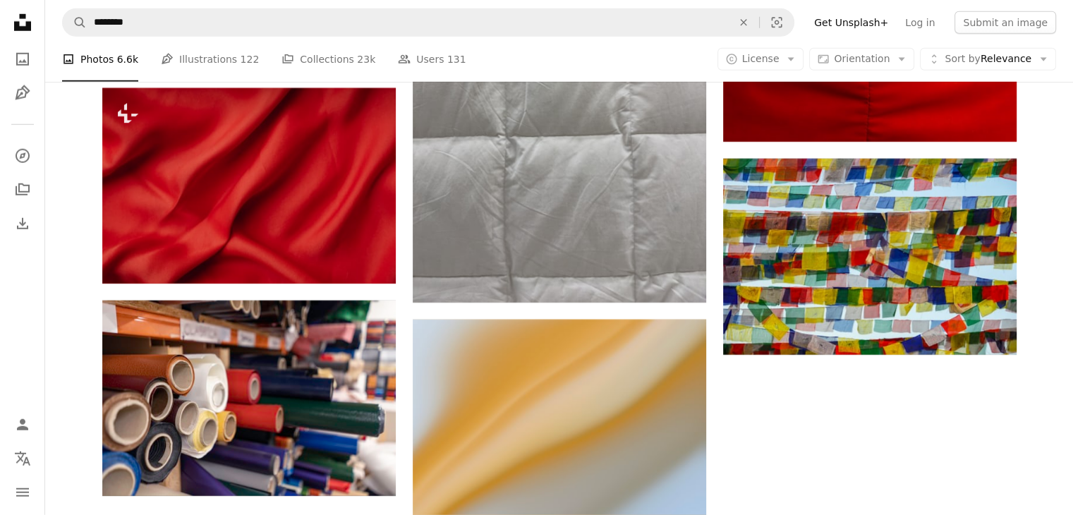
scroll to position [6277, 0]
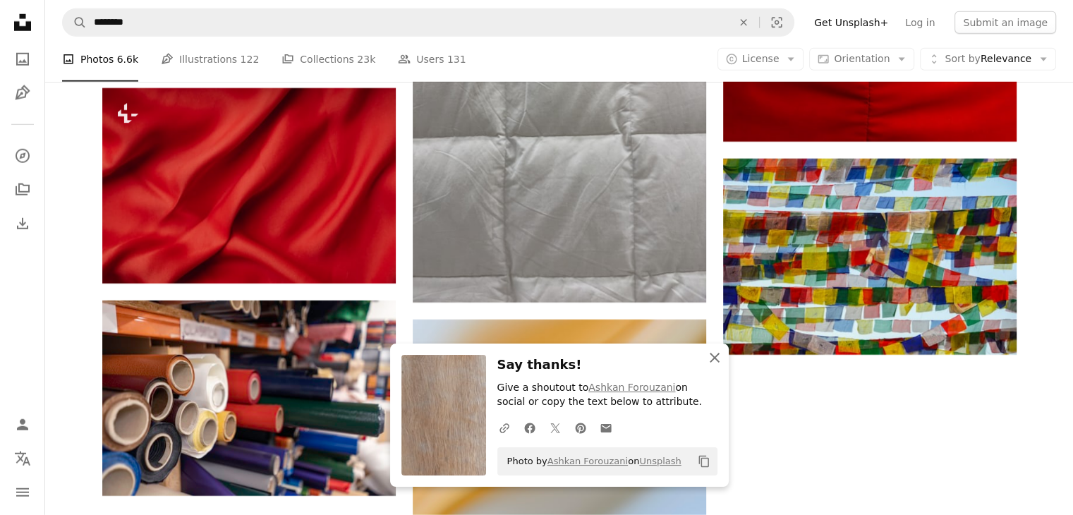
click at [717, 353] on icon "button" at bounding box center [715, 358] width 10 height 10
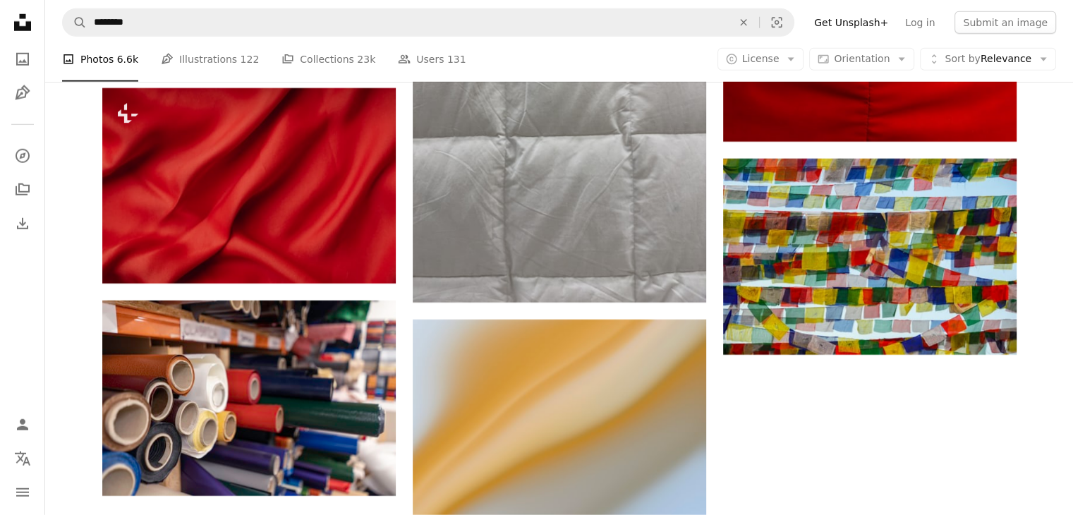
scroll to position [5219, 0]
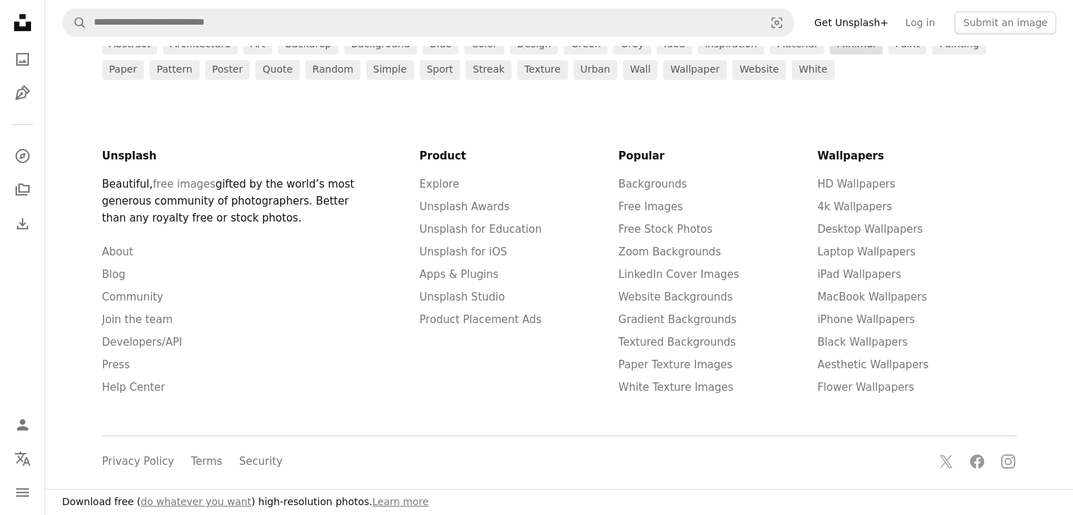
click at [829, 54] on link "minimal" at bounding box center [855, 45] width 53 height 20
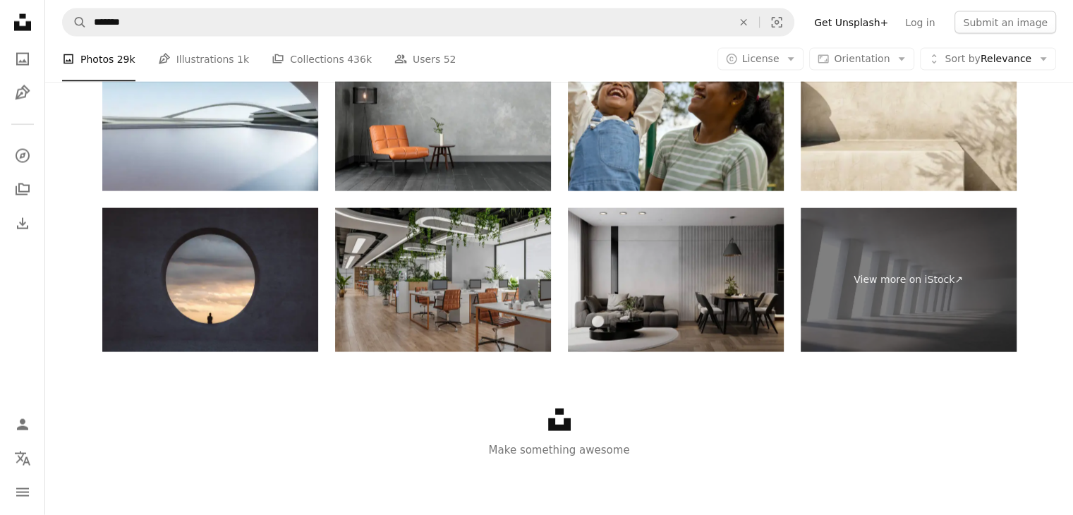
scroll to position [2469, 0]
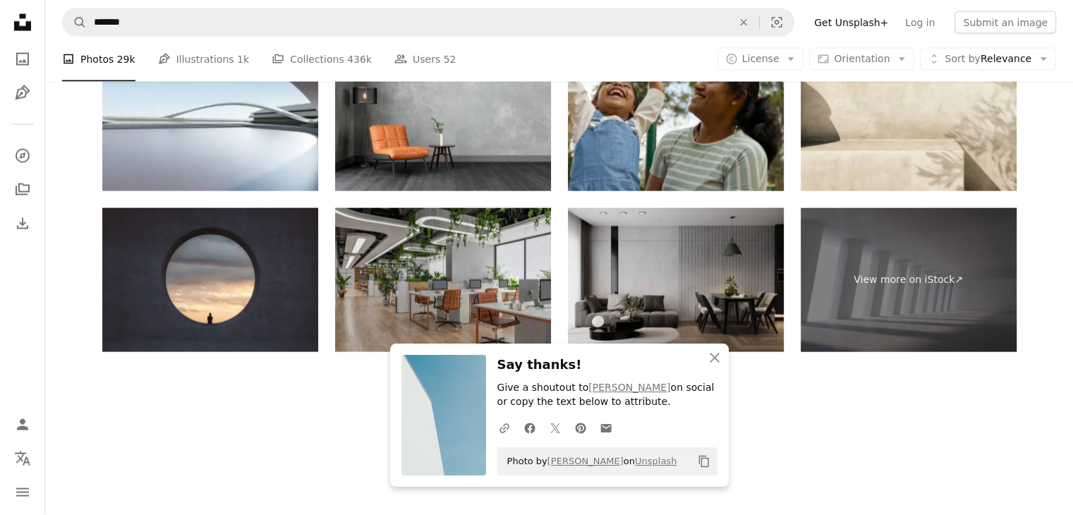
scroll to position [2610, 0]
click at [712, 355] on icon "button" at bounding box center [715, 358] width 10 height 10
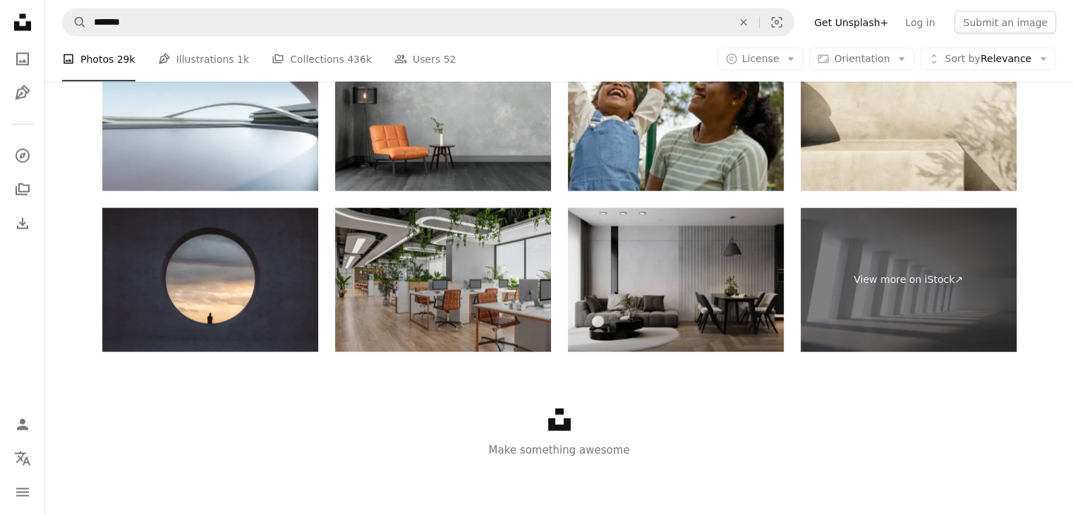
scroll to position [2892, 0]
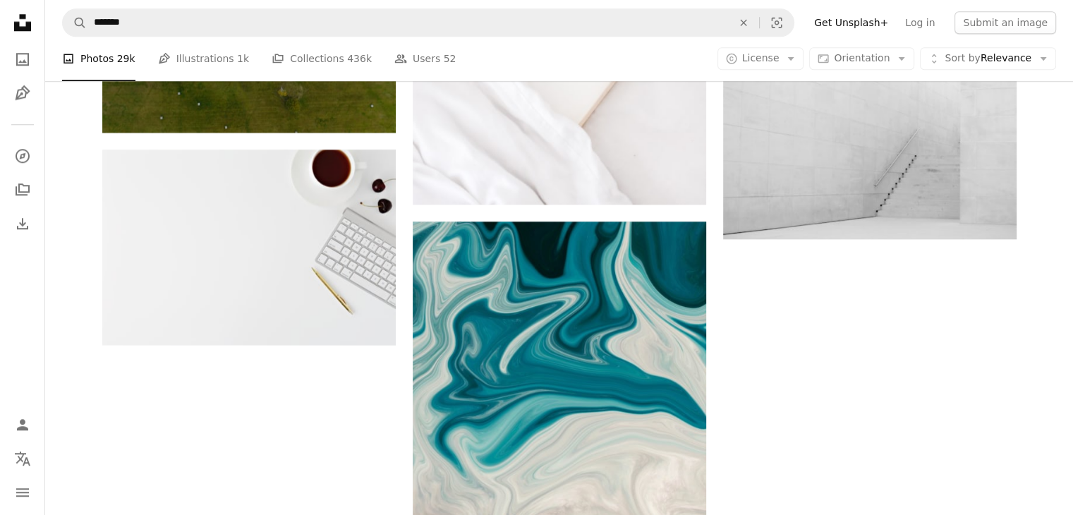
scroll to position [3385, 0]
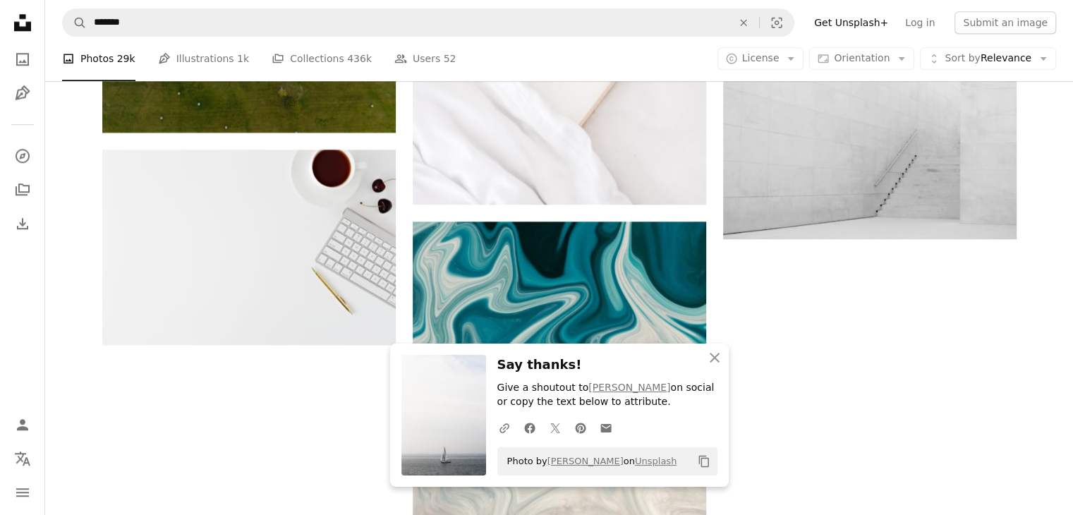
scroll to position [1411, 0]
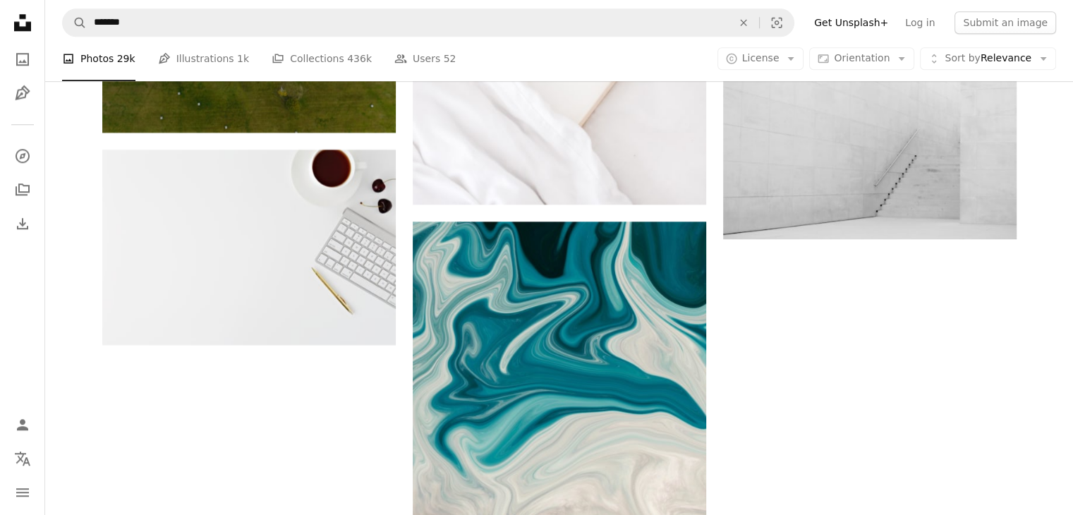
scroll to position [1199, 0]
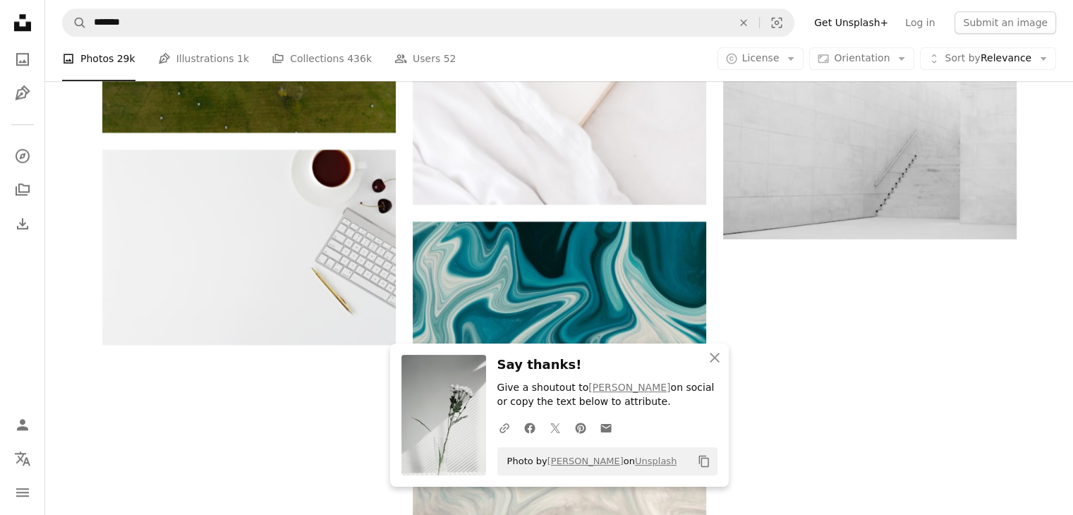
scroll to position [3809, 0]
click at [712, 358] on icon "An X shape" at bounding box center [714, 357] width 17 height 17
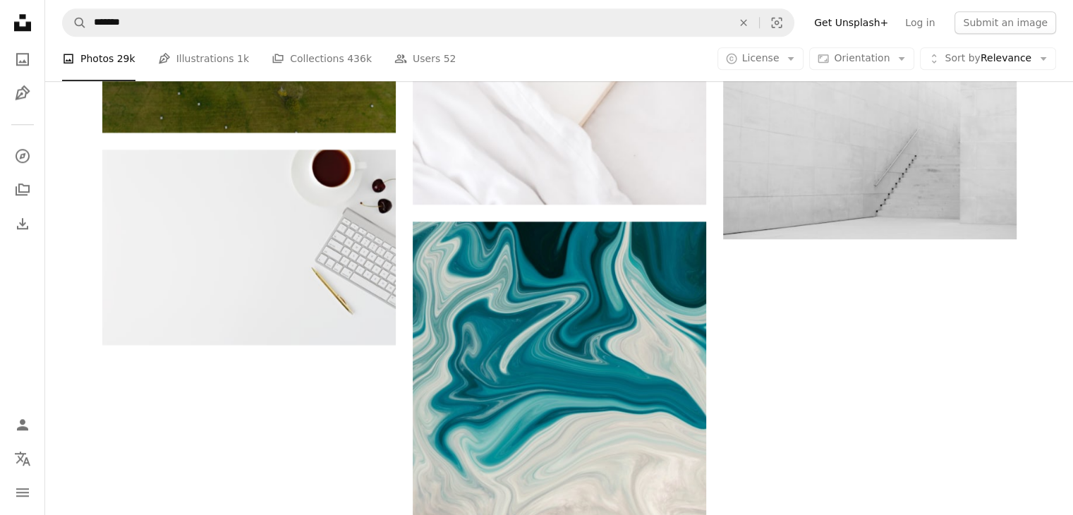
scroll to position [4020, 0]
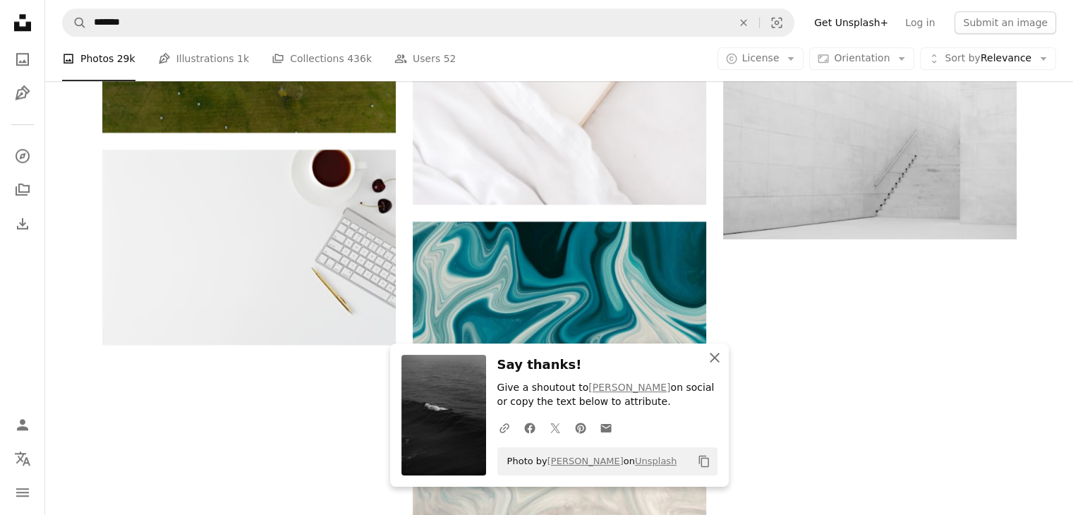
click at [706, 350] on icon "An X shape" at bounding box center [714, 357] width 17 height 17
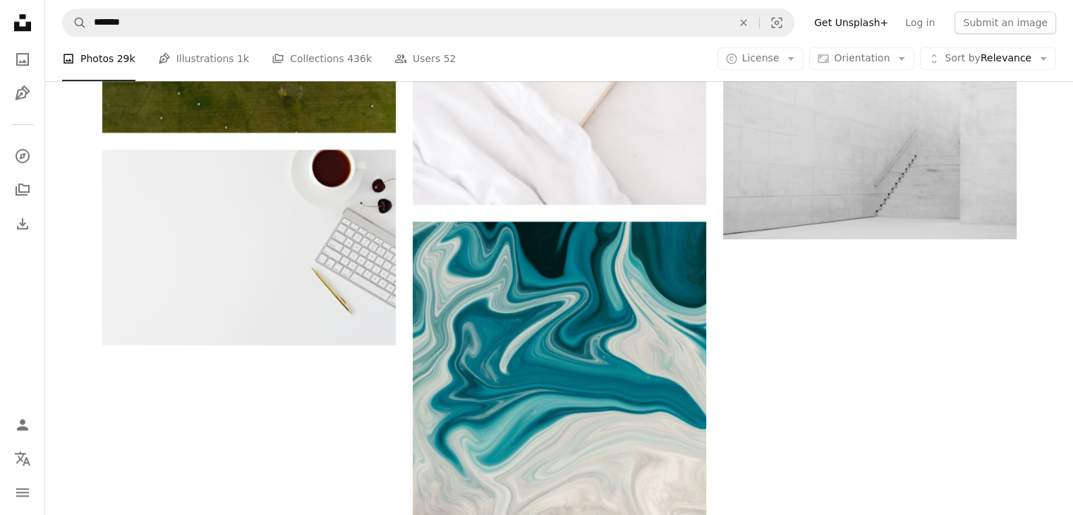
scroll to position [4302, 0]
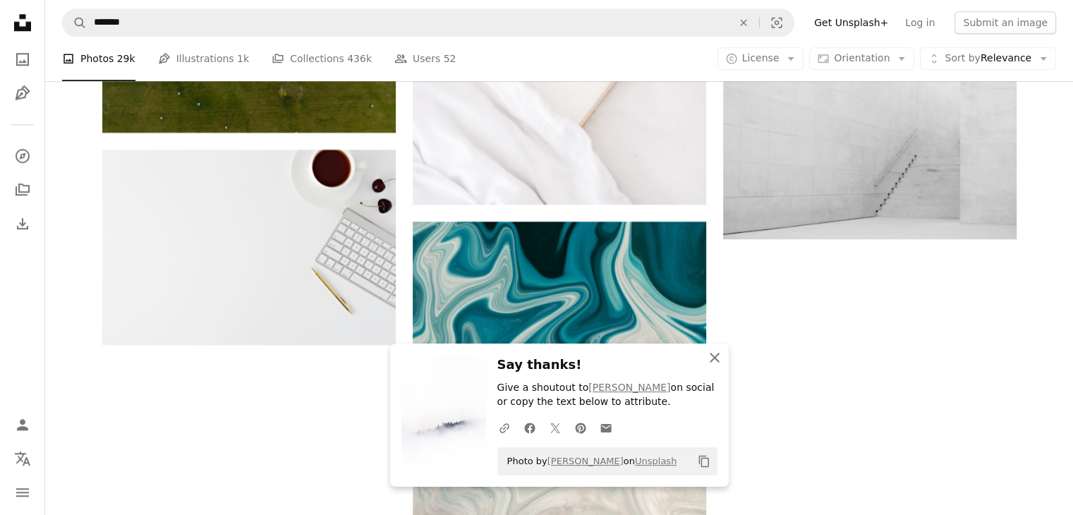
click at [714, 349] on icon "An X shape" at bounding box center [714, 357] width 17 height 17
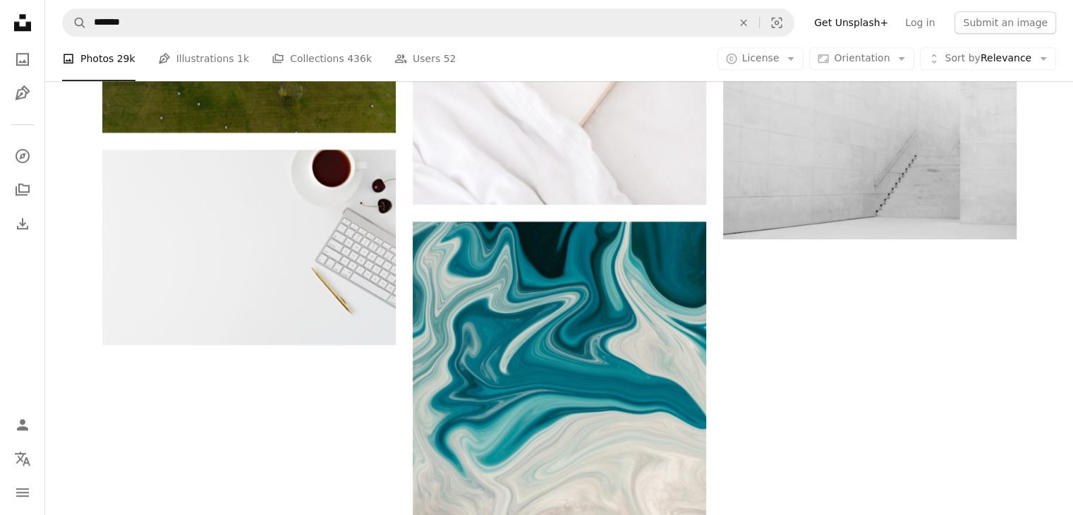
scroll to position [4725, 0]
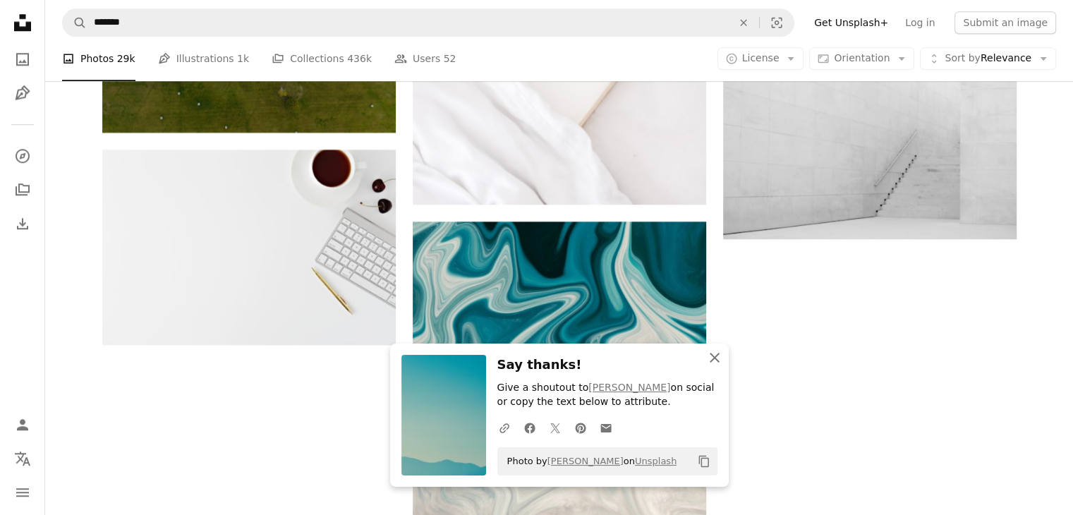
click at [706, 351] on icon "An X shape" at bounding box center [714, 357] width 17 height 17
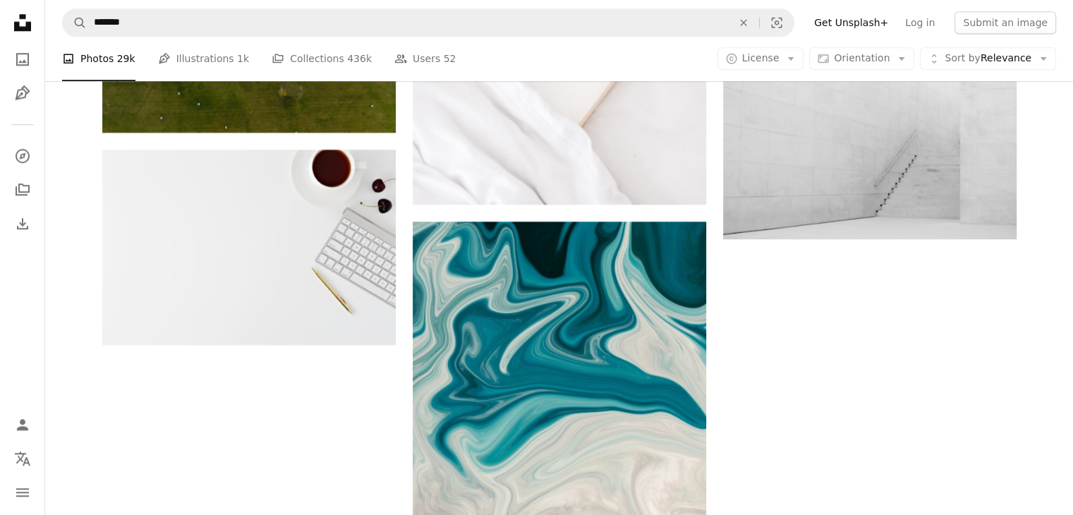
scroll to position [5008, 0]
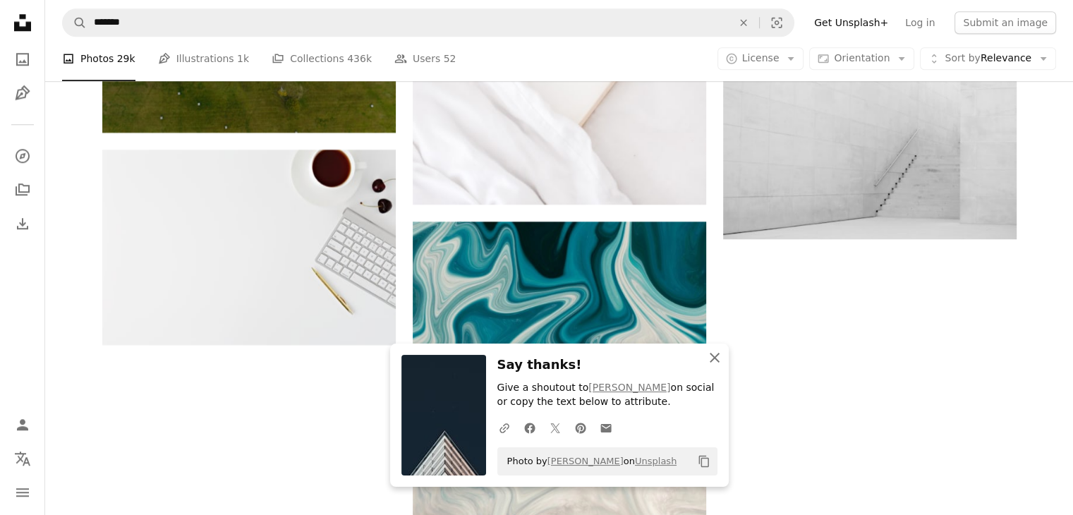
click at [714, 358] on icon "button" at bounding box center [715, 358] width 10 height 10
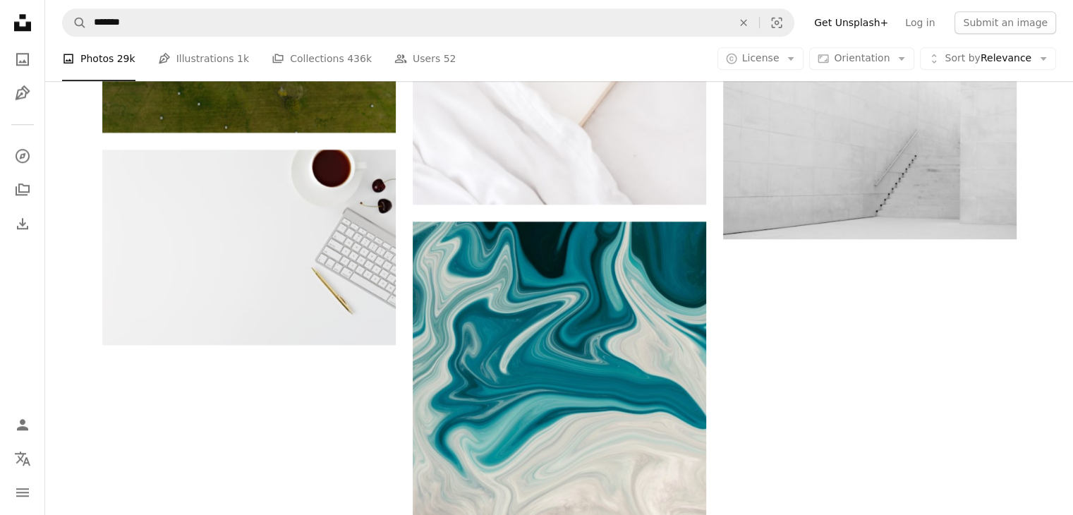
scroll to position [5219, 0]
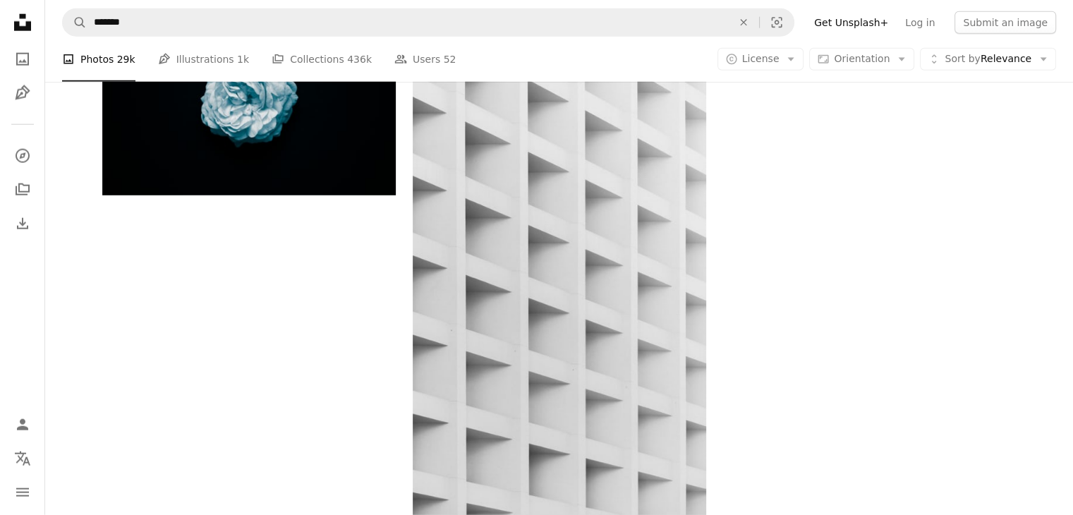
scroll to position [7053, 0]
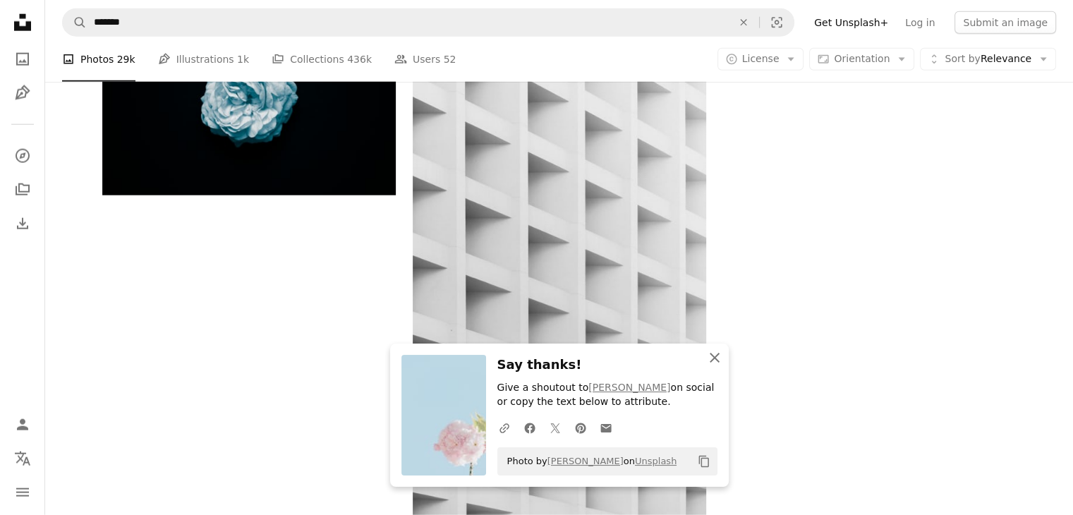
click at [714, 355] on icon "An X shape" at bounding box center [714, 357] width 17 height 17
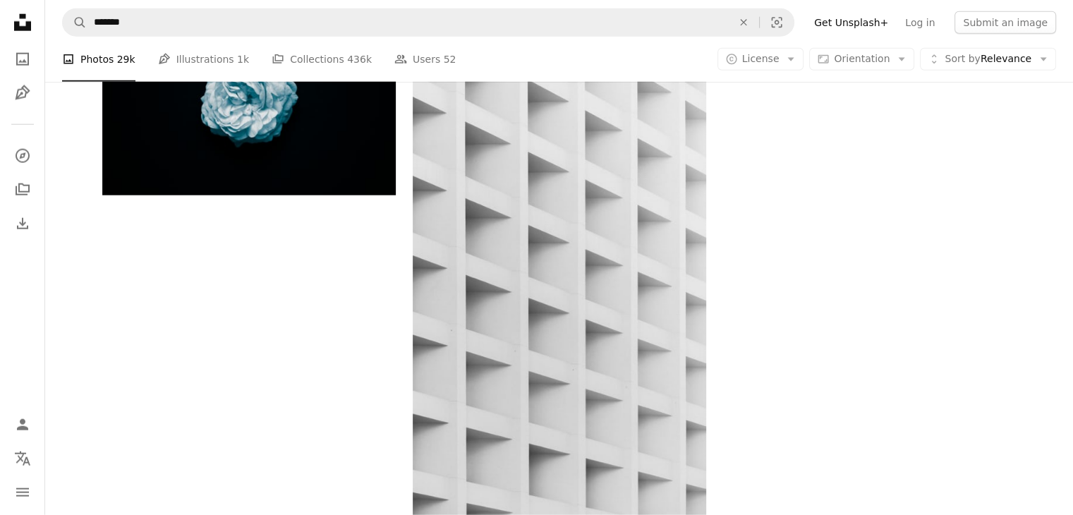
scroll to position [7194, 0]
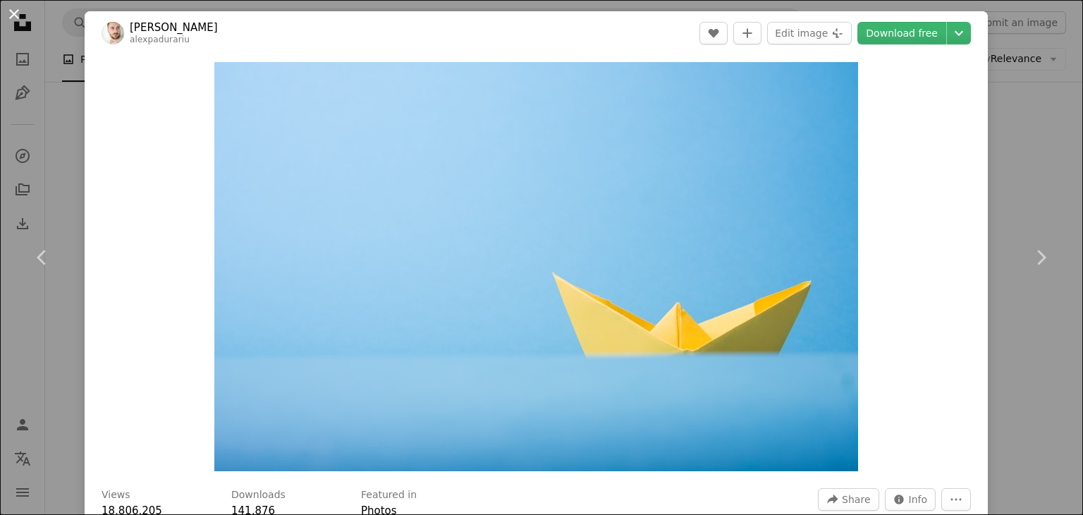
click at [11, 9] on button "An X shape" at bounding box center [14, 14] width 17 height 17
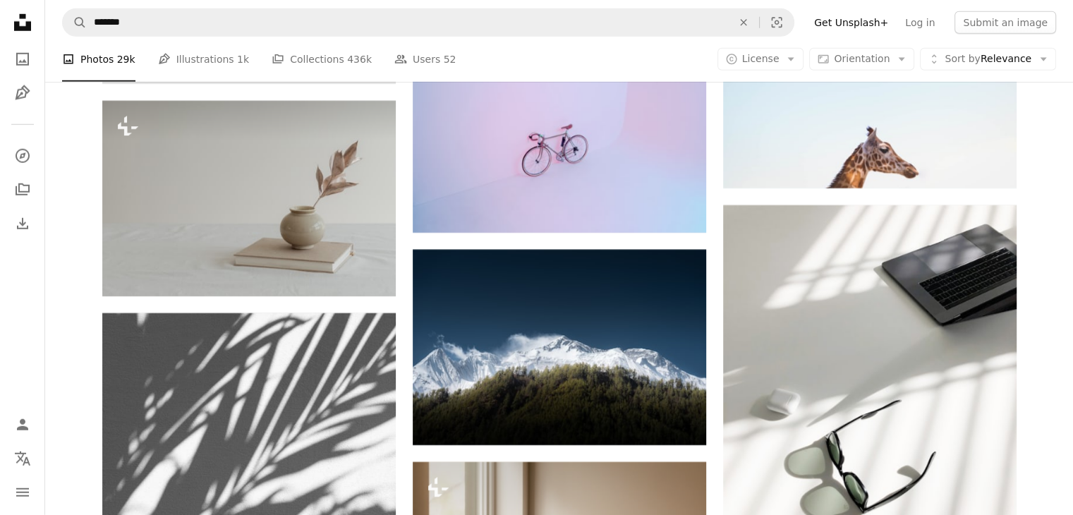
scroll to position [8464, 0]
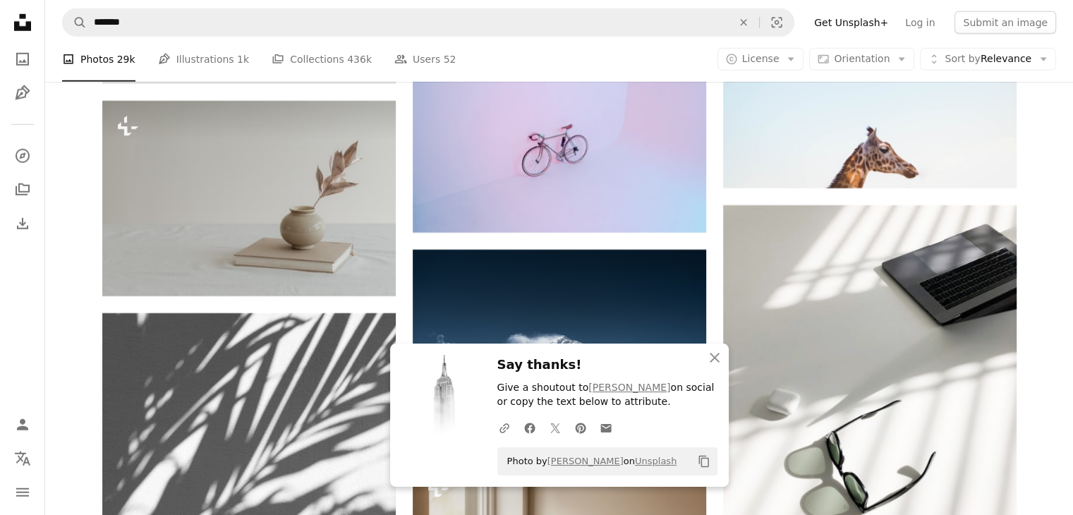
scroll to position [8675, 0]
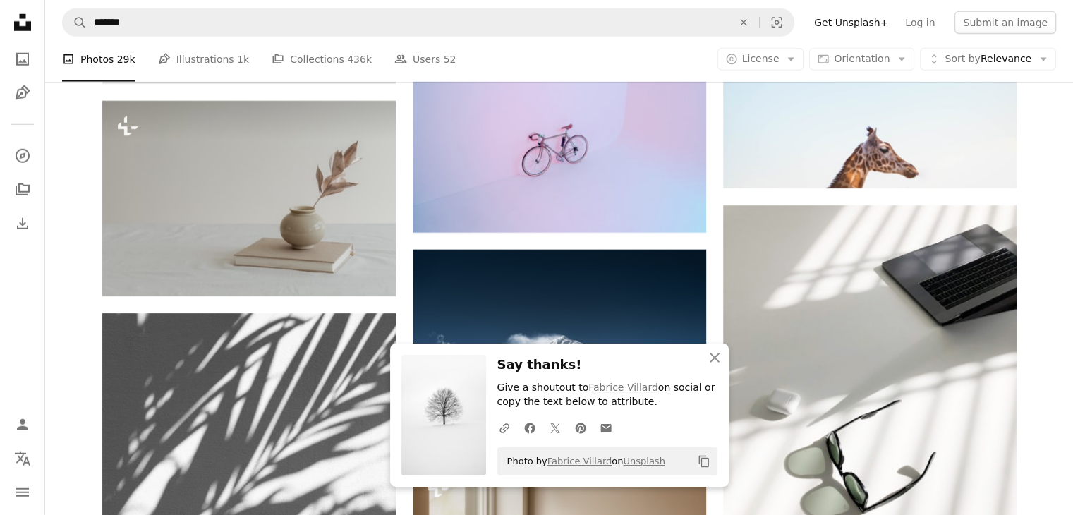
scroll to position [8887, 0]
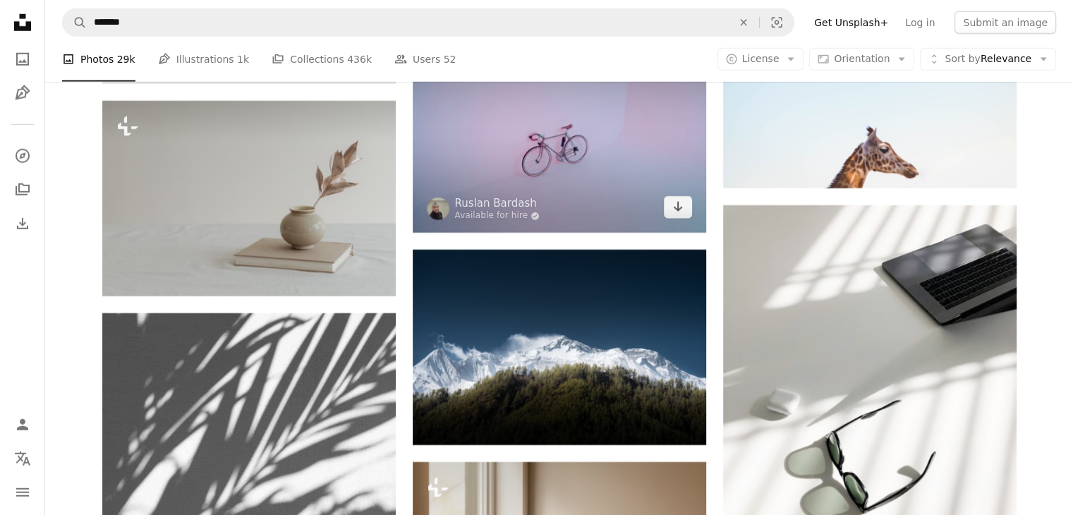
scroll to position [9874, 0]
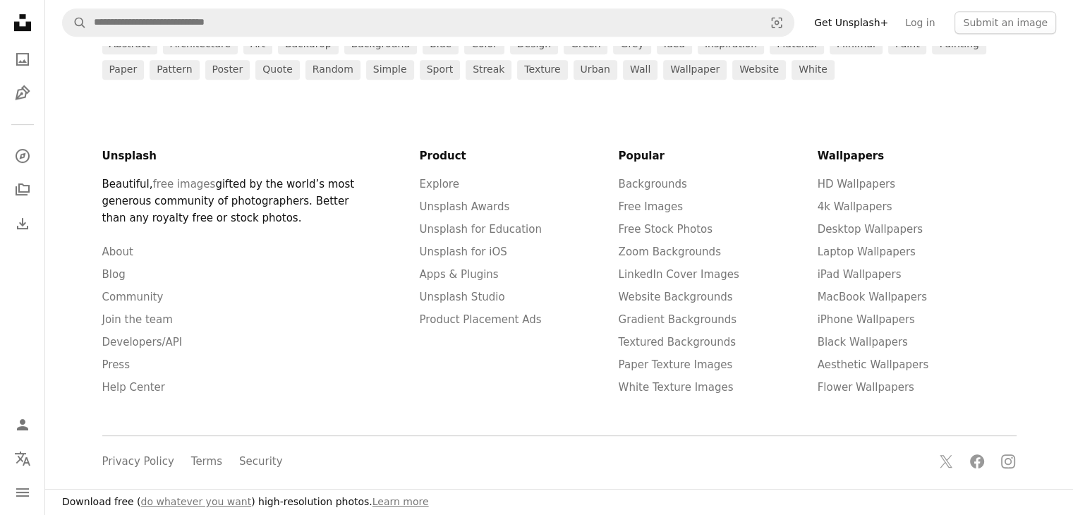
scroll to position [705, 0]
click at [888, 54] on link "paint" at bounding box center [907, 45] width 39 height 20
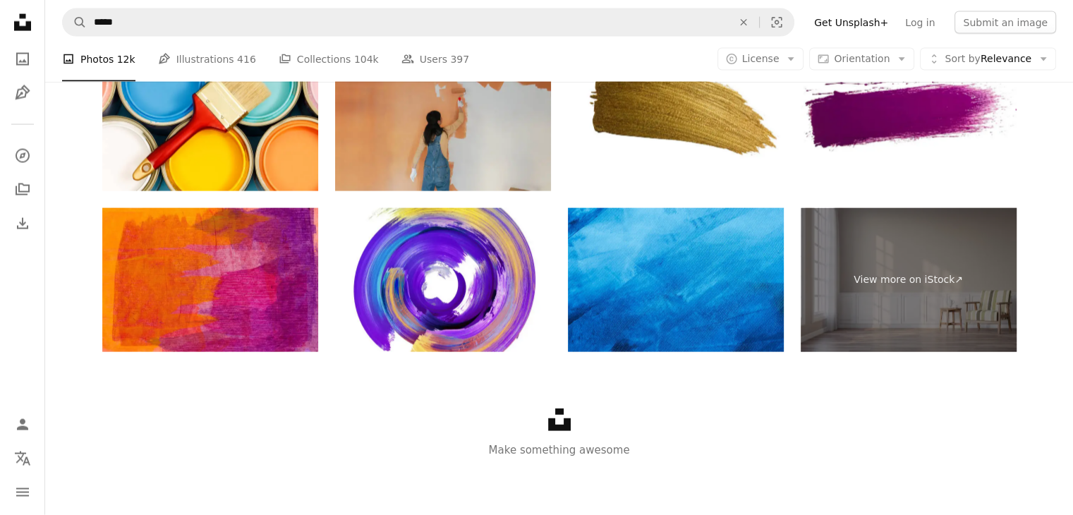
scroll to position [635, 0]
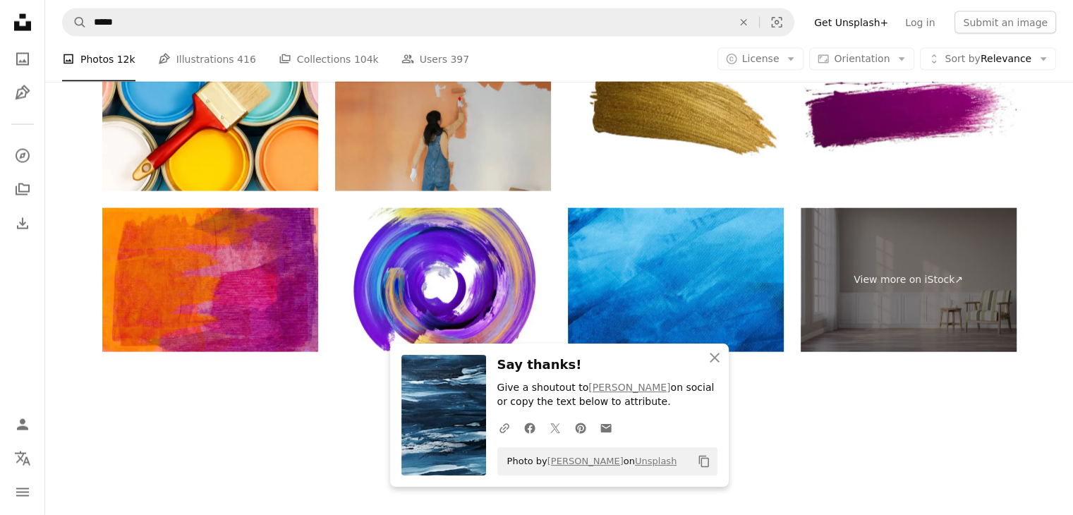
scroll to position [776, 0]
click at [714, 356] on icon "button" at bounding box center [715, 358] width 10 height 10
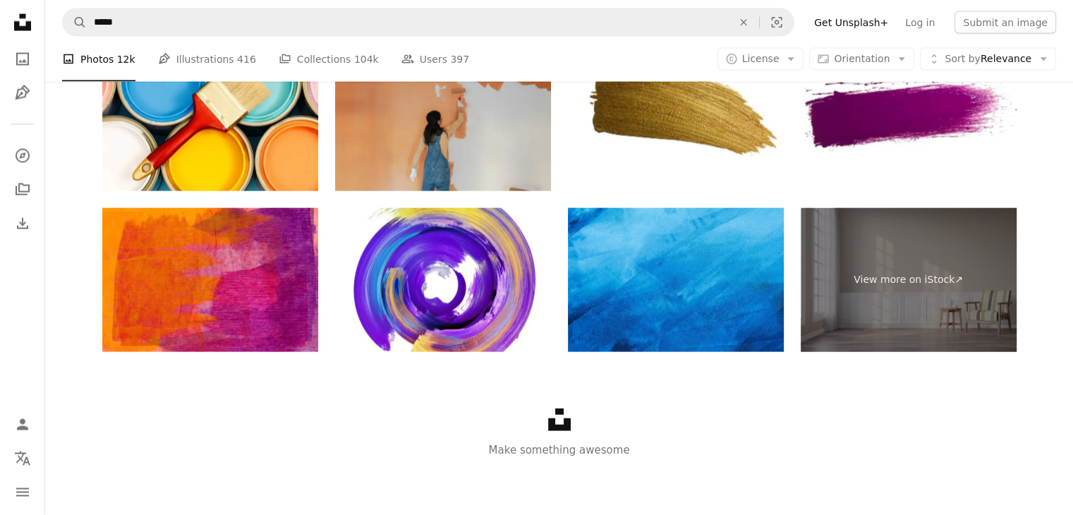
scroll to position [1058, 0]
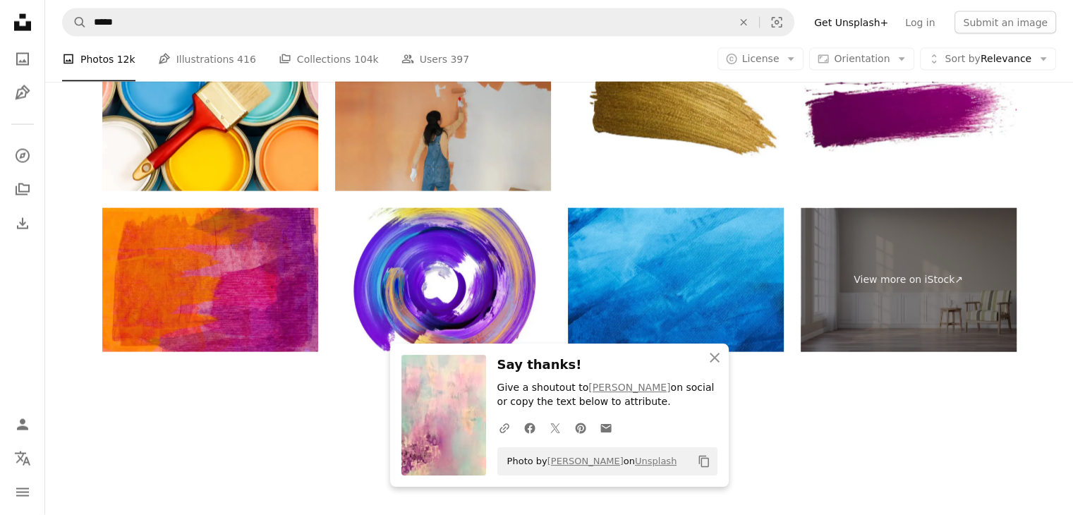
scroll to position [1481, 0]
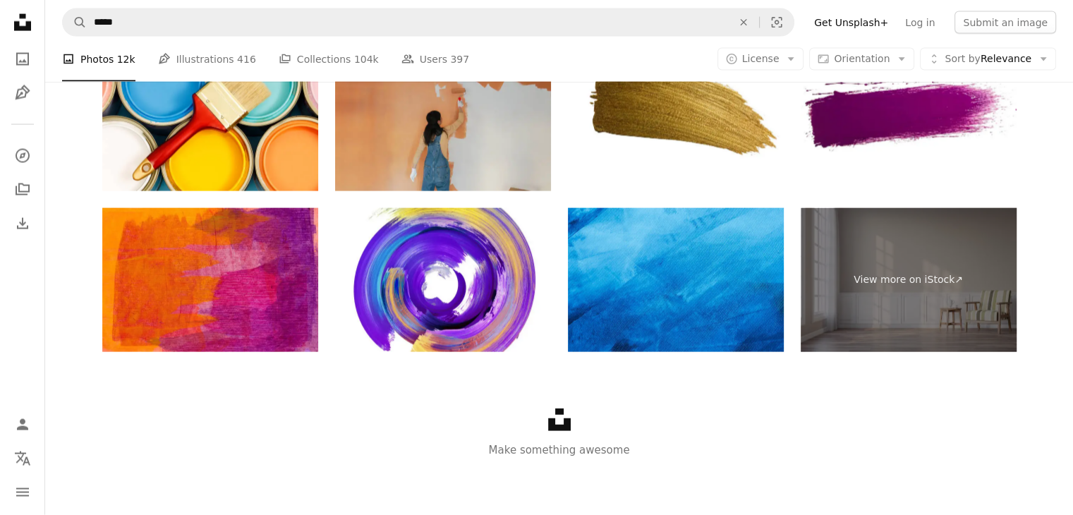
scroll to position [2751, 0]
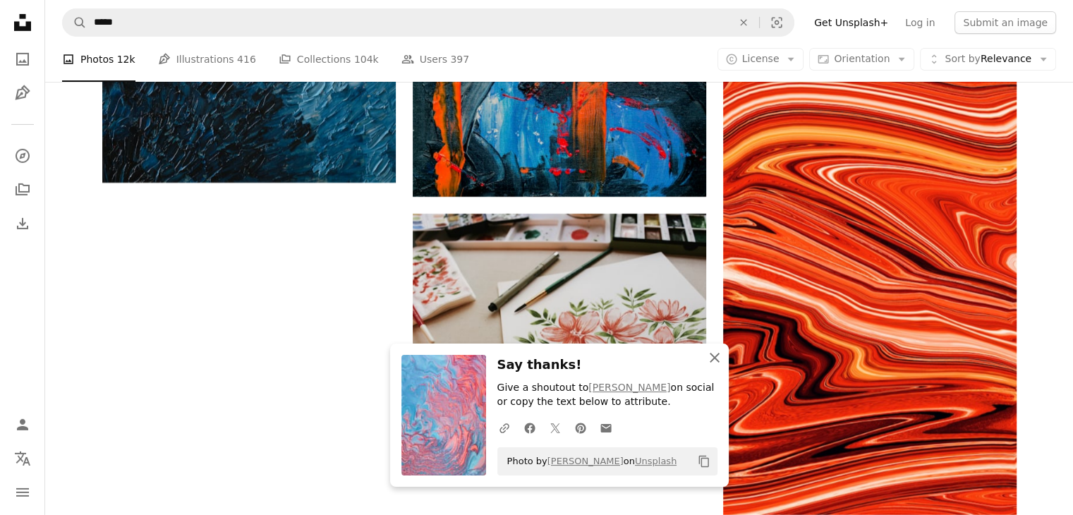
click at [713, 352] on icon "An X shape" at bounding box center [714, 357] width 17 height 17
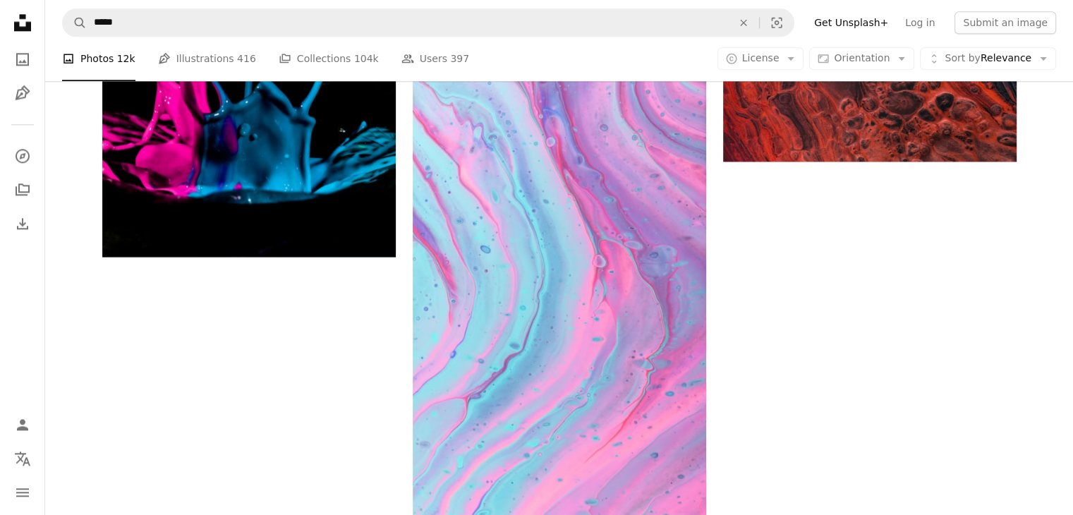
scroll to position [4443, 0]
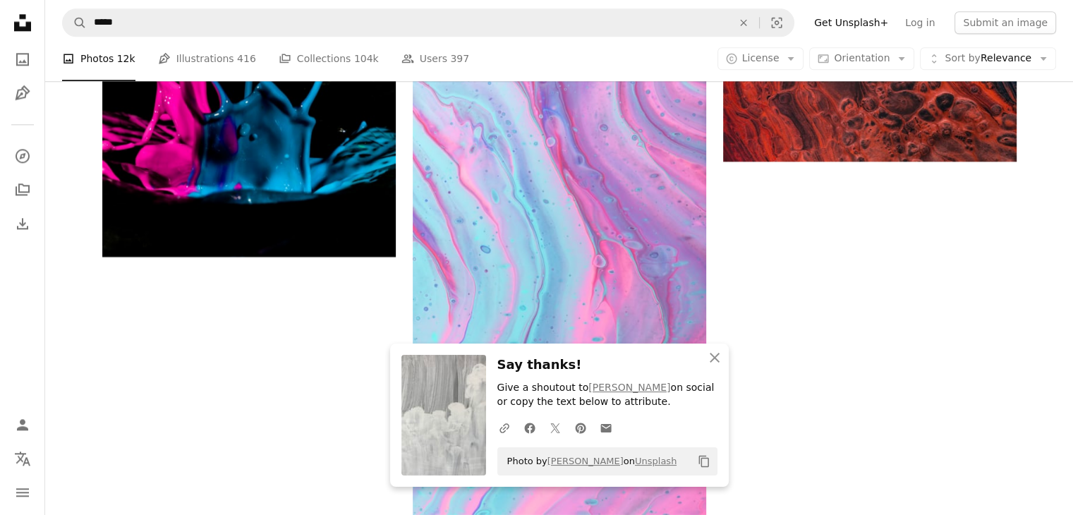
scroll to position [4725, 0]
click at [711, 355] on icon "button" at bounding box center [715, 358] width 10 height 10
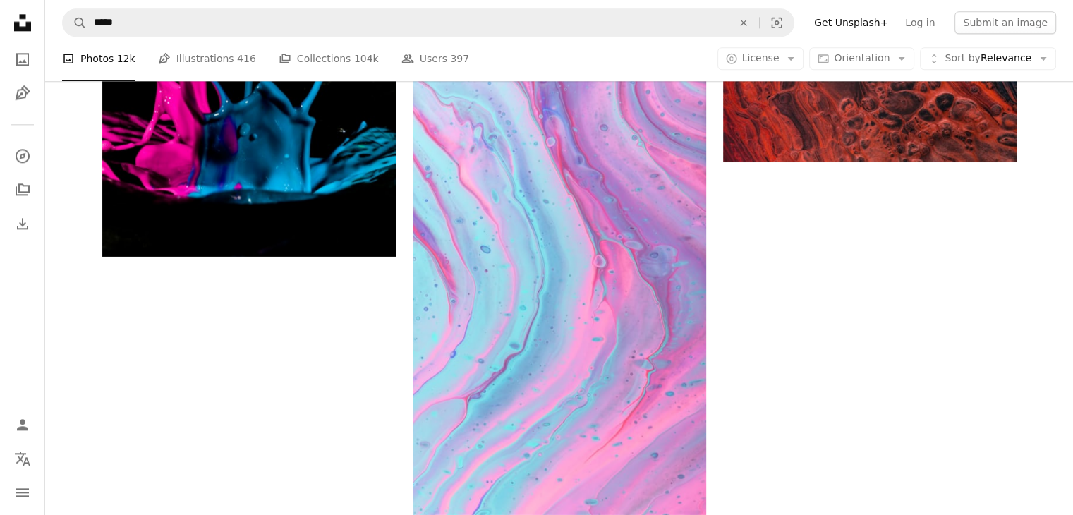
scroll to position [5360, 0]
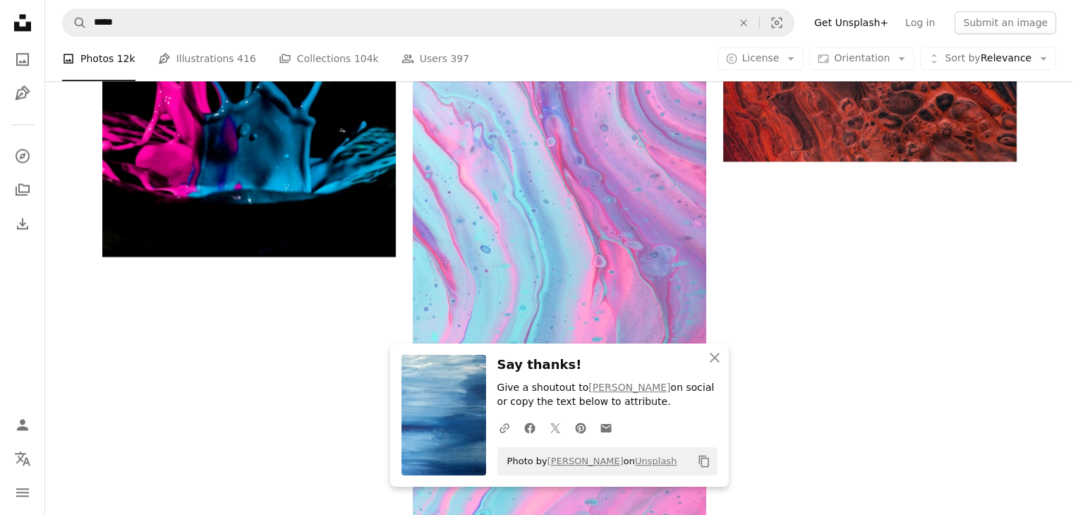
scroll to position [5783, 0]
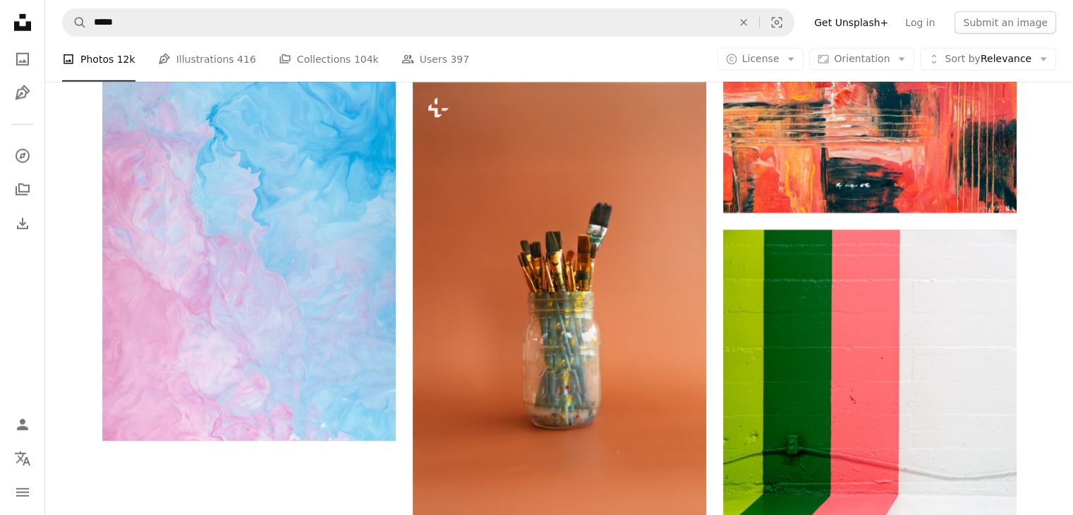
scroll to position [8111, 0]
click at [677, 48] on icon "Arrow pointing down" at bounding box center [677, 39] width 11 height 17
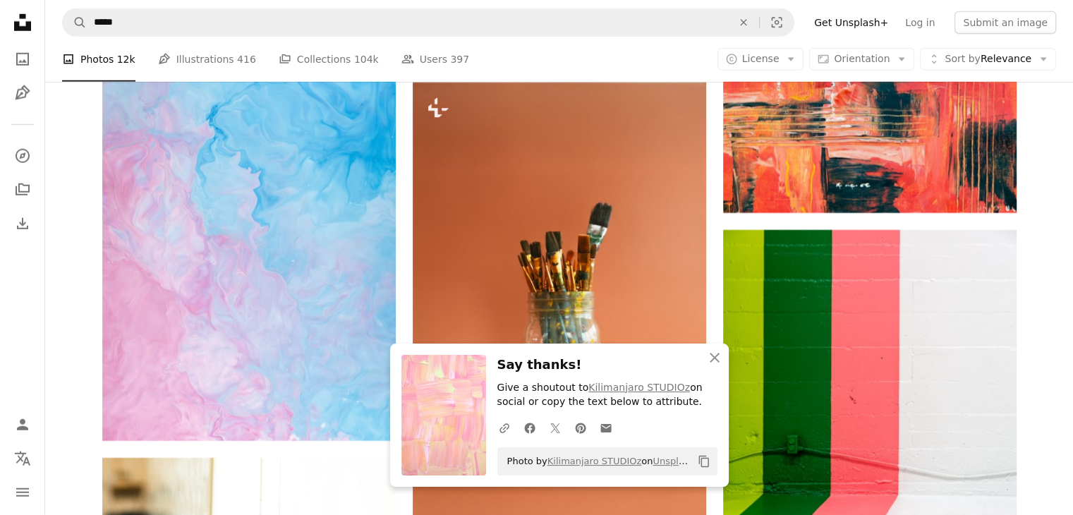
scroll to position [9028, 0]
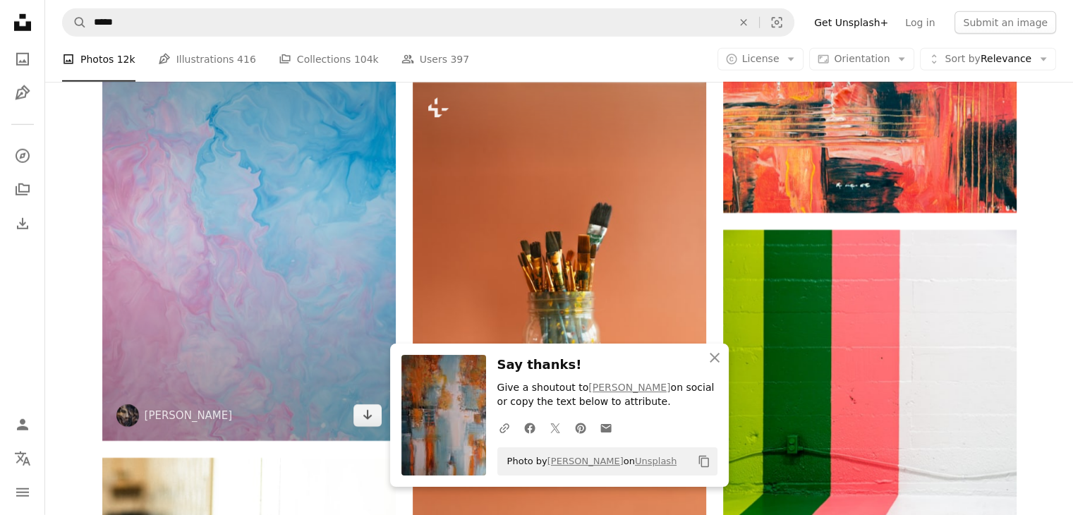
scroll to position [9522, 0]
click at [358, 404] on link "Arrow pointing down" at bounding box center [367, 415] width 28 height 23
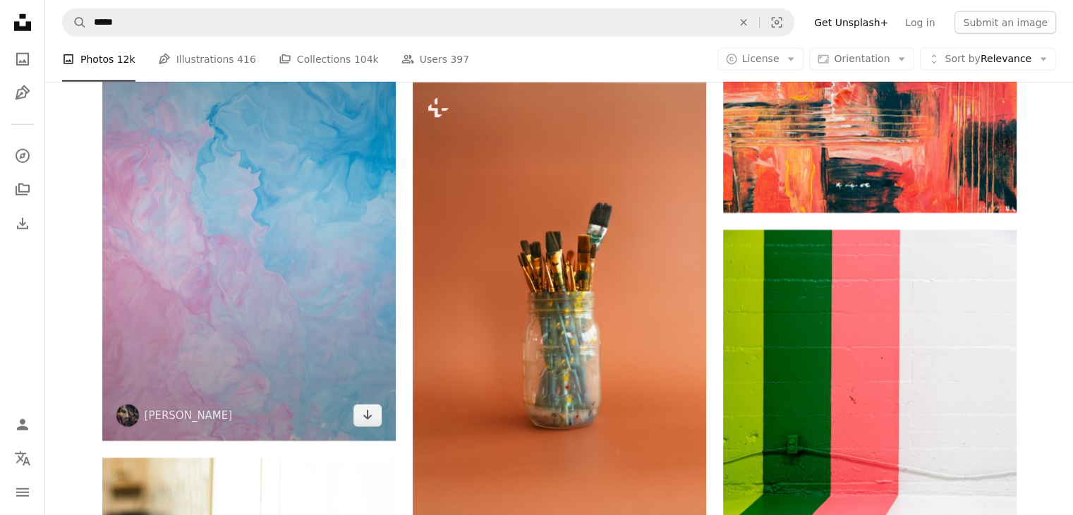
scroll to position [10086, 0]
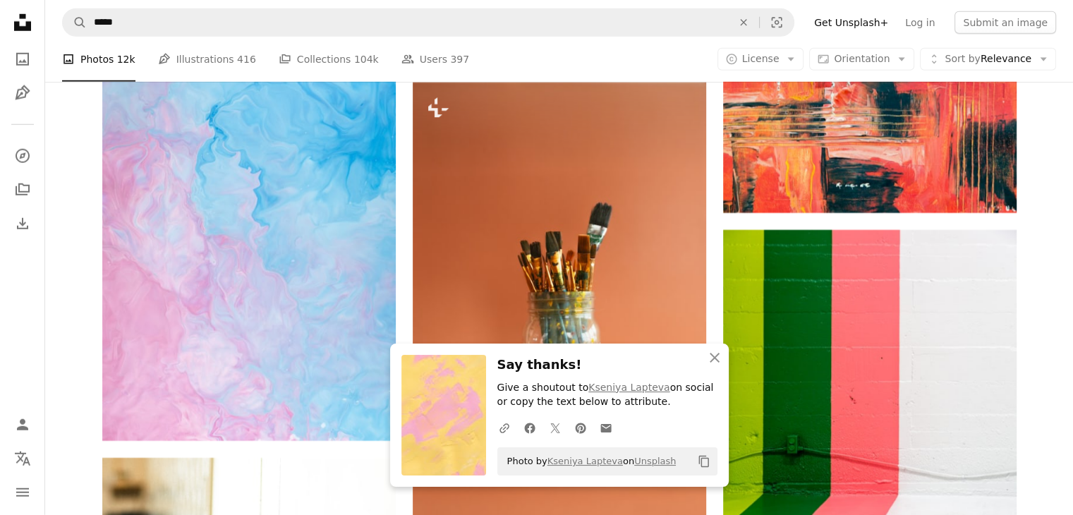
scroll to position [11144, 0]
click at [707, 355] on icon "An X shape" at bounding box center [714, 357] width 17 height 17
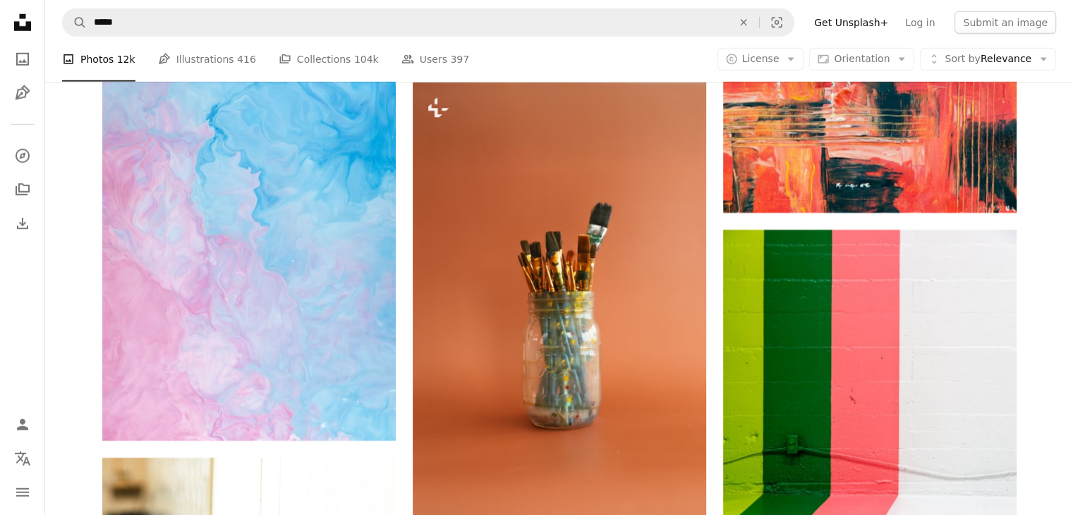
scroll to position [14035, 0]
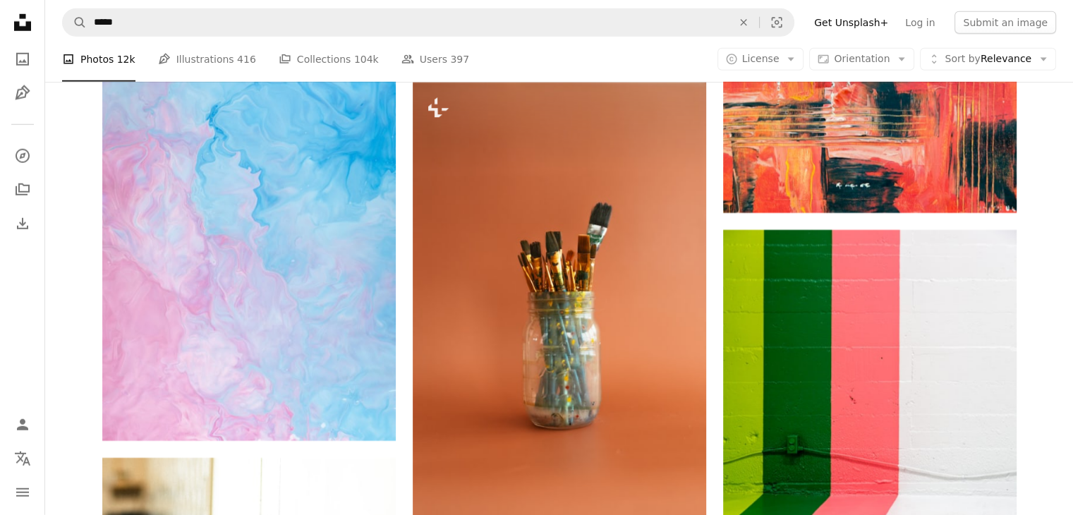
scroll to position [14741, 0]
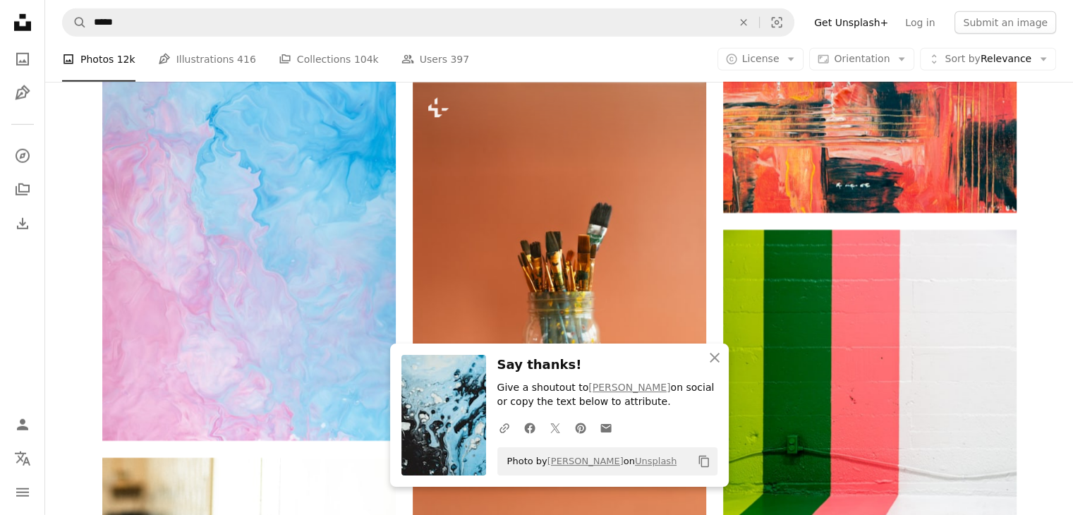
scroll to position [15023, 0]
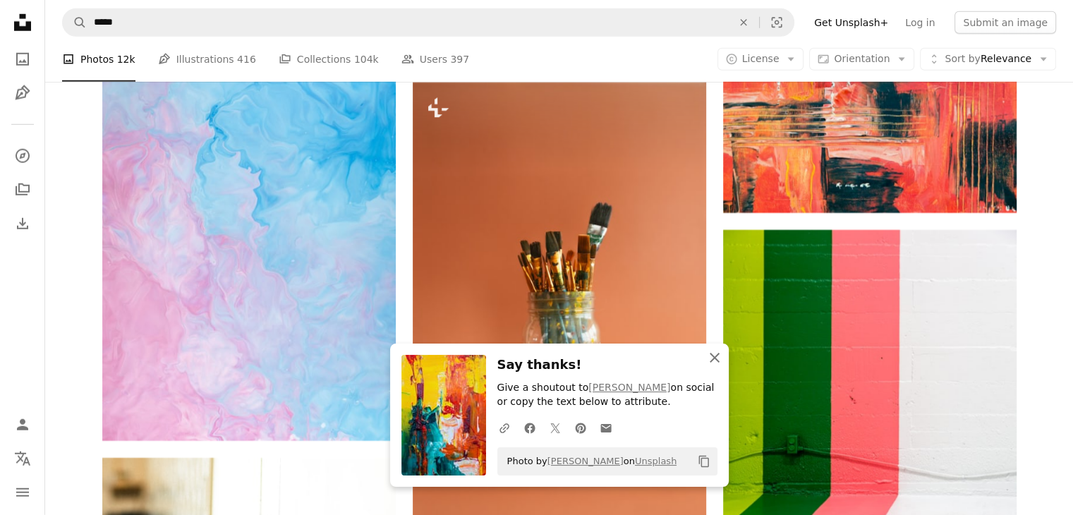
drag, startPoint x: 714, startPoint y: 355, endPoint x: 683, endPoint y: 320, distance: 47.5
click at [714, 355] on icon "An X shape" at bounding box center [714, 357] width 17 height 17
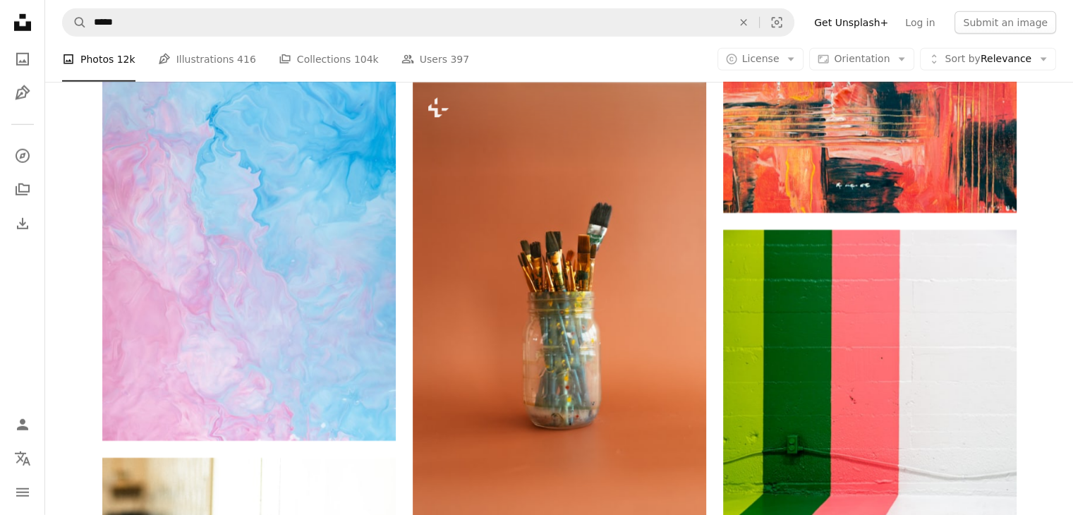
scroll to position [15587, 0]
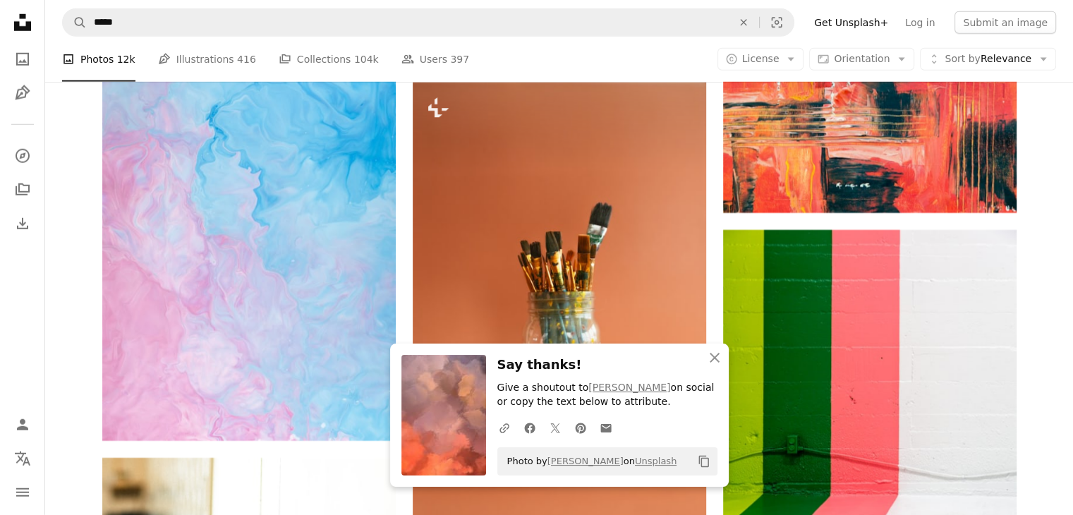
scroll to position [16081, 0]
click at [710, 358] on icon "An X shape" at bounding box center [714, 357] width 17 height 17
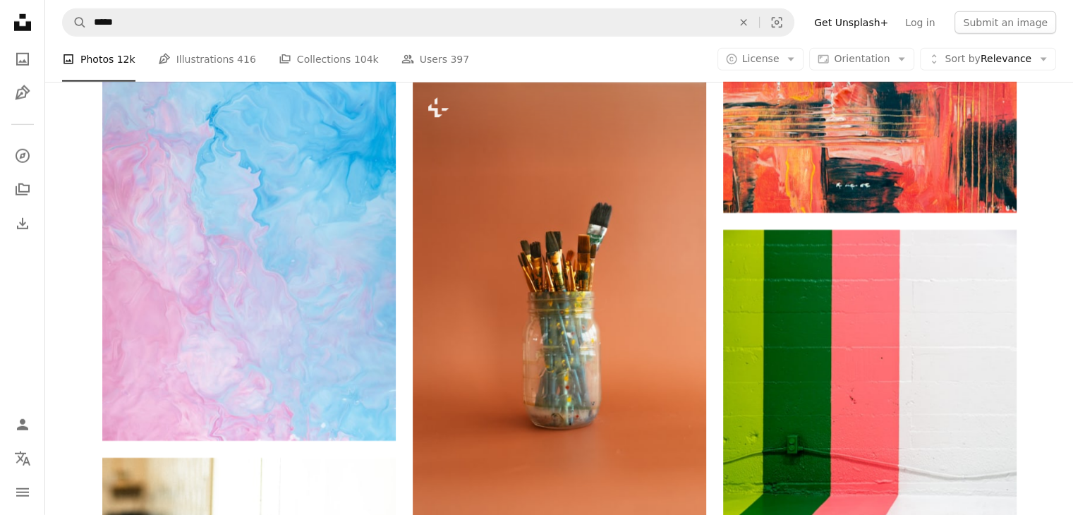
scroll to position [16151, 0]
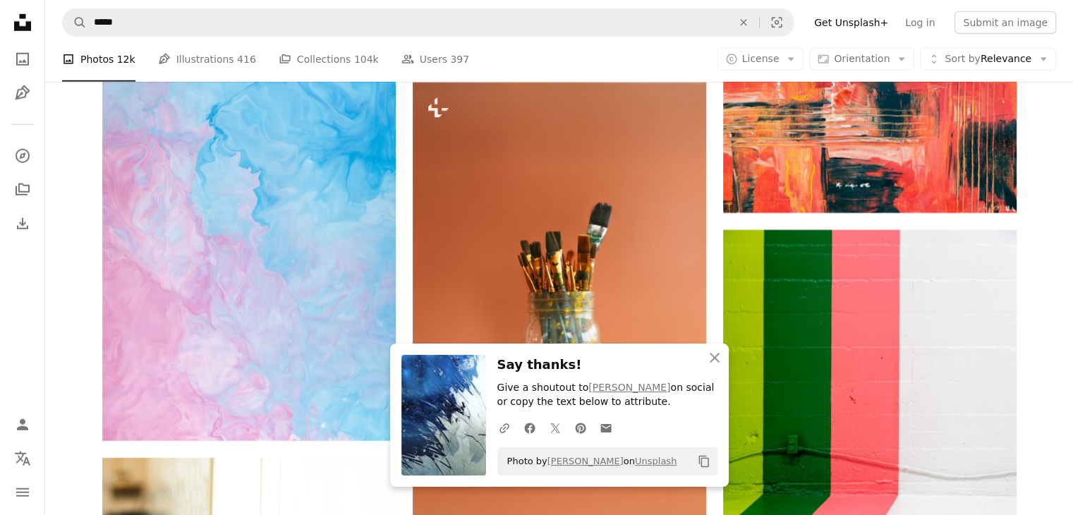
scroll to position [16504, 0]
click at [713, 356] on icon "button" at bounding box center [715, 358] width 10 height 10
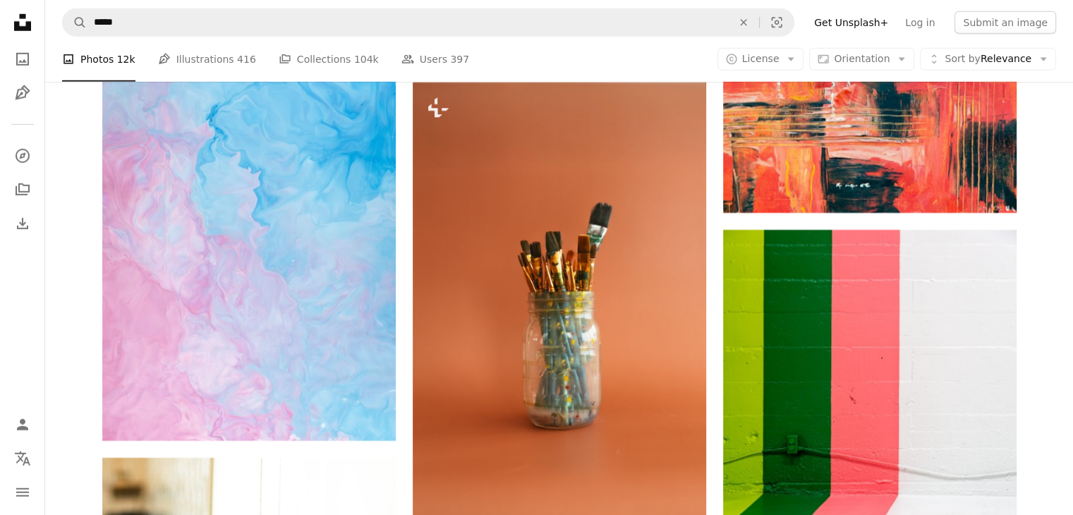
scroll to position [16645, 0]
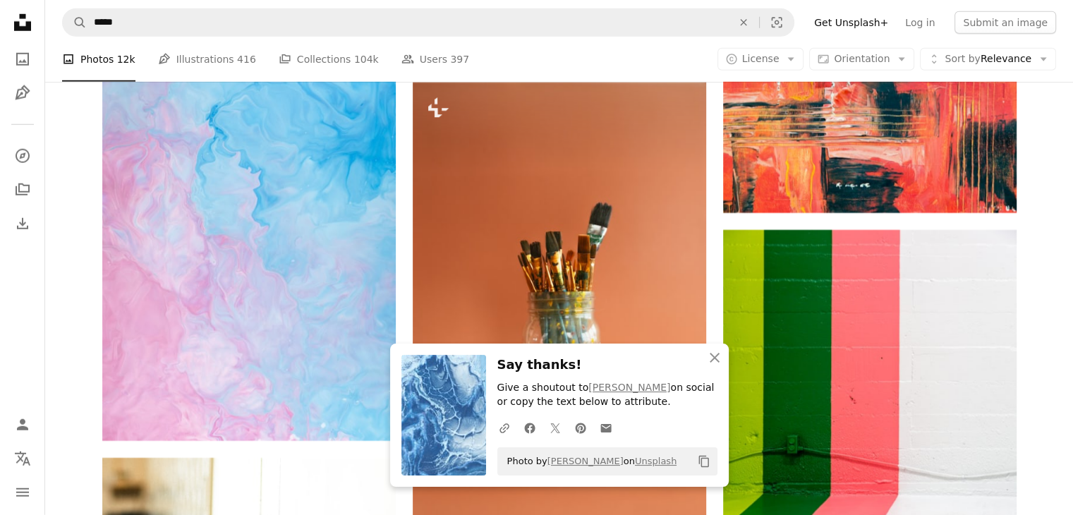
scroll to position [16857, 0]
click at [714, 359] on icon "An X shape" at bounding box center [714, 357] width 17 height 17
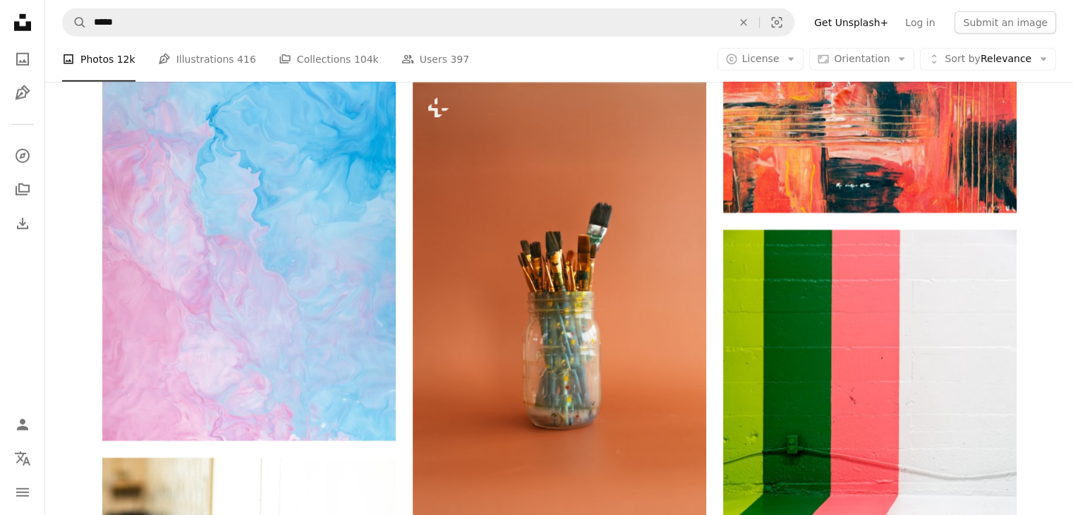
scroll to position [19466, 0]
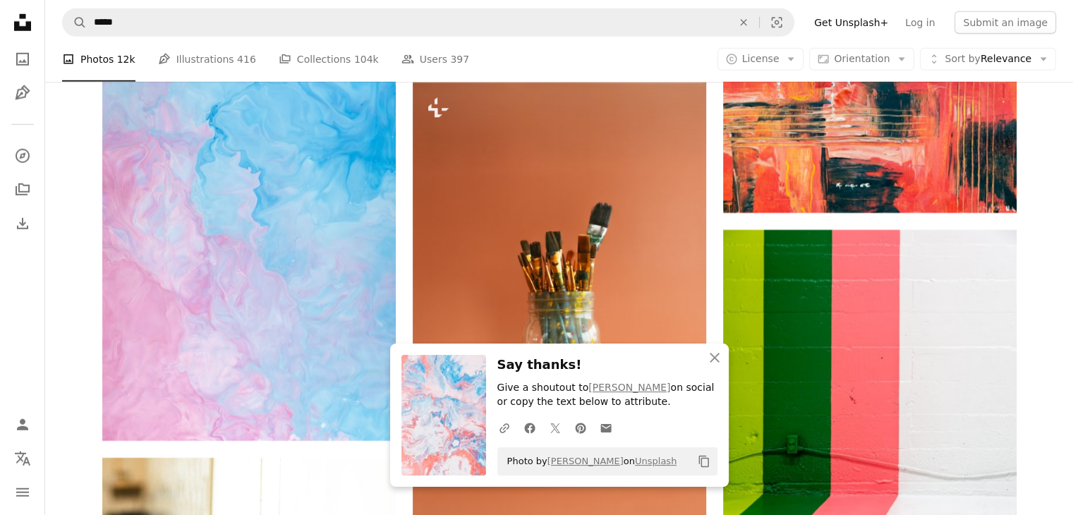
scroll to position [19678, 0]
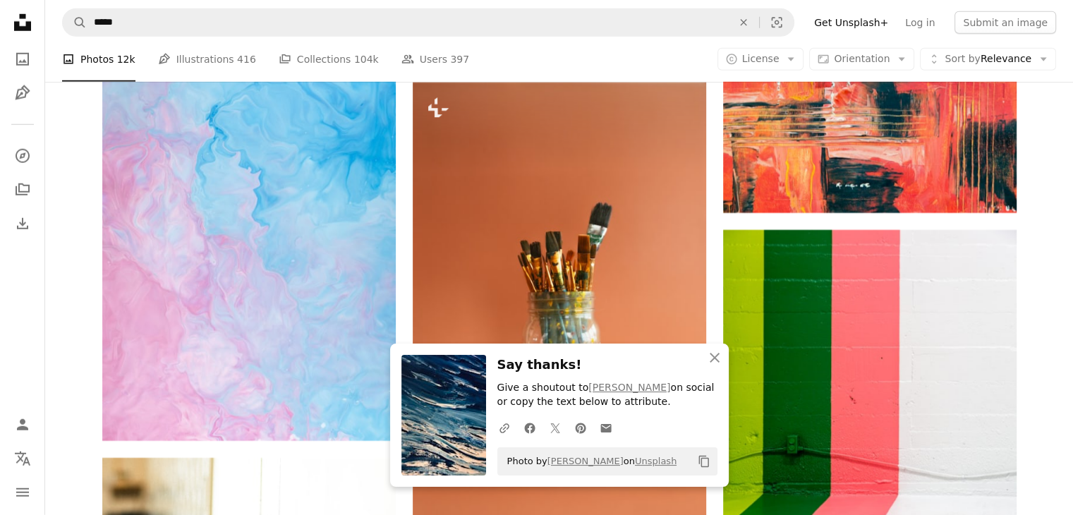
scroll to position [19960, 0]
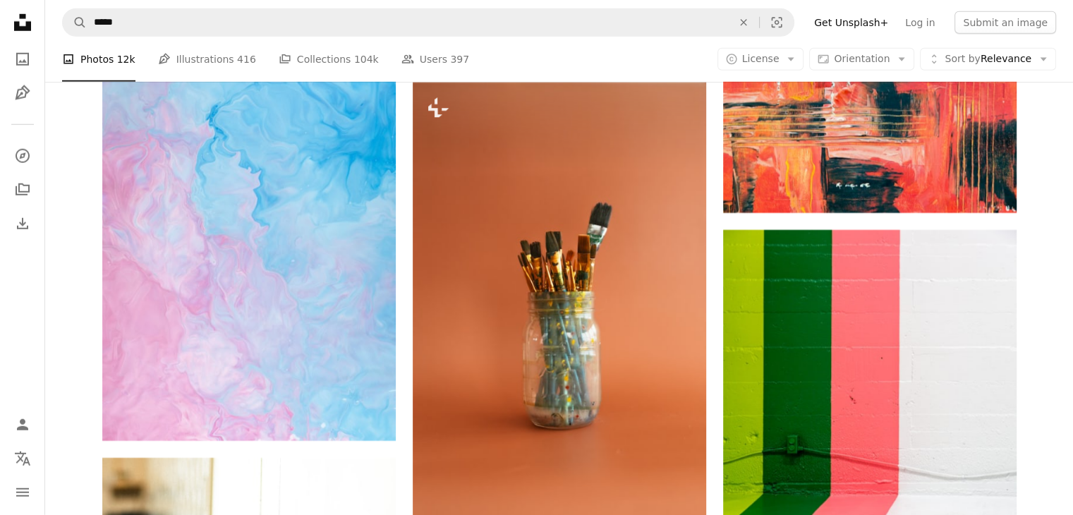
scroll to position [20313, 0]
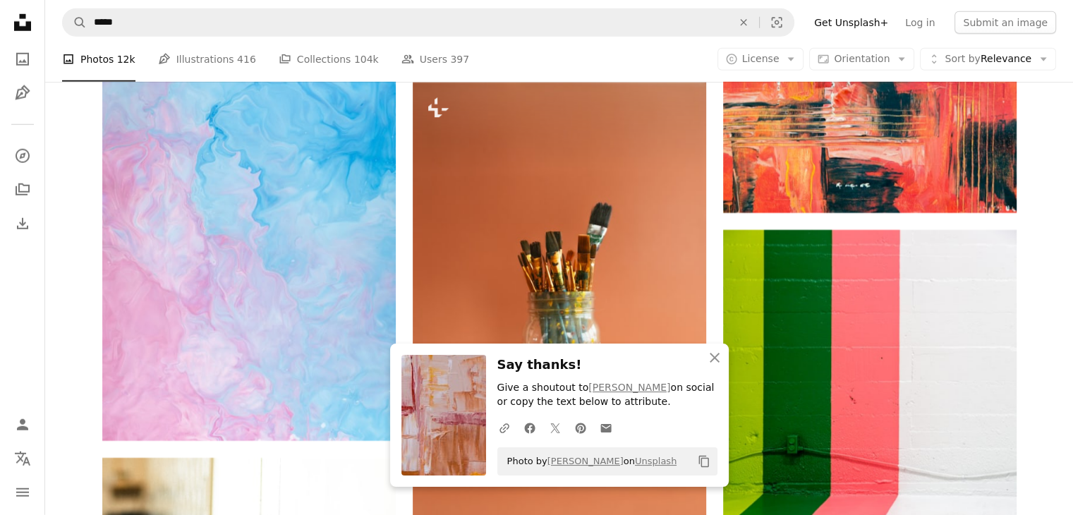
scroll to position [20806, 0]
drag, startPoint x: 990, startPoint y: 283, endPoint x: 932, endPoint y: 269, distance: 59.4
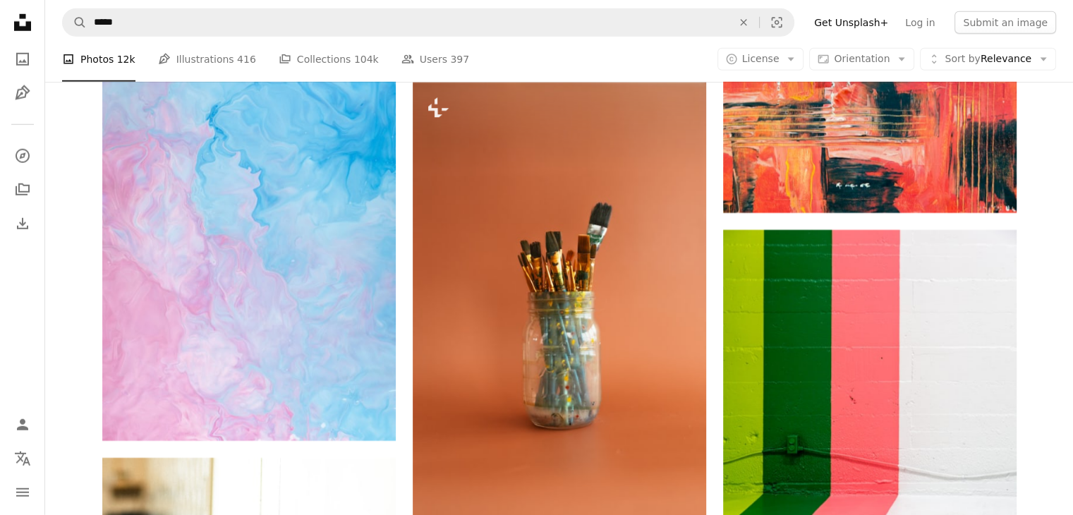
scroll to position [21229, 0]
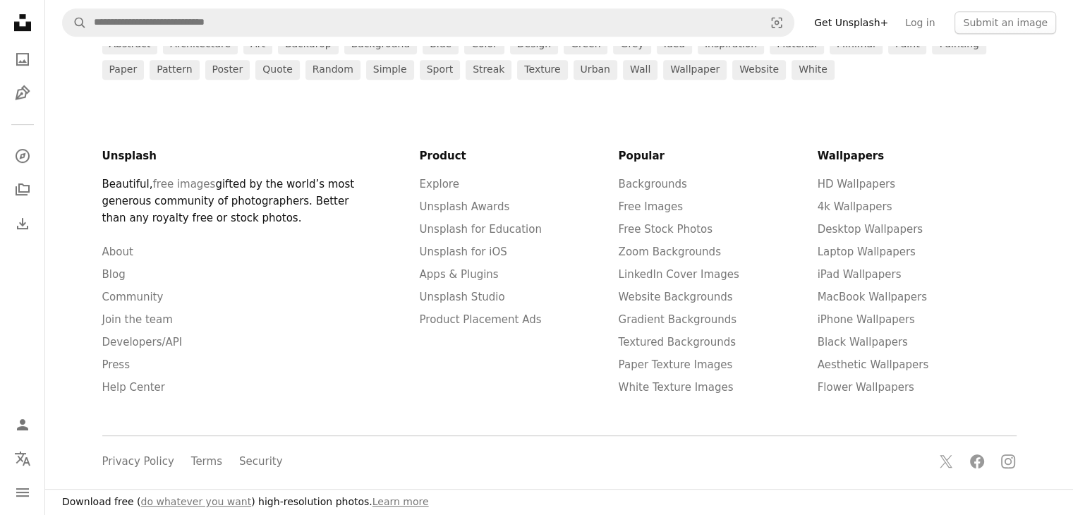
scroll to position [705, 0]
click at [932, 54] on link "painting" at bounding box center [959, 45] width 54 height 20
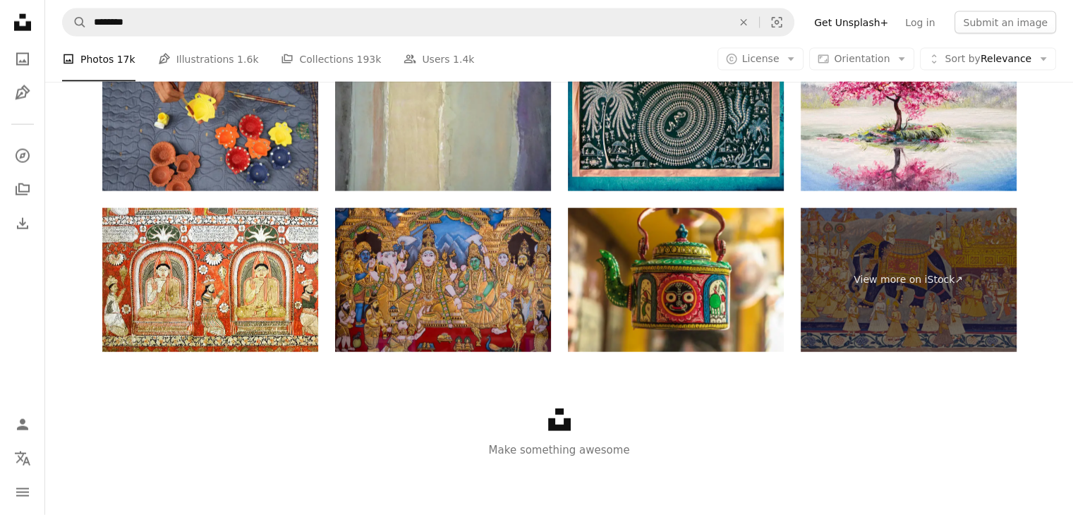
scroll to position [2751, 0]
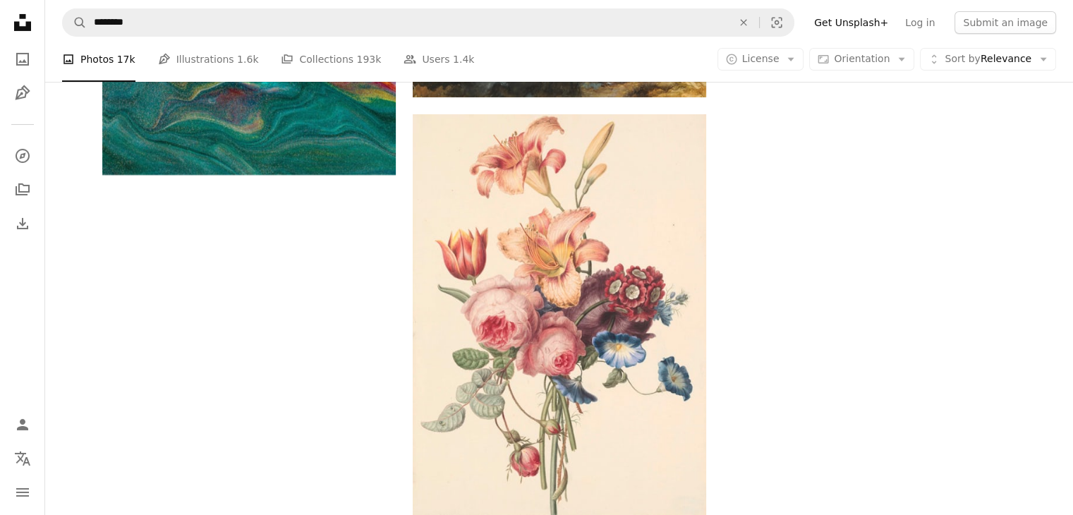
scroll to position [3315, 0]
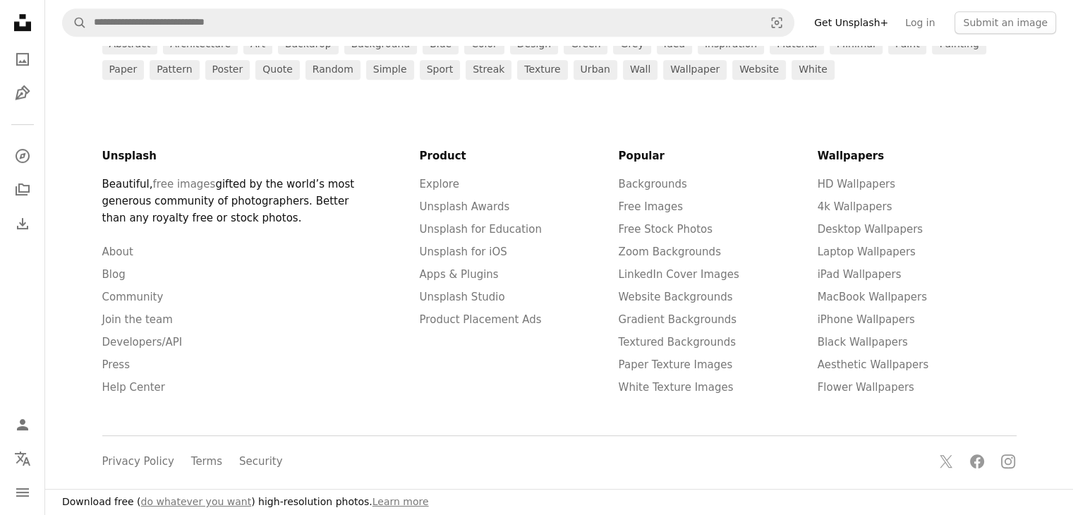
scroll to position [705, 0]
click at [145, 80] on link "paper" at bounding box center [123, 70] width 42 height 20
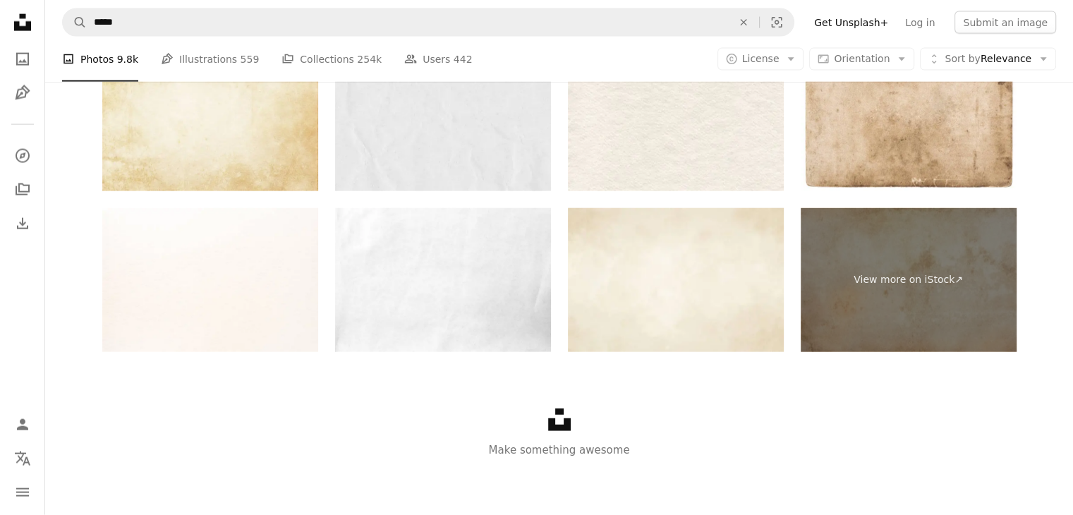
scroll to position [1763, 0]
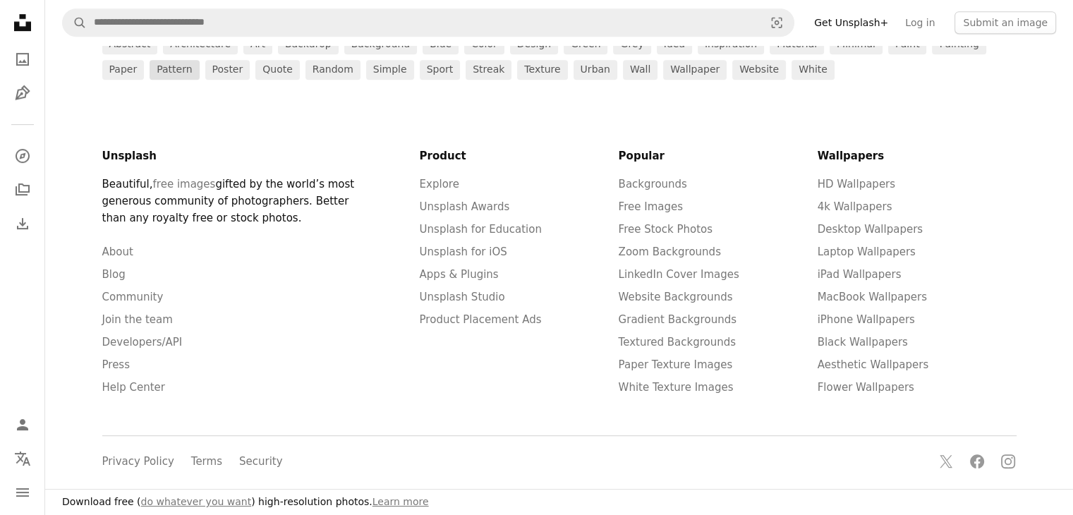
click at [199, 80] on link "pattern" at bounding box center [174, 70] width 49 height 20
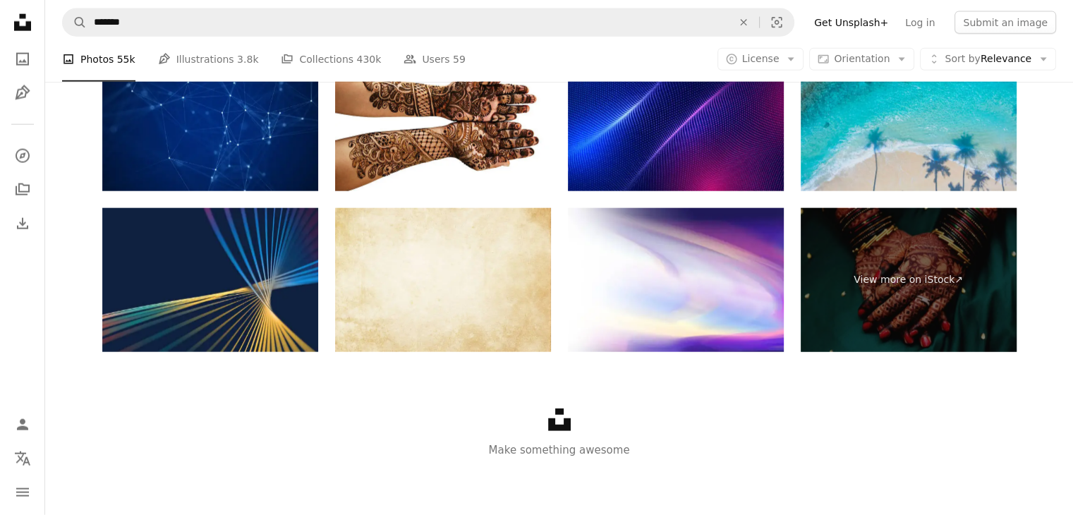
scroll to position [1058, 0]
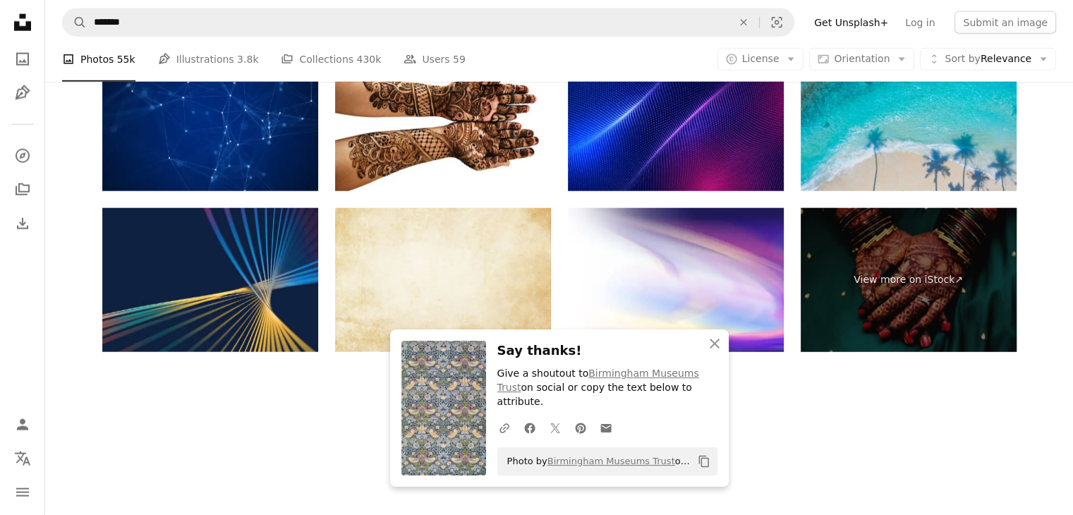
scroll to position [1411, 0]
click at [714, 352] on icon "An X shape" at bounding box center [714, 343] width 17 height 17
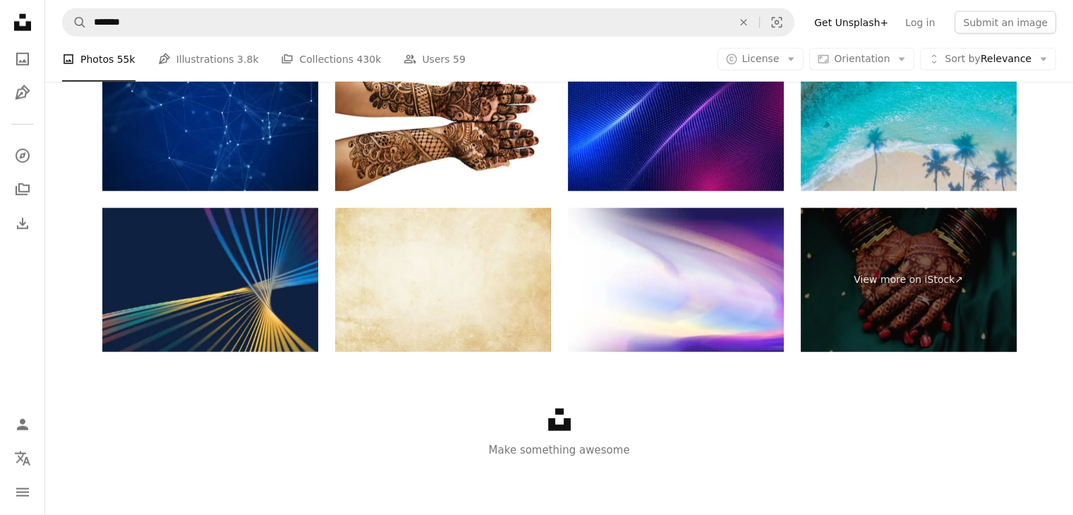
scroll to position [2327, 0]
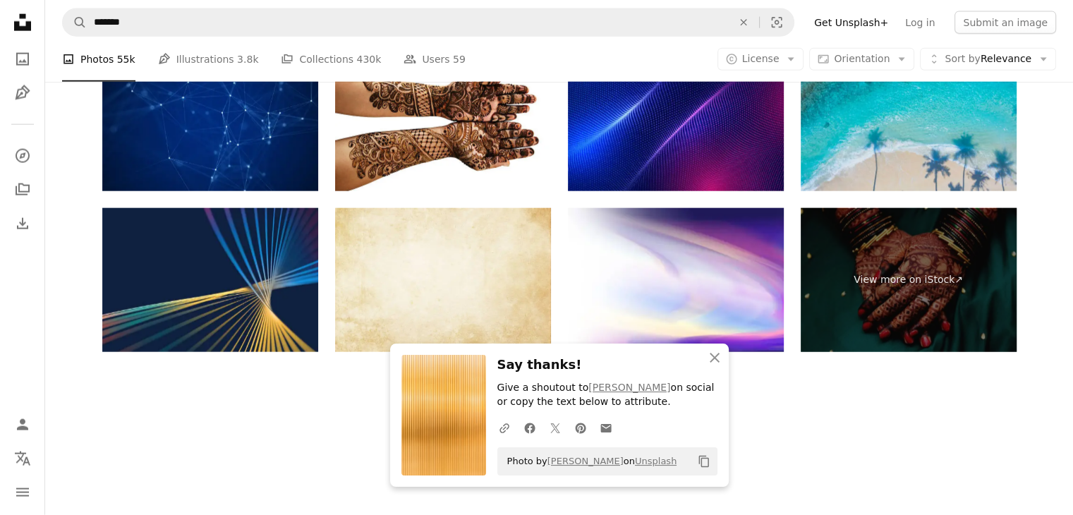
scroll to position [2751, 0]
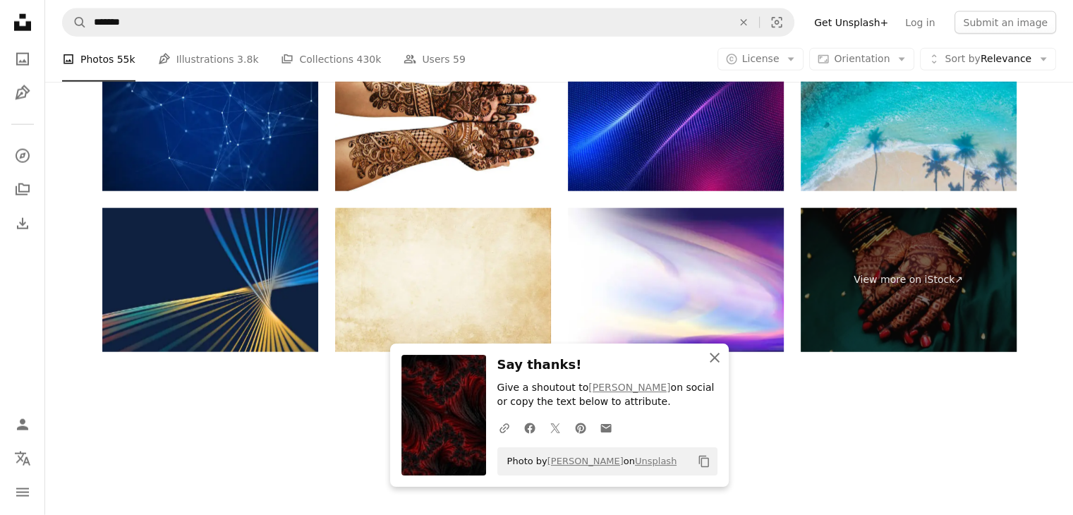
click at [712, 360] on icon "An X shape" at bounding box center [714, 357] width 17 height 17
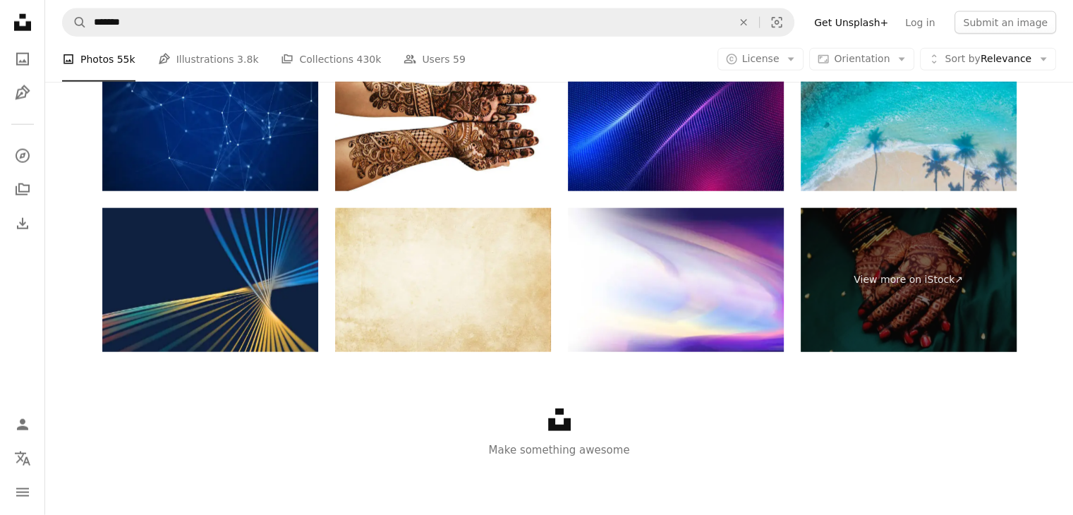
scroll to position [2962, 0]
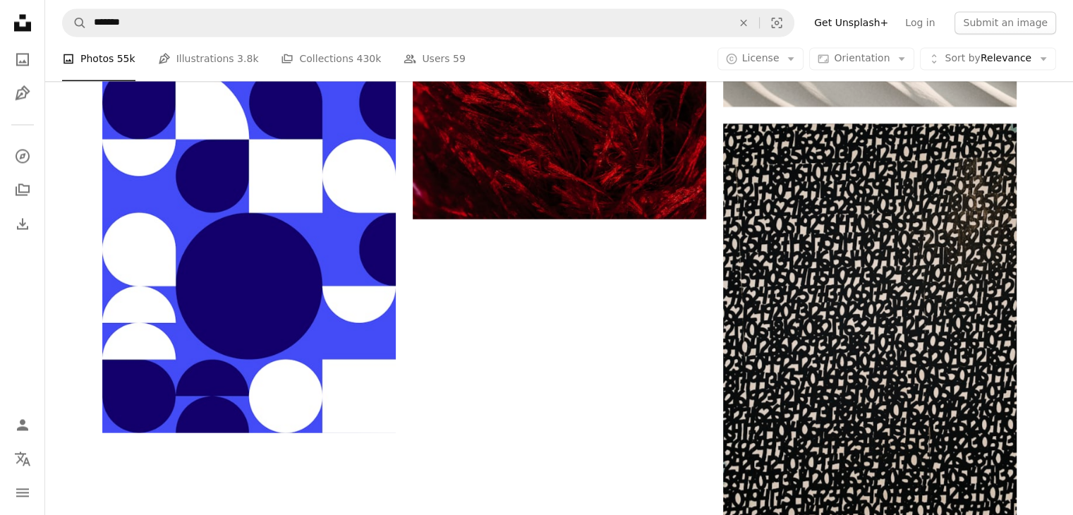
scroll to position [6348, 0]
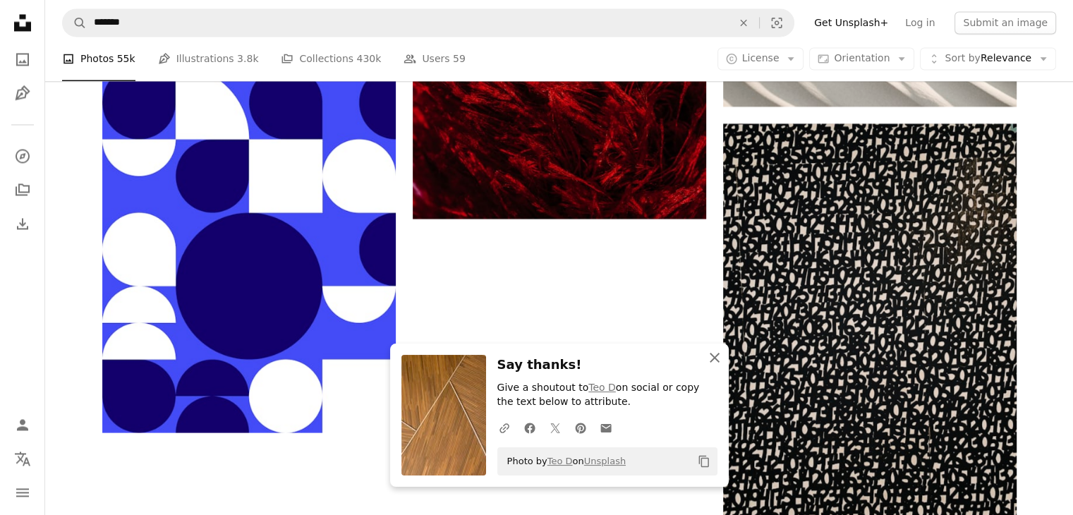
click at [712, 353] on icon "An X shape" at bounding box center [714, 357] width 17 height 17
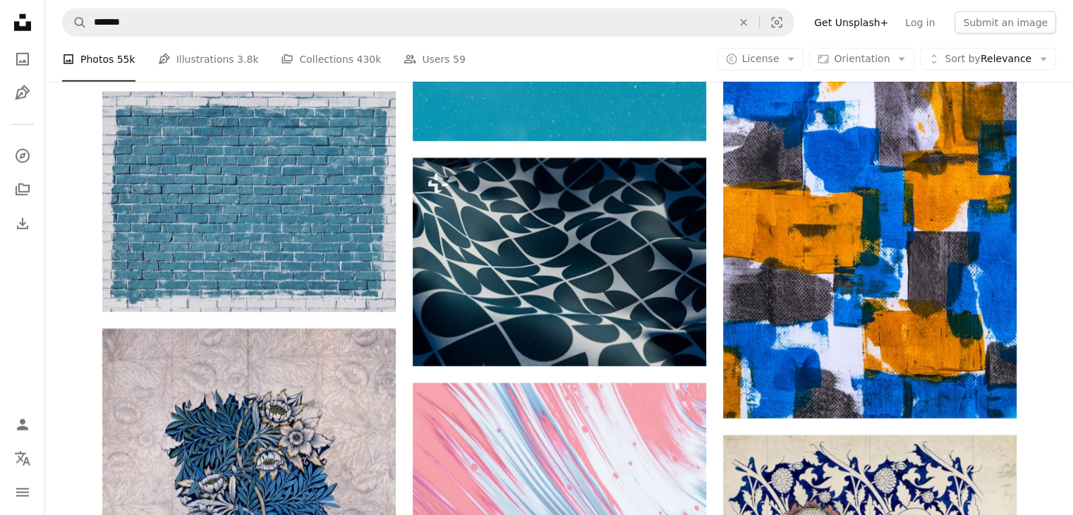
scroll to position [8746, 0]
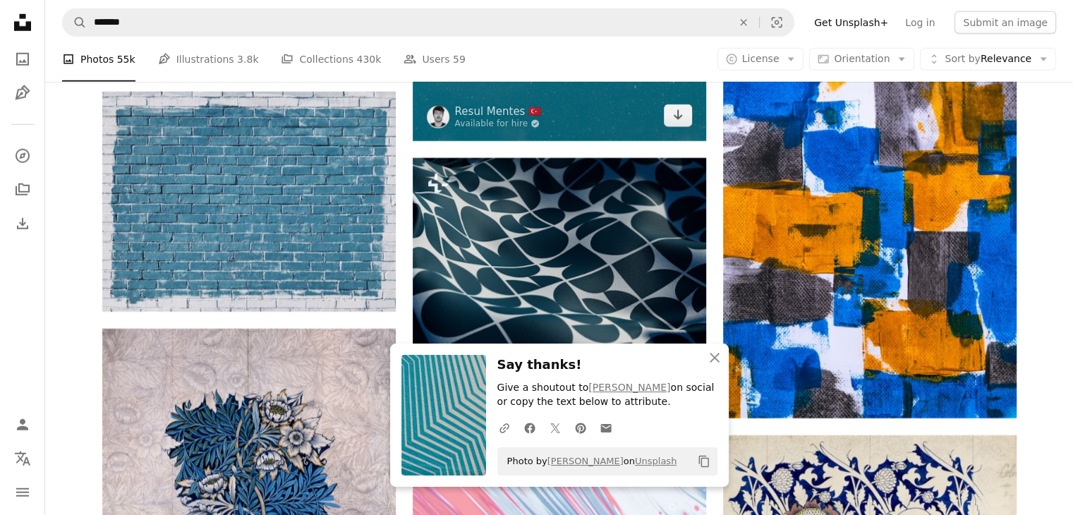
scroll to position [9380, 0]
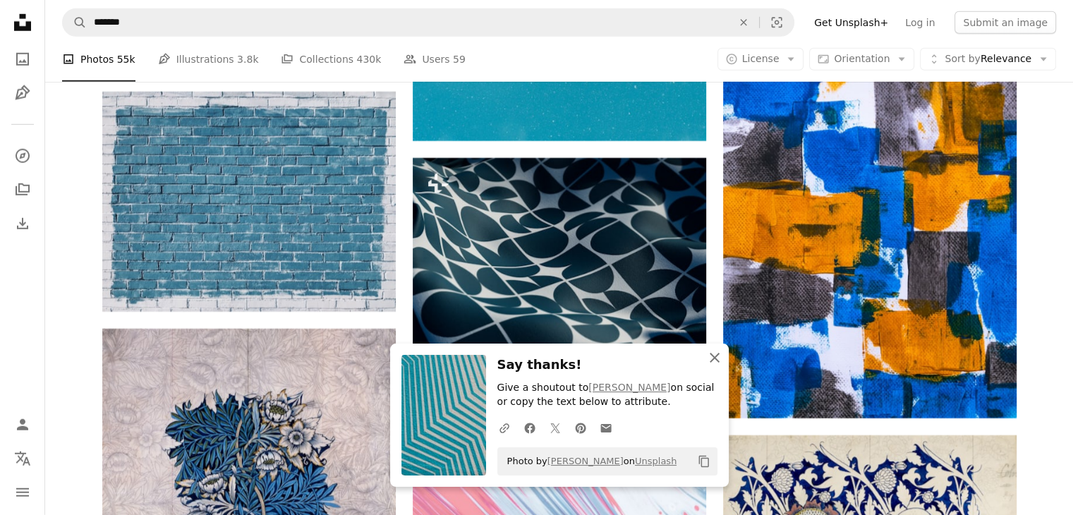
click at [711, 353] on icon "button" at bounding box center [715, 358] width 10 height 10
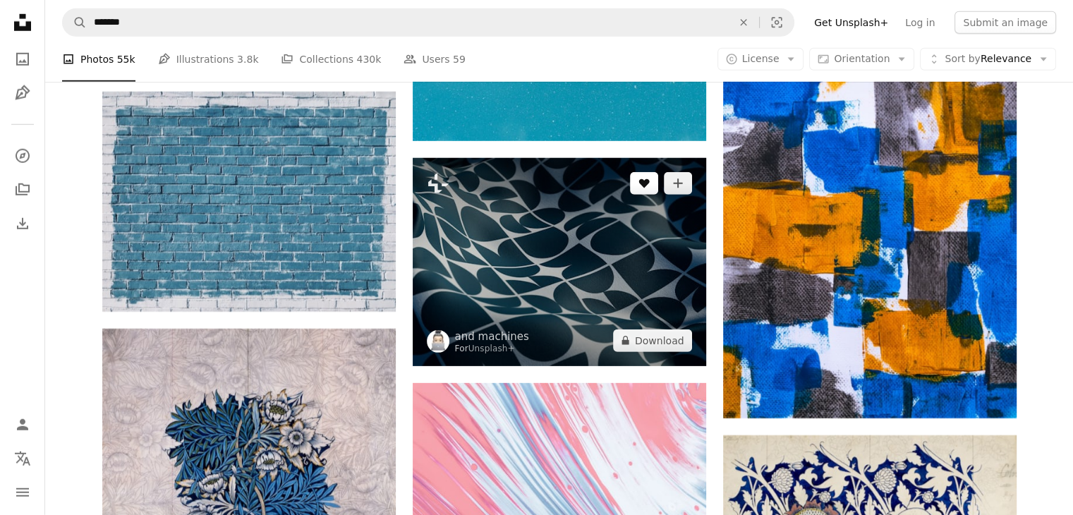
scroll to position [9874, 0]
